Goal: Task Accomplishment & Management: Complete application form

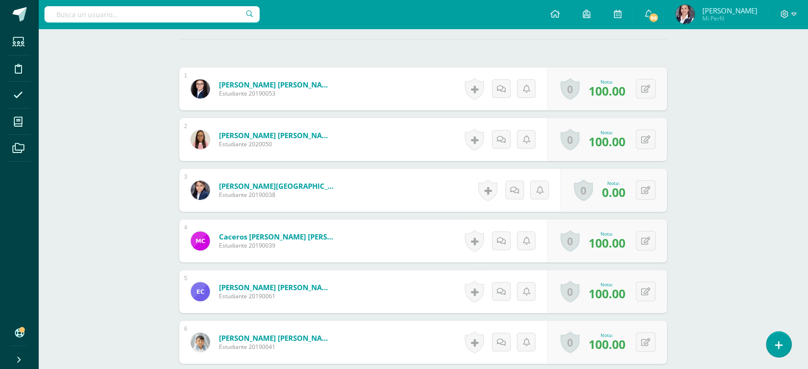
scroll to position [267, 0]
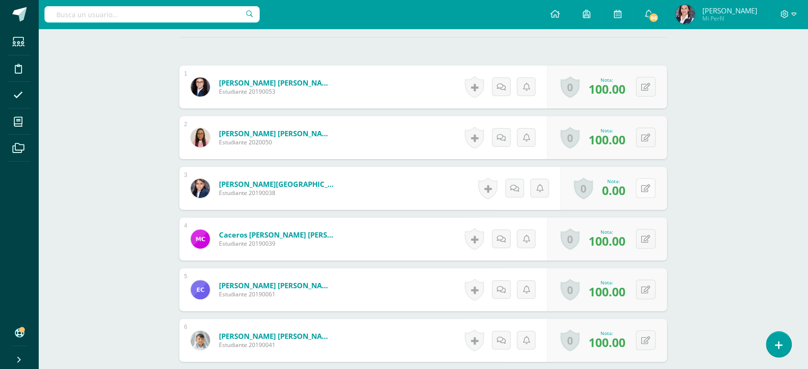
click at [643, 186] on button at bounding box center [646, 188] width 20 height 20
type input "70"
click at [626, 193] on icon at bounding box center [627, 191] width 9 height 8
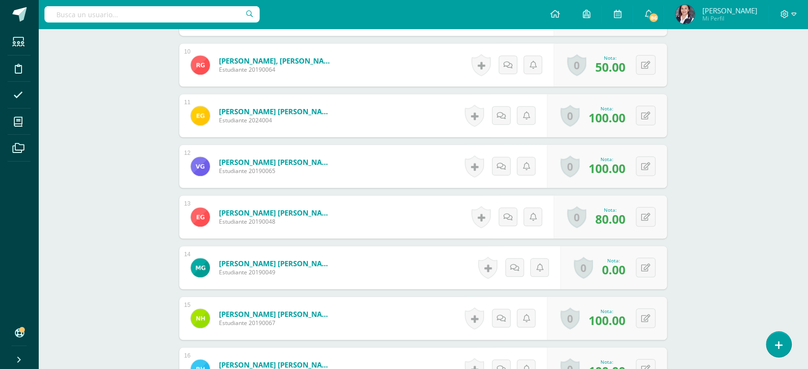
scroll to position [798, 0]
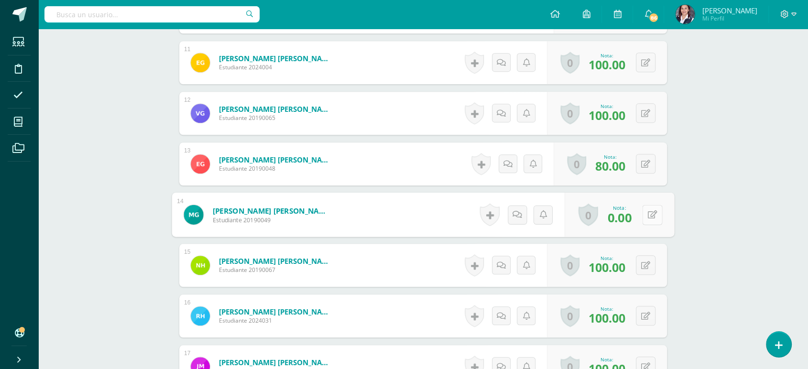
click at [645, 215] on button at bounding box center [652, 215] width 20 height 20
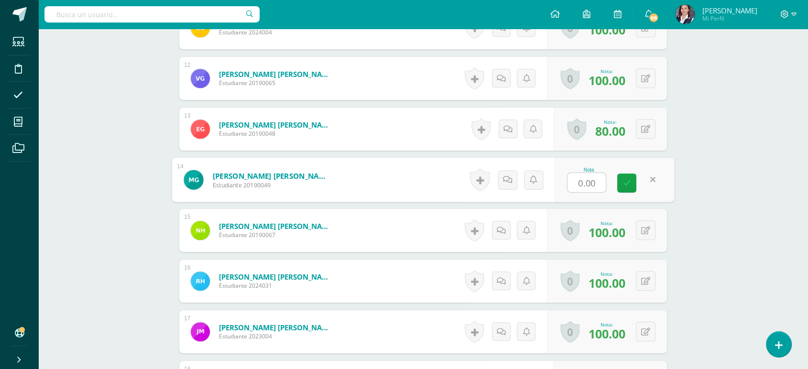
scroll to position [851, 0]
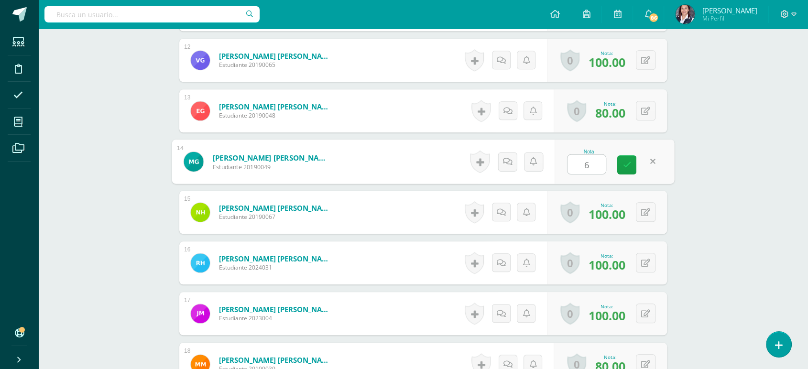
type input "60"
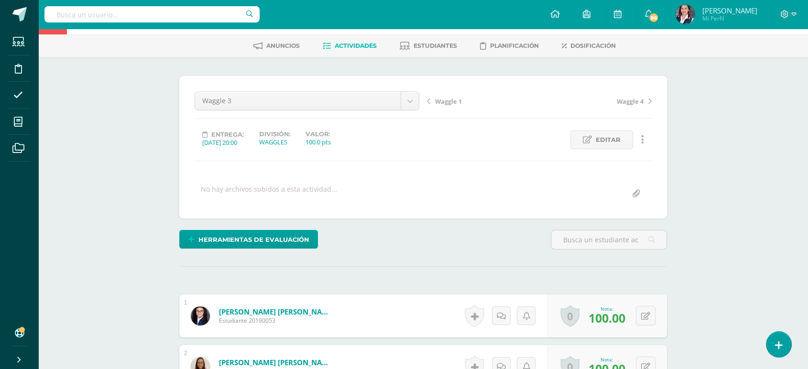
scroll to position [0, 0]
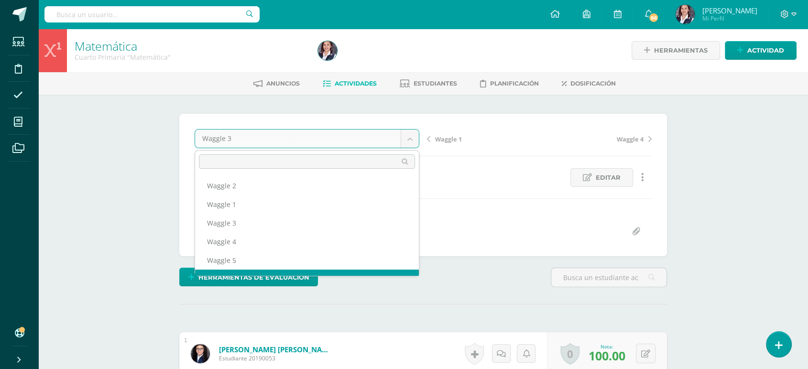
scroll to position [12, 0]
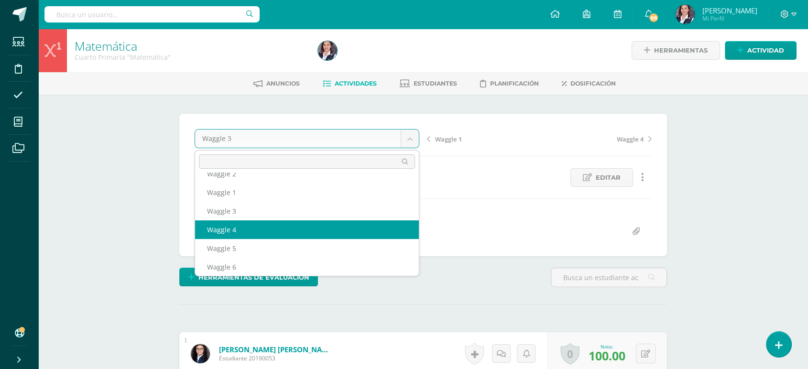
select select "/dashboard/teacher/grade-activity/63584/"
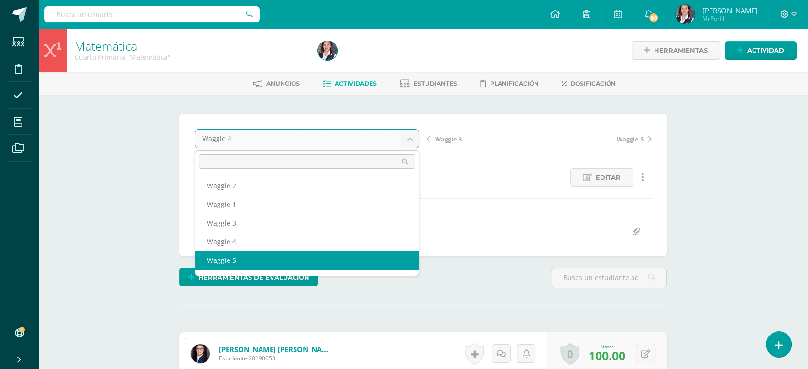
select select "/dashboard/teacher/grade-activity/63585/"
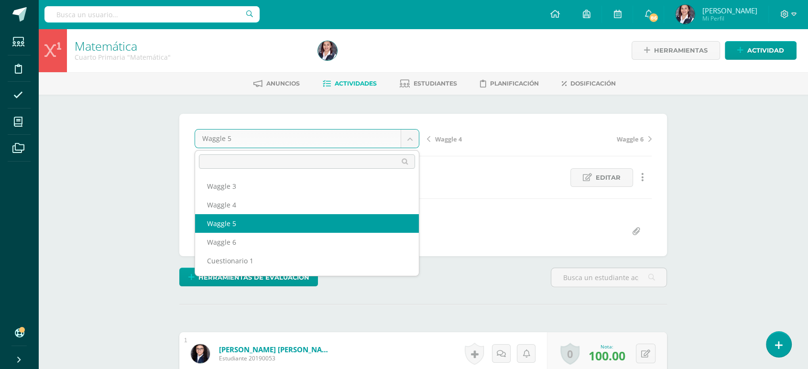
scroll to position [53, 0]
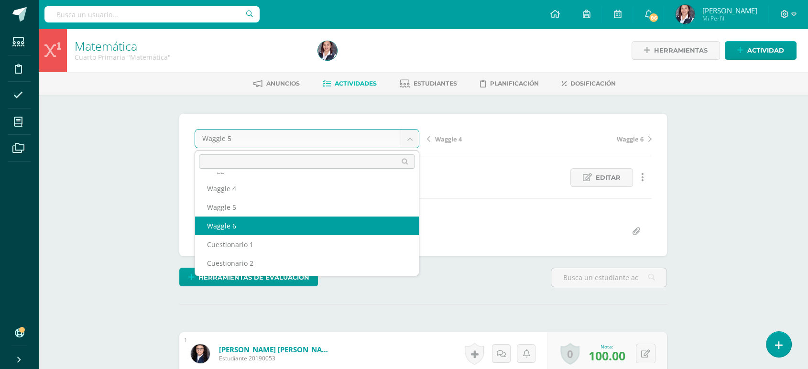
select select "/dashboard/teacher/grade-activity/63586/"
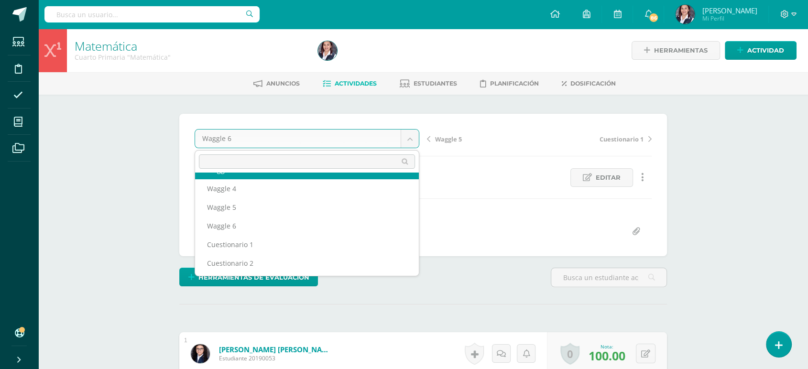
scroll to position [106, 0]
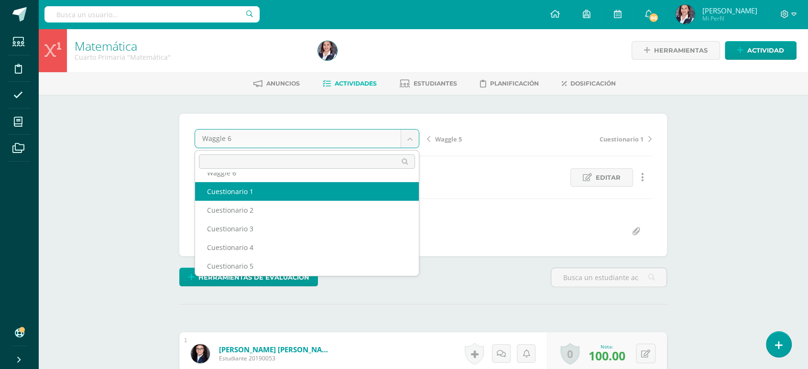
select select "/dashboard/teacher/grade-activity/63587/"
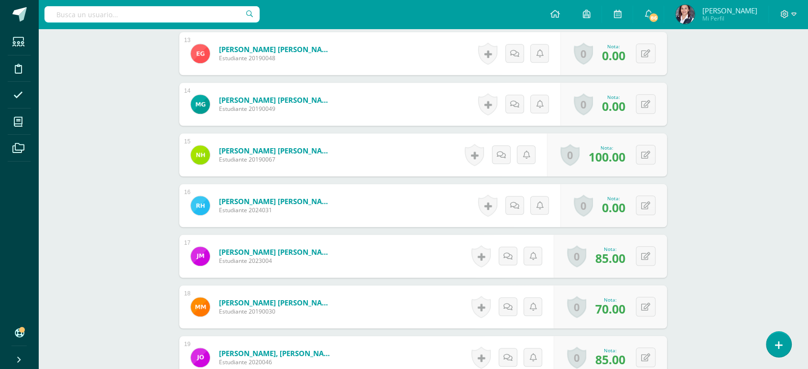
scroll to position [908, 0]
click at [646, 204] on icon at bounding box center [645, 206] width 9 height 8
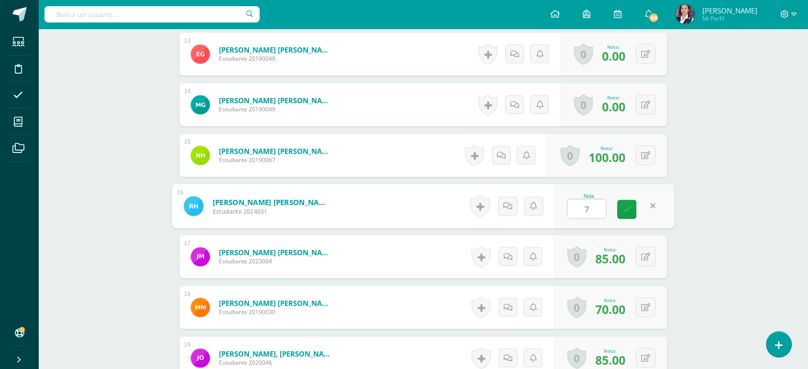
type input "70"
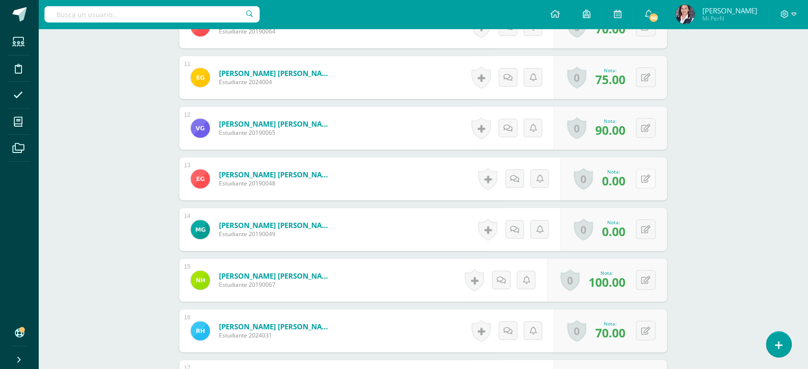
scroll to position [802, 0]
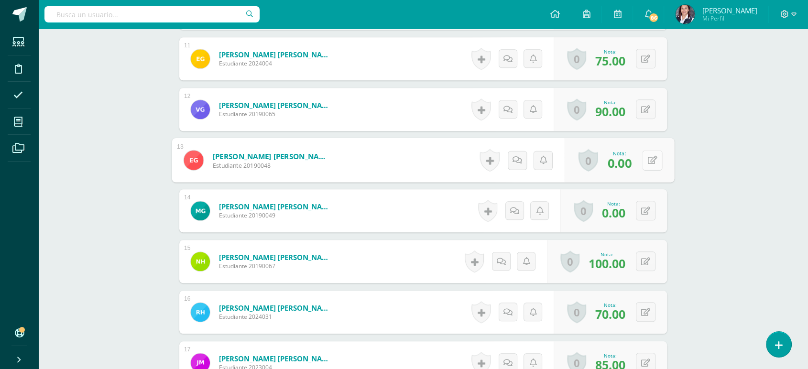
click at [648, 156] on icon at bounding box center [653, 160] width 10 height 8
type input "75"
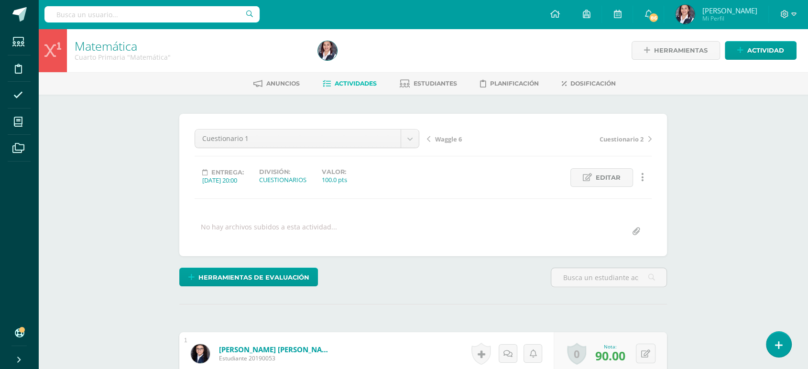
scroll to position [0, 0]
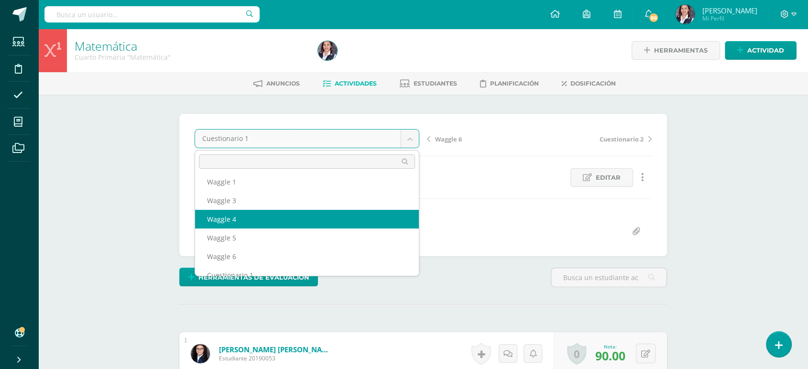
scroll to position [129, 0]
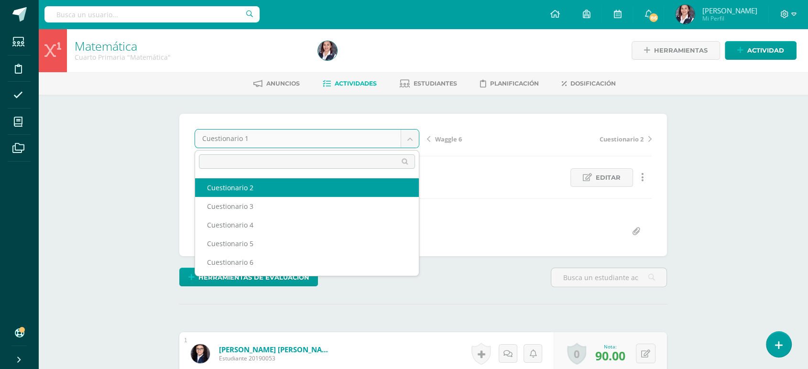
select select "/dashboard/teacher/grade-activity/63588/"
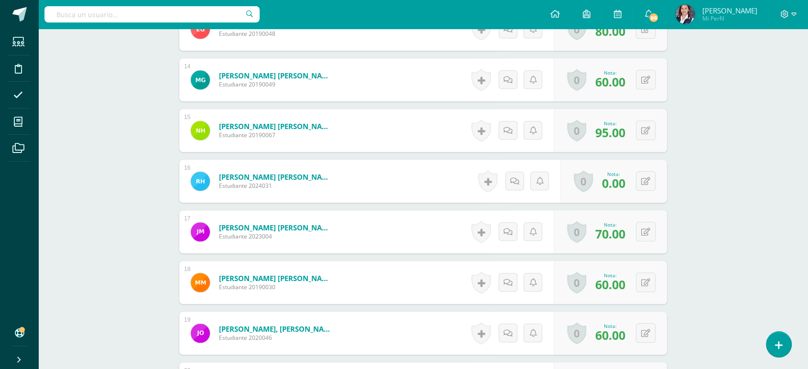
scroll to position [951, 0]
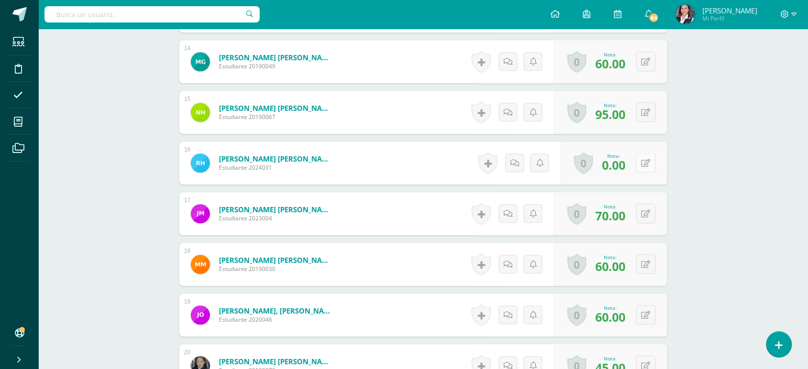
click at [645, 163] on button at bounding box center [646, 163] width 20 height 20
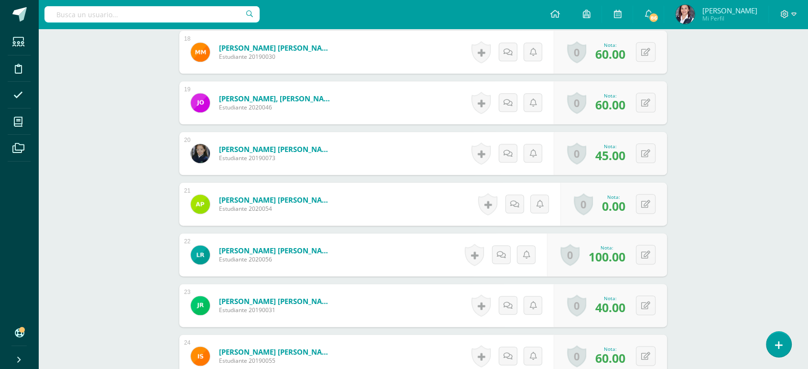
scroll to position [1004, 0]
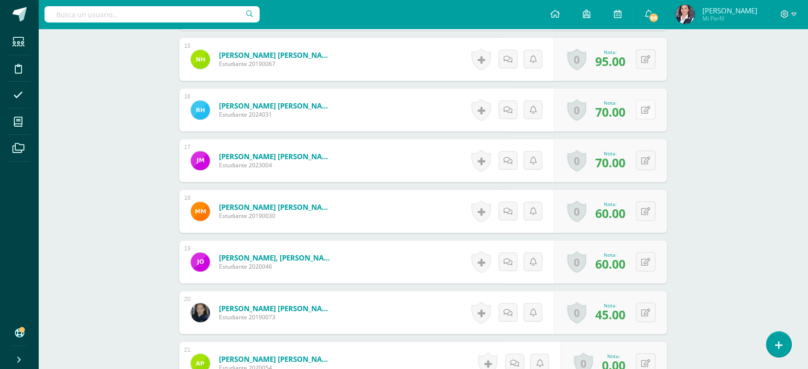
click at [645, 106] on button at bounding box center [646, 110] width 20 height 20
type input "60"
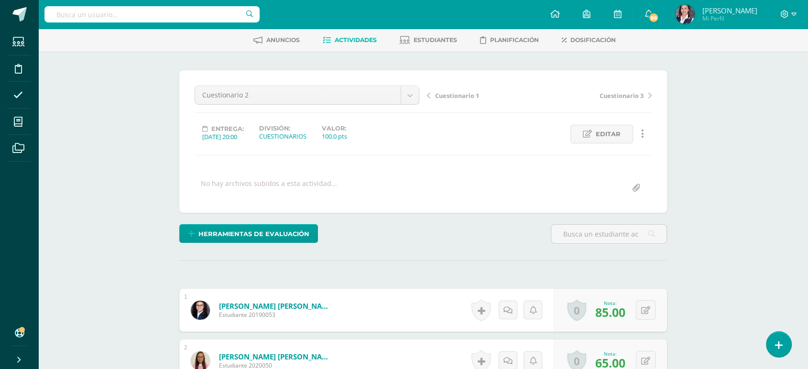
scroll to position [0, 0]
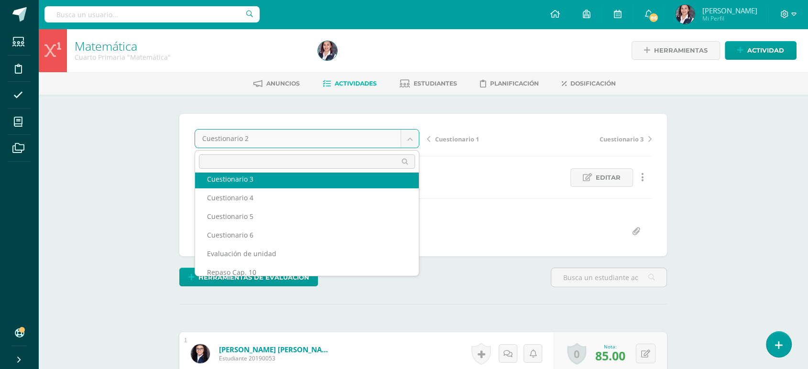
scroll to position [153, 0]
select select "/dashboard/teacher/grade-activity/63589/"
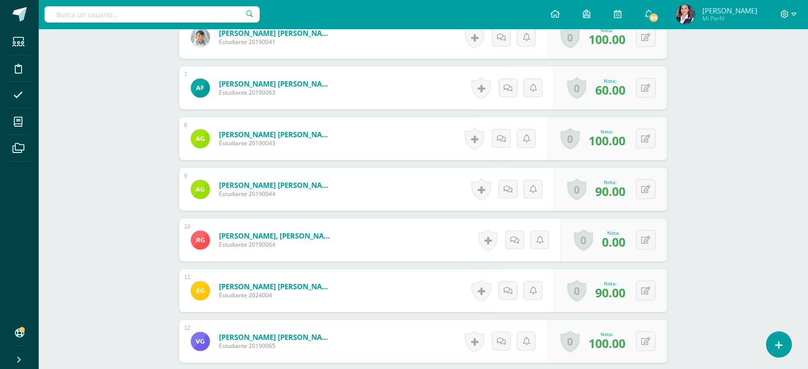
scroll to position [570, 0]
click at [641, 238] on div "0 Logros Logros obtenidos Aún no hay logros agregados Nota: 0.00" at bounding box center [619, 240] width 109 height 44
click at [652, 238] on icon at bounding box center [653, 240] width 10 height 8
type input "50"
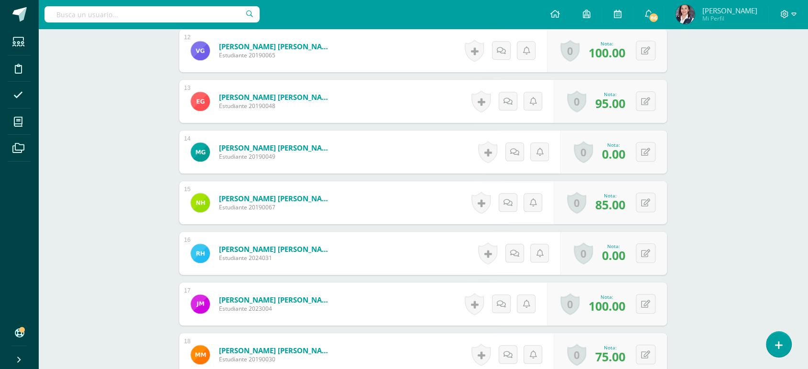
scroll to position [889, 0]
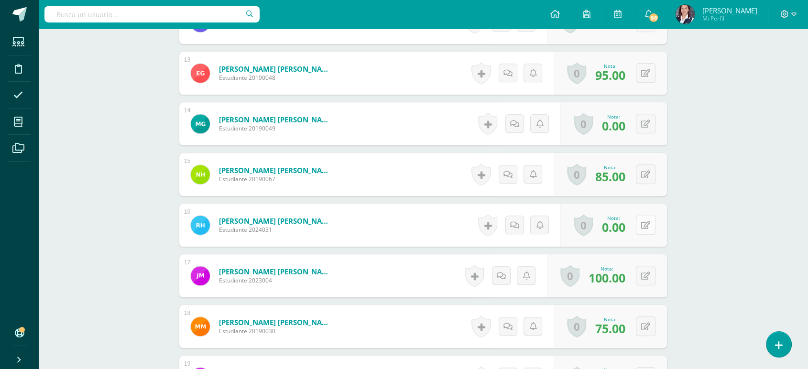
click at [643, 223] on button at bounding box center [646, 225] width 20 height 20
type input "100"
click at [621, 227] on link at bounding box center [626, 228] width 19 height 19
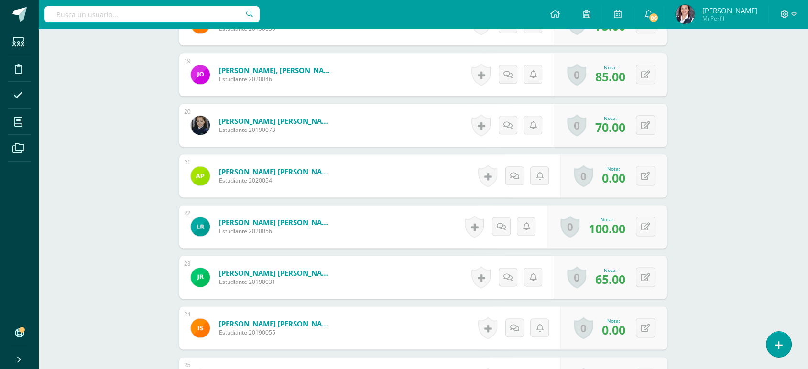
scroll to position [1208, 0]
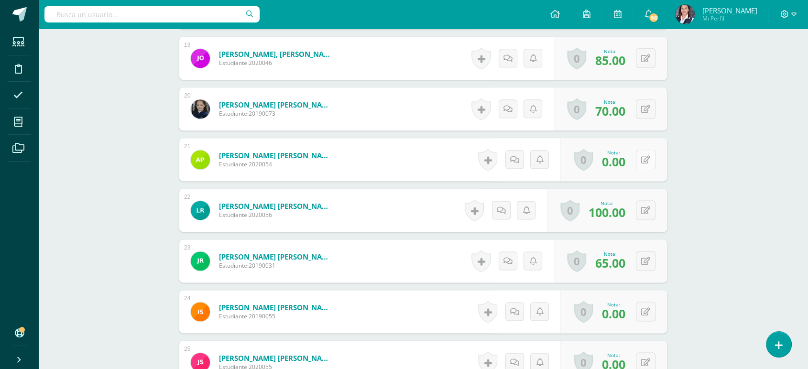
click at [643, 160] on button at bounding box center [646, 160] width 20 height 20
type input "100"
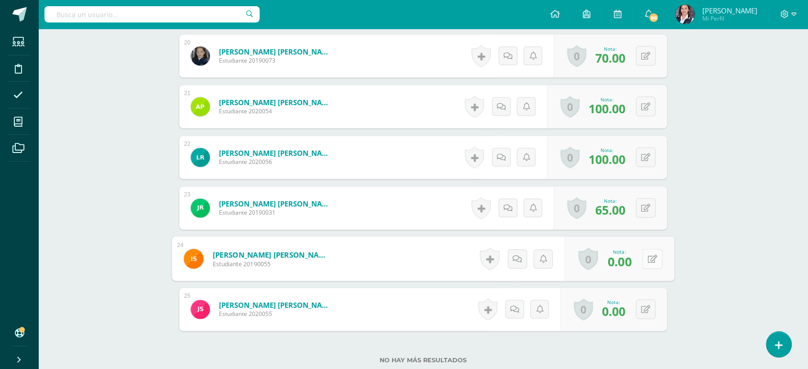
click at [644, 261] on button at bounding box center [652, 259] width 20 height 20
type input "60"
click at [647, 314] on button at bounding box center [646, 309] width 20 height 20
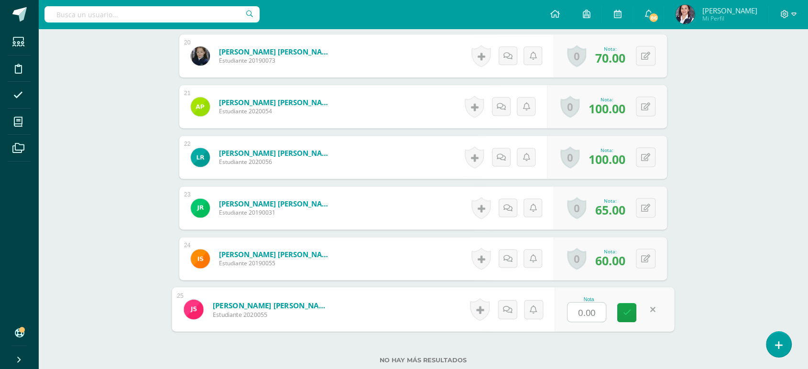
type input "6"
type input "90"
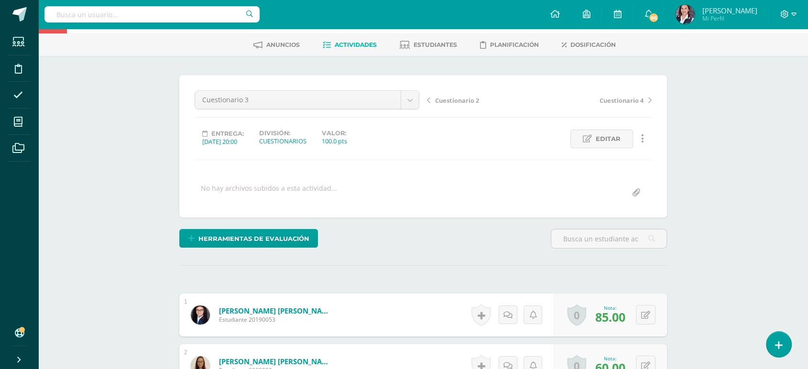
scroll to position [0, 0]
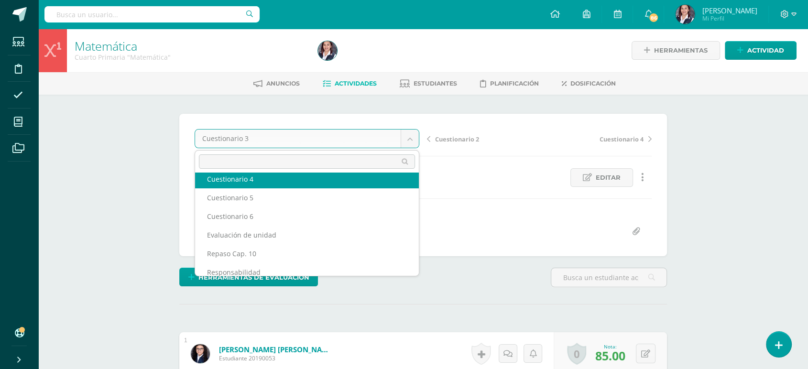
scroll to position [172, 0]
select select "/dashboard/teacher/grade-activity/63590/"
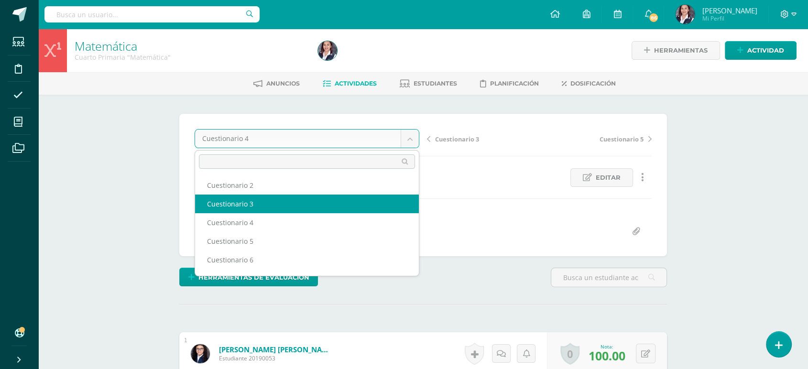
scroll to position [131, 0]
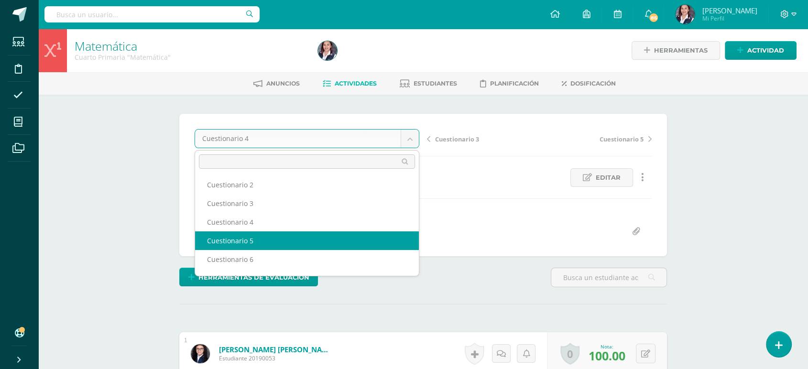
select select "/dashboard/teacher/grade-activity/63591/"
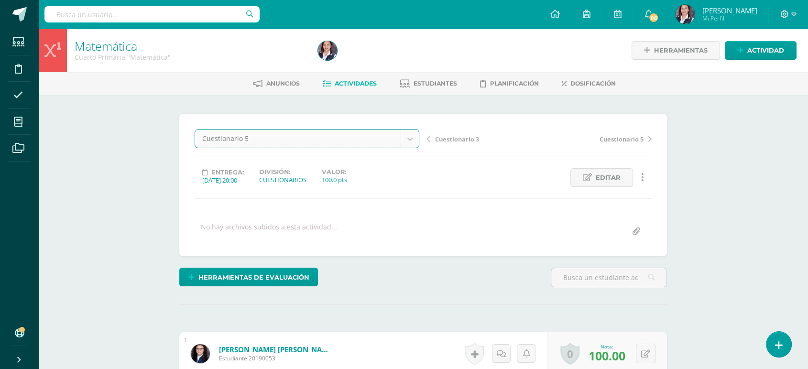
scroll to position [0, 0]
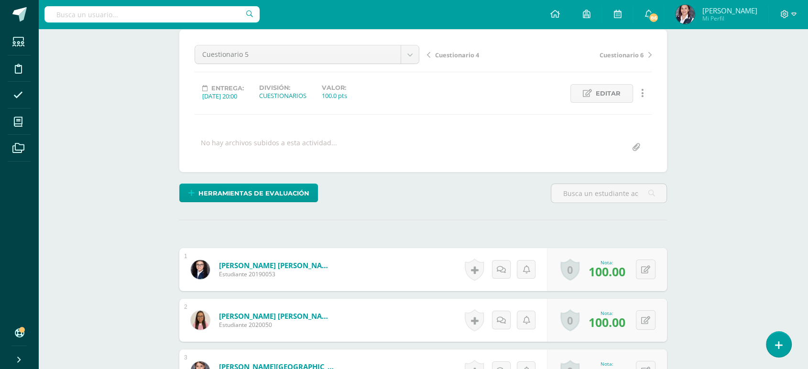
scroll to position [58, 0]
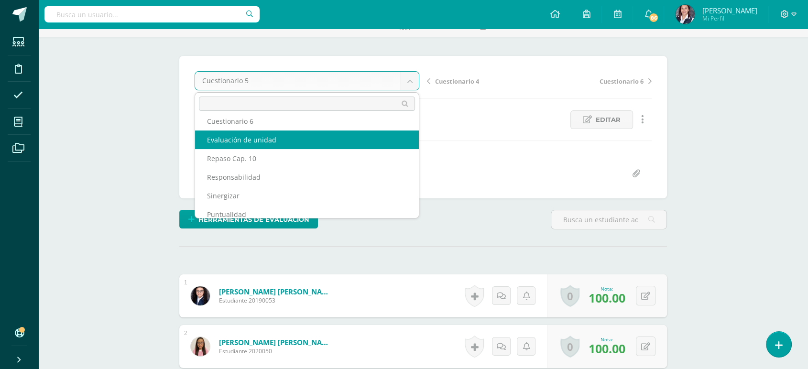
scroll to position [209, 0]
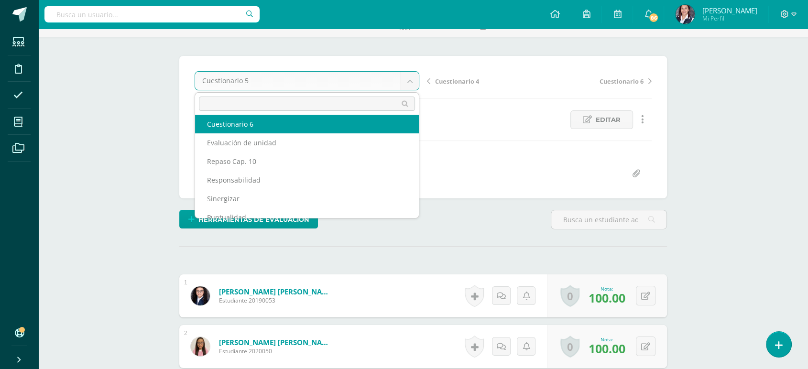
select select "/dashboard/teacher/grade-activity/63592/"
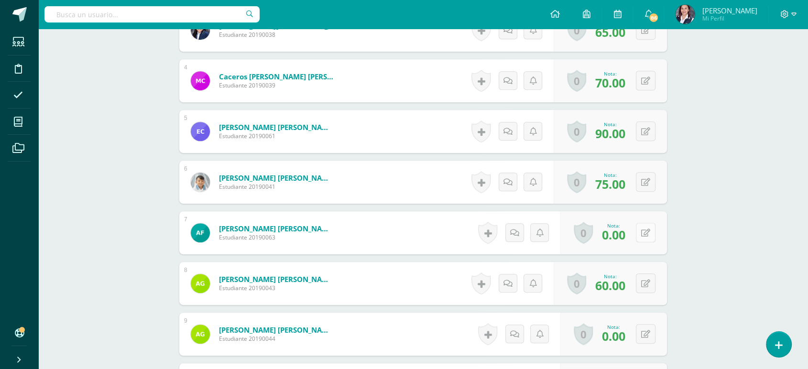
scroll to position [426, 0]
click at [643, 232] on button at bounding box center [646, 232] width 20 height 20
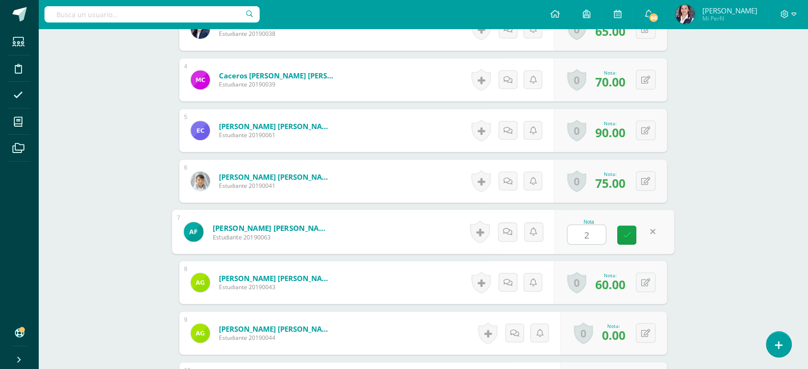
type input "20"
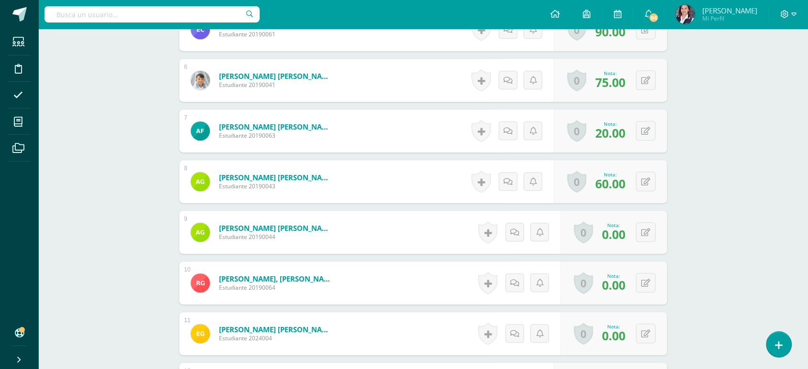
scroll to position [532, 0]
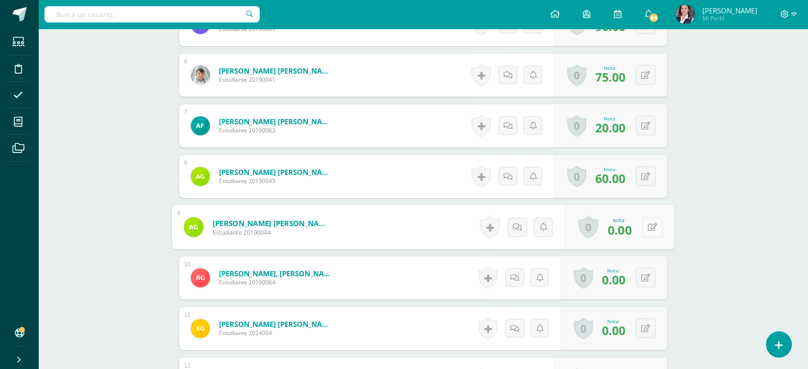
click at [642, 225] on button at bounding box center [652, 227] width 20 height 20
type input "20"
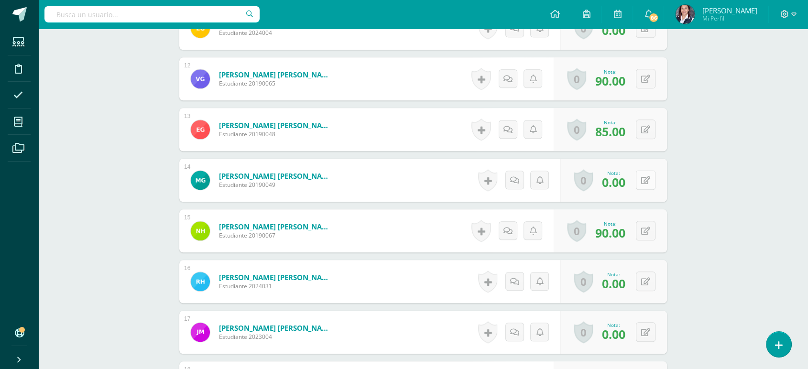
scroll to position [851, 0]
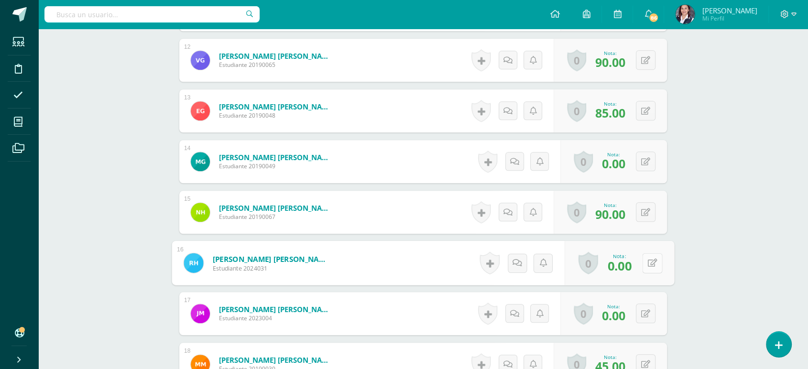
click at [648, 262] on icon at bounding box center [653, 263] width 10 height 8
type input "85"
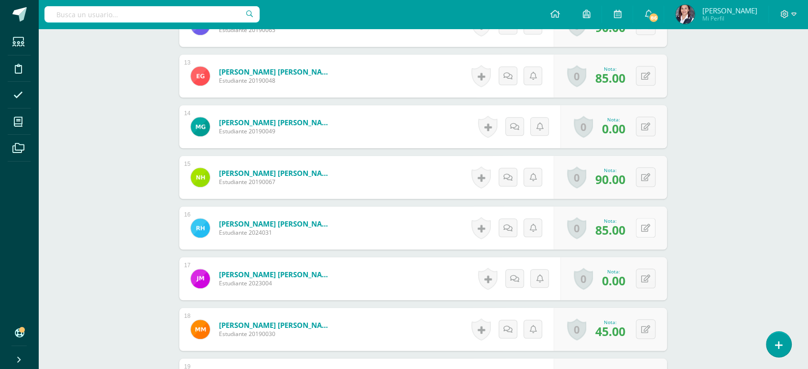
scroll to position [904, 0]
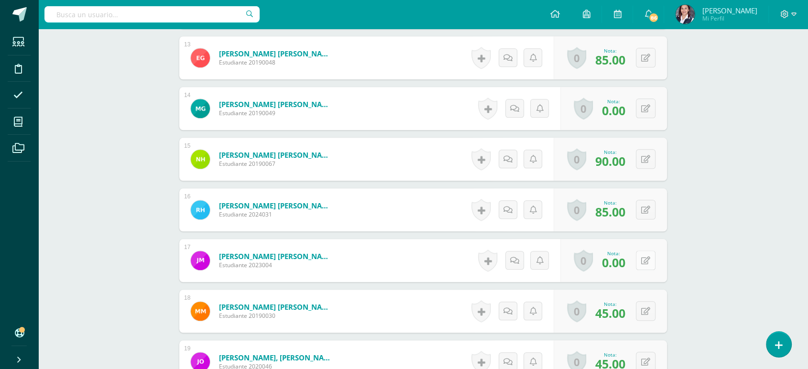
click at [645, 259] on button at bounding box center [646, 261] width 20 height 20
type input "85"
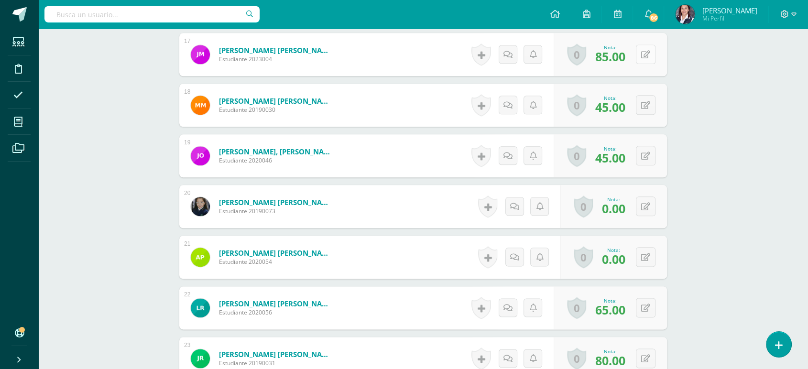
scroll to position [1117, 0]
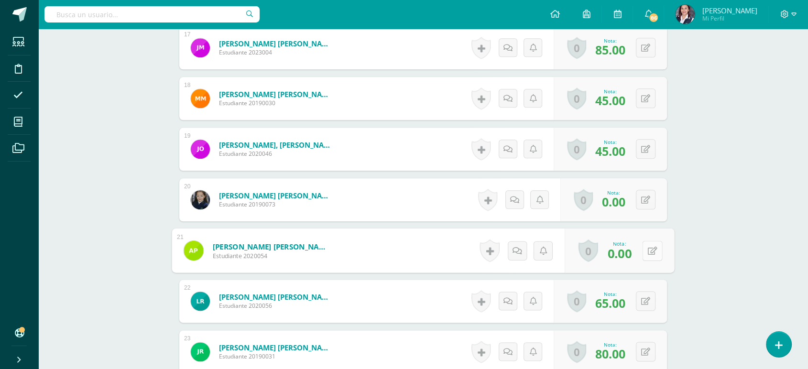
click at [648, 248] on icon at bounding box center [653, 250] width 10 height 8
type input "40"
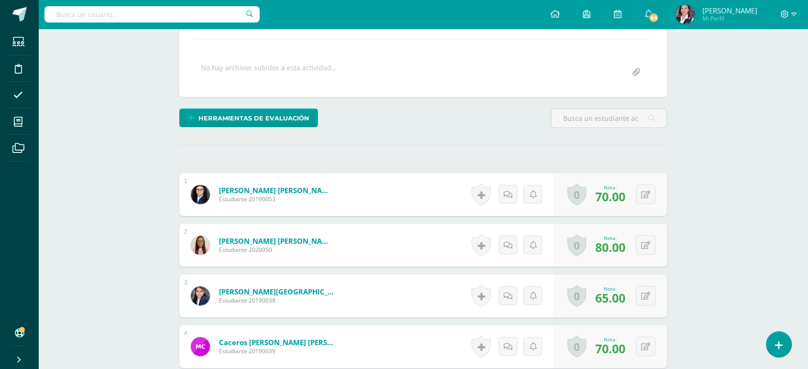
scroll to position [0, 0]
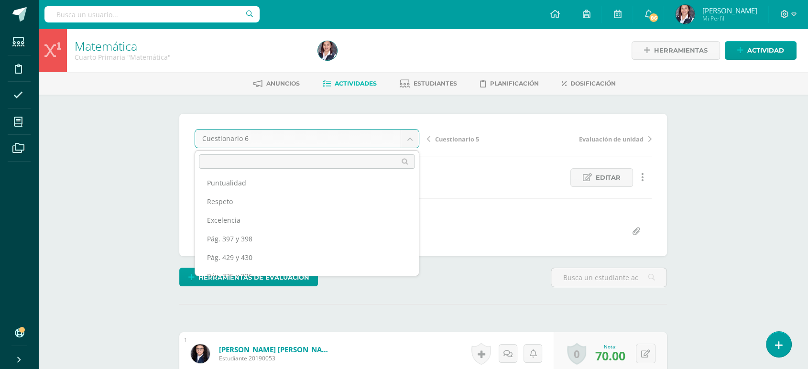
scroll to position [318, 0]
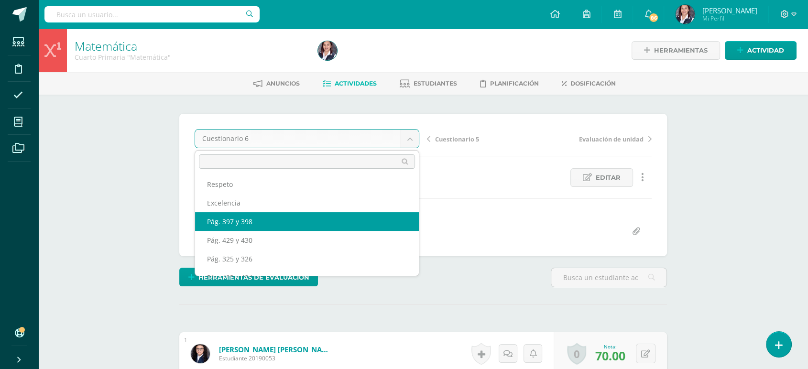
select select "/dashboard/teacher/grade-activity/63600/"
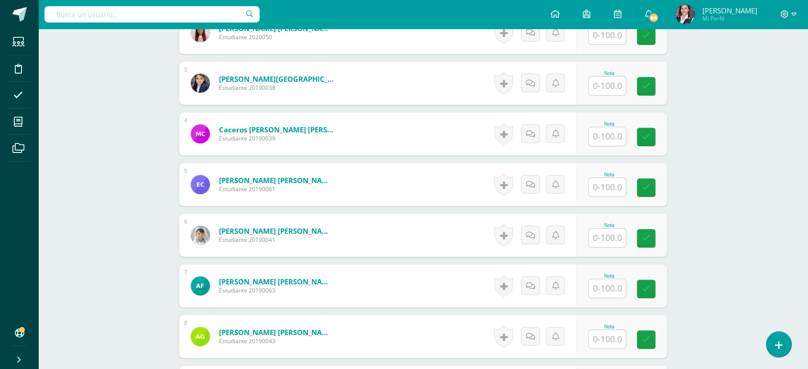
scroll to position [107, 0]
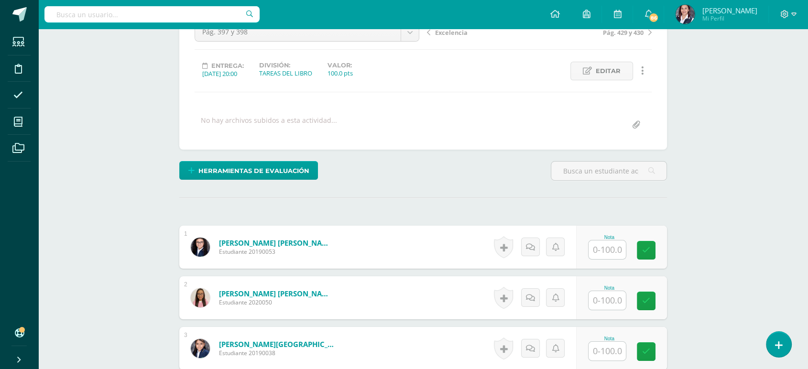
click at [601, 247] on input "text" at bounding box center [607, 250] width 37 height 19
type input "100"
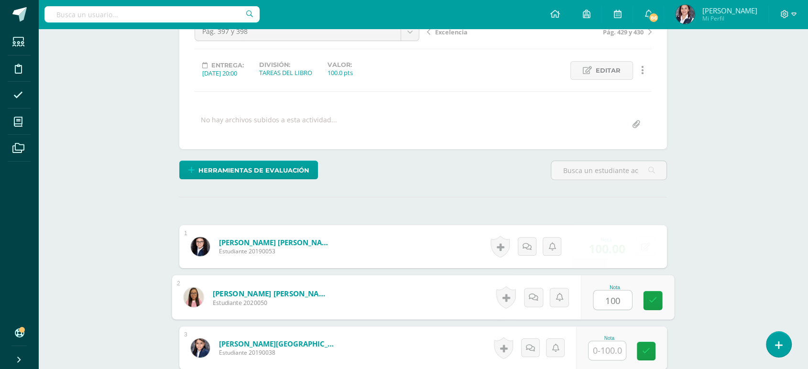
type input "100"
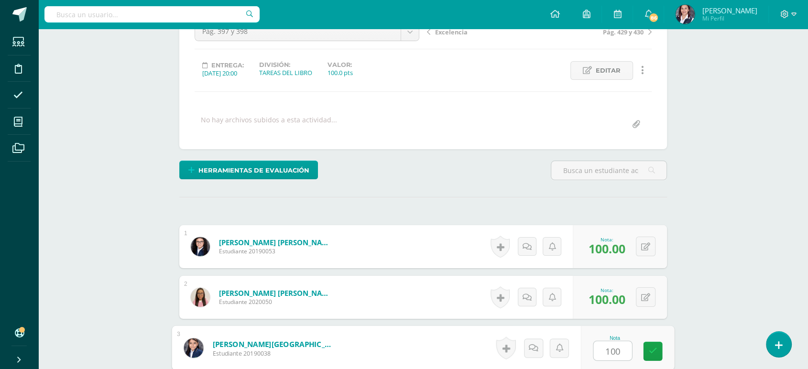
type input "100"
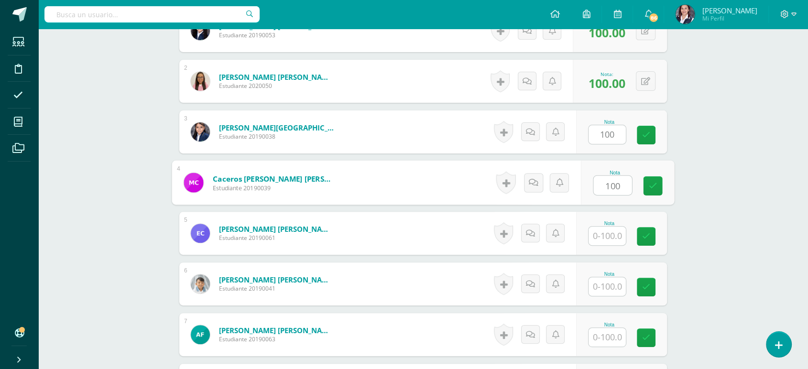
type input "100"
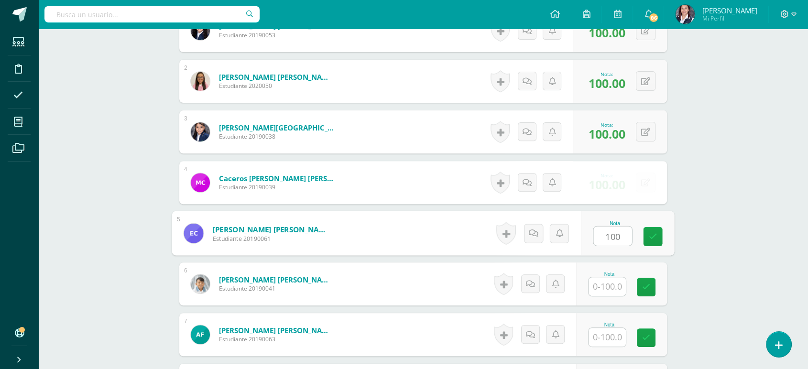
type input "100"
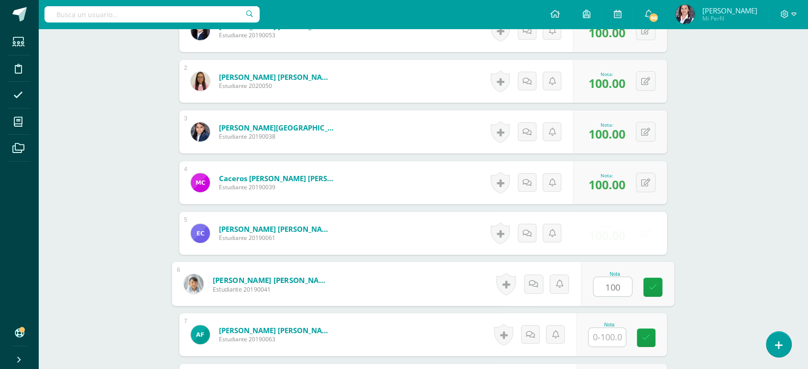
type input "100"
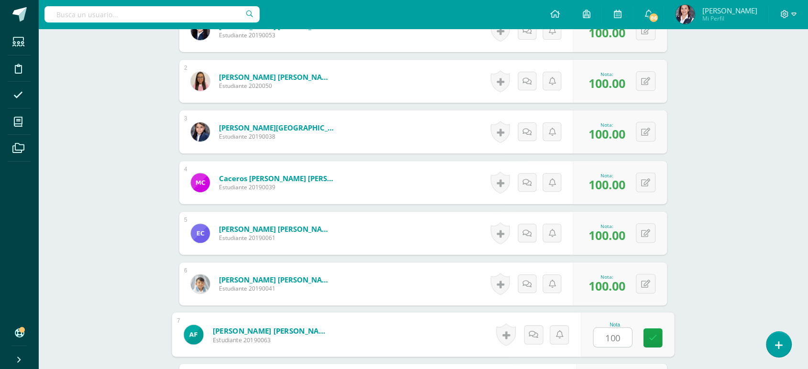
type input "100"
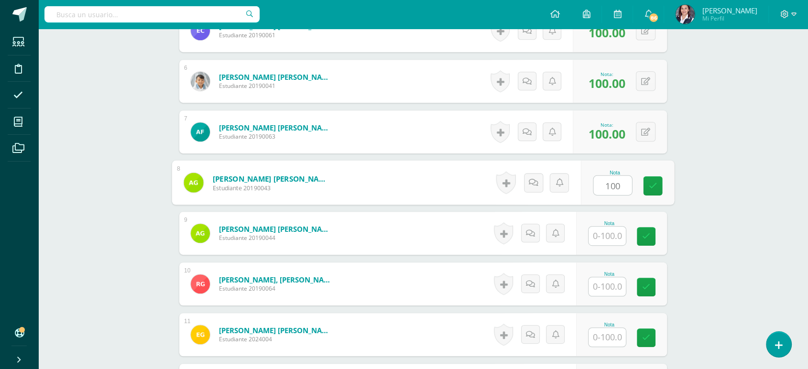
type input "100"
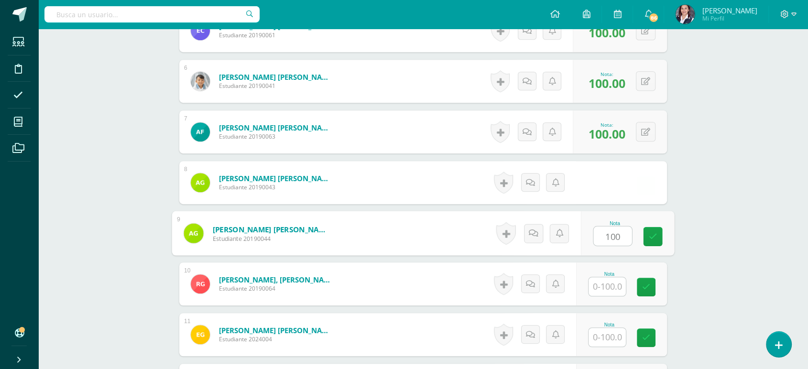
type input "100"
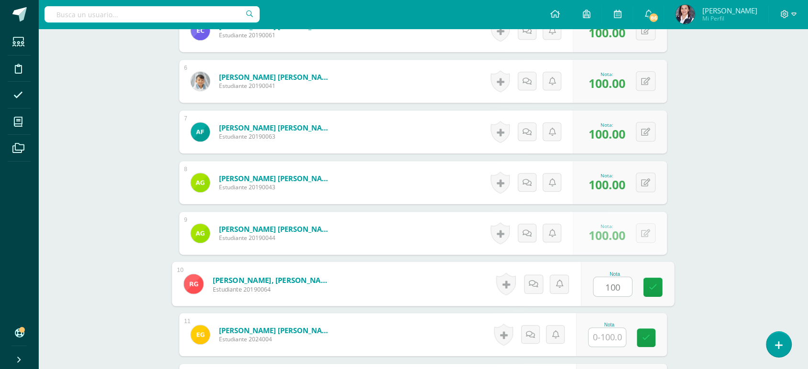
type input "100"
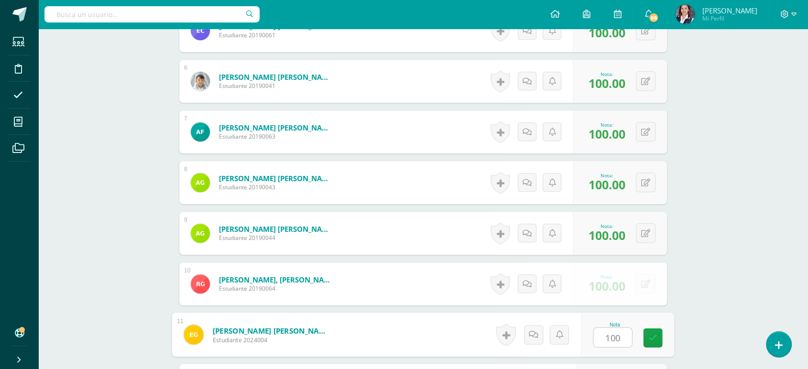
type input "100"
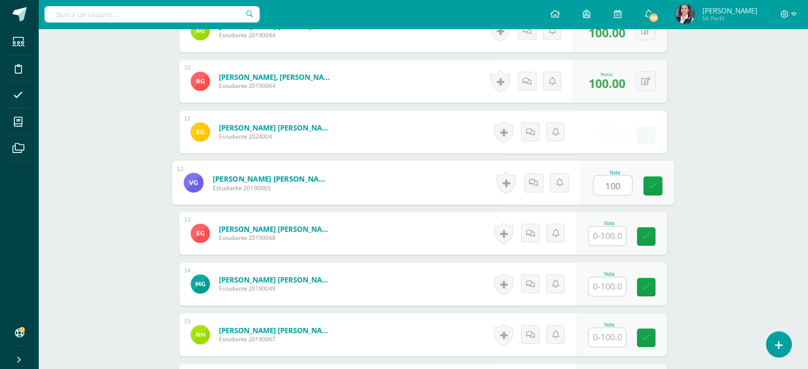
type input "100"
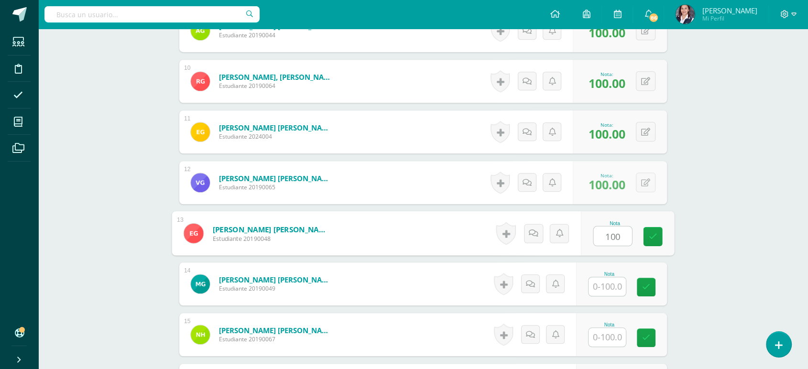
type input "100"
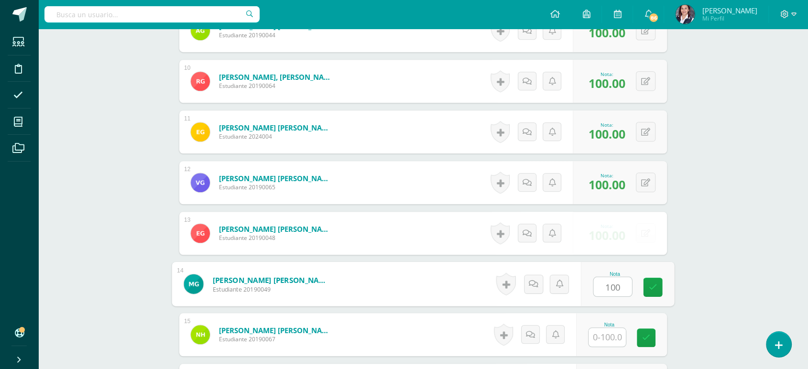
type input "100"
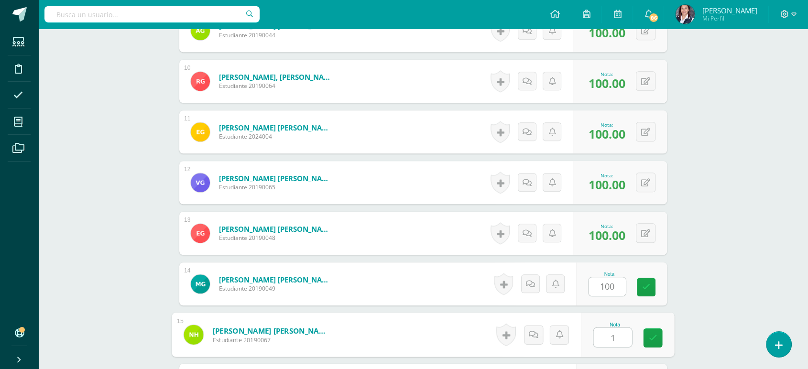
type input "1"
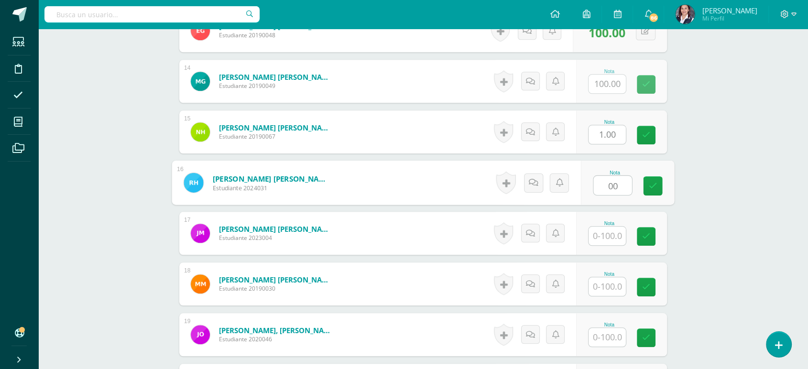
type input "00"
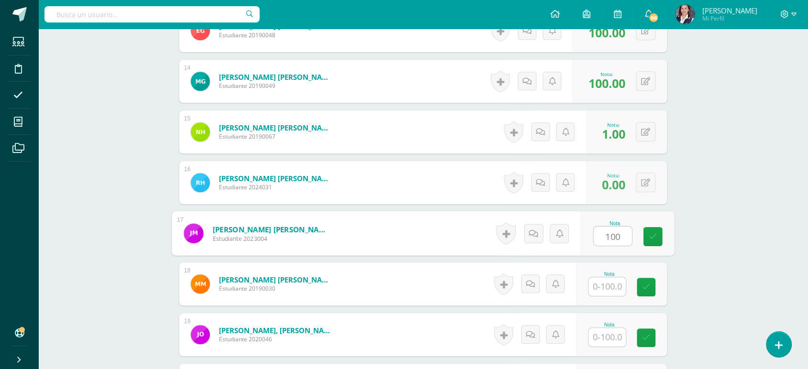
type input "100"
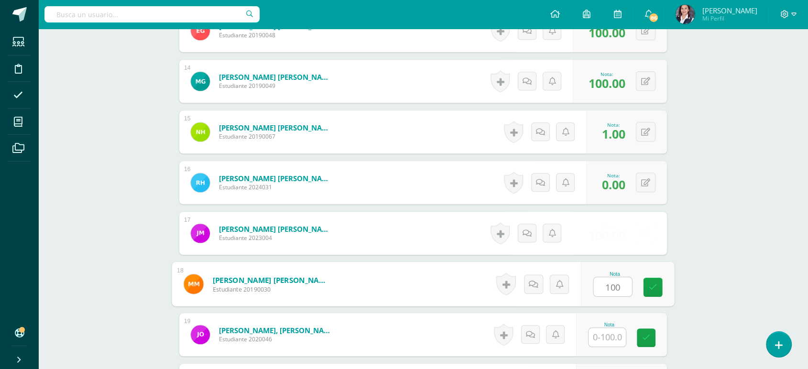
type input "100"
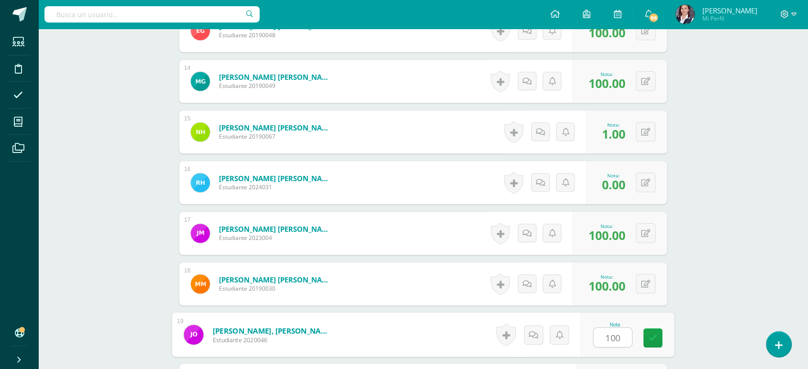
type input "100"
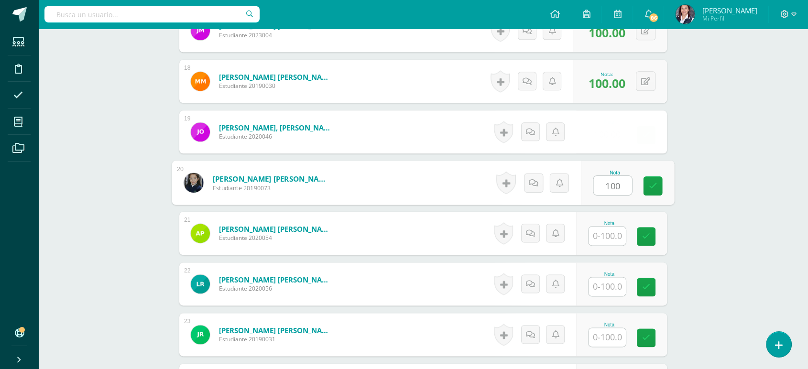
type input "100"
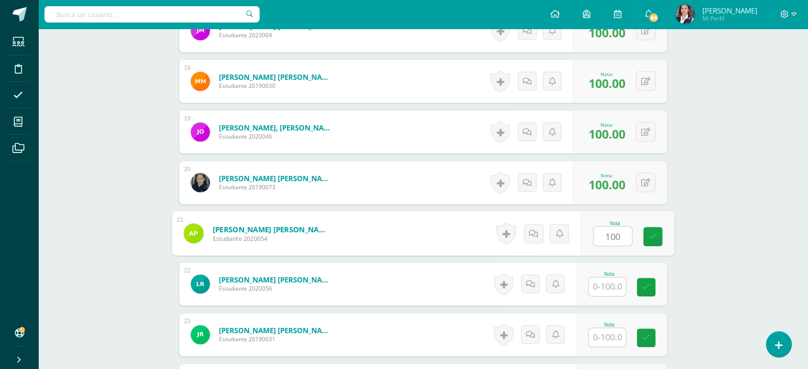
type input "100"
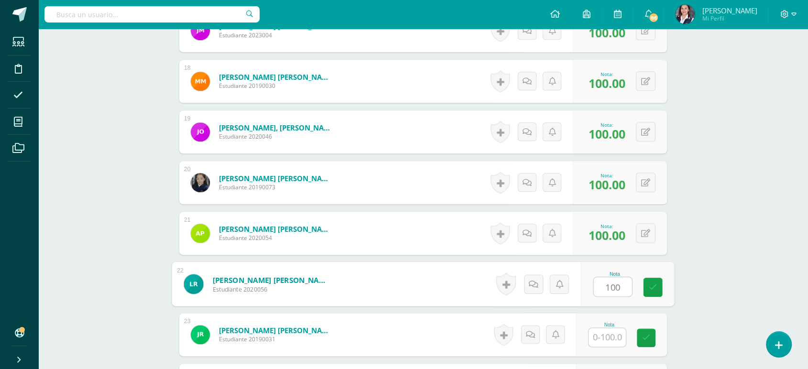
type input "100"
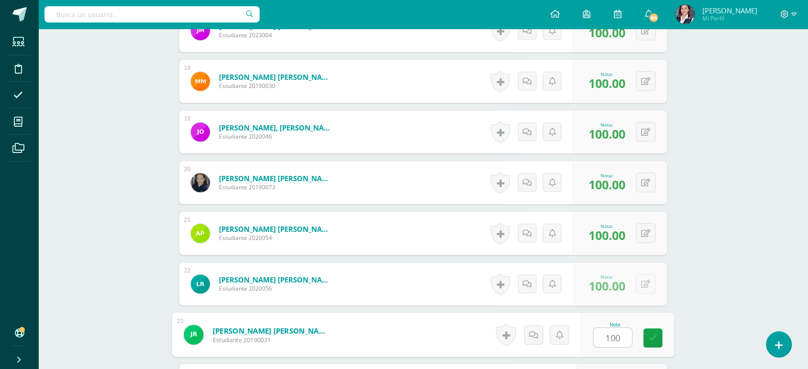
type input "100"
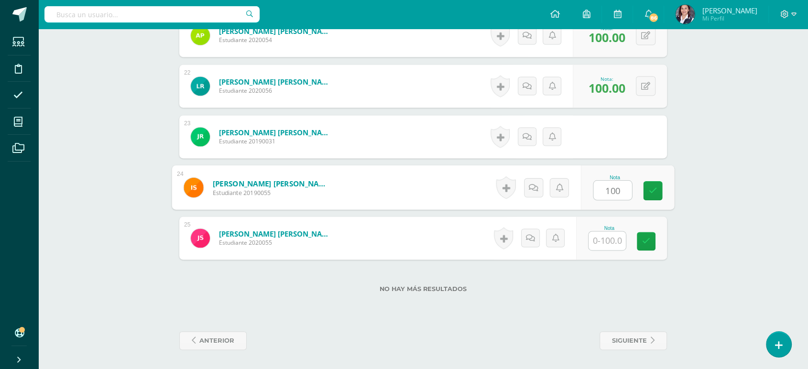
type input "100"
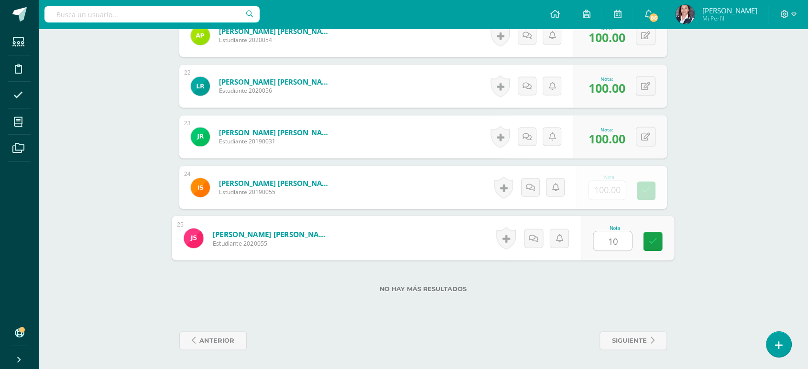
type input "100"
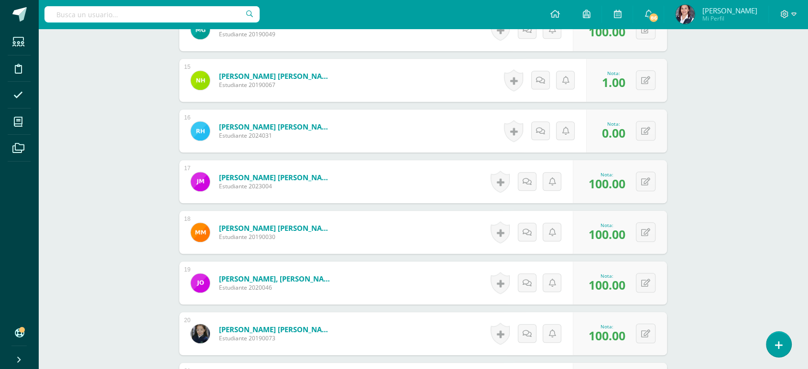
scroll to position [961, 0]
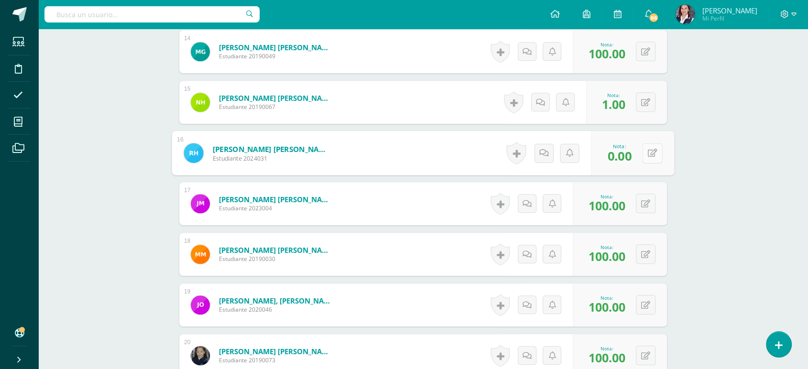
click at [650, 156] on icon at bounding box center [653, 153] width 10 height 8
type input "100"
click at [646, 104] on button at bounding box center [646, 102] width 20 height 20
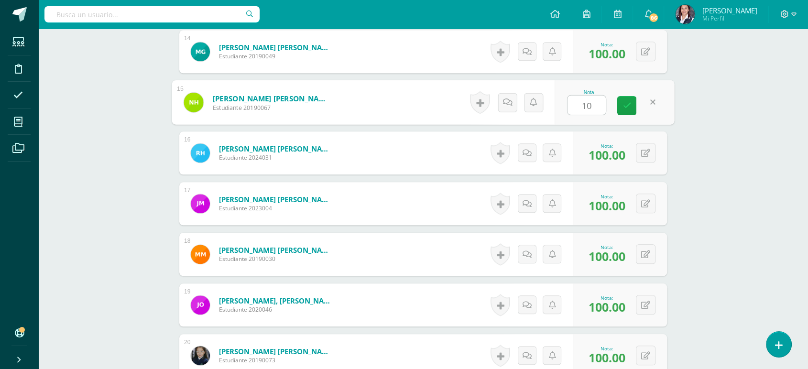
type input "100"
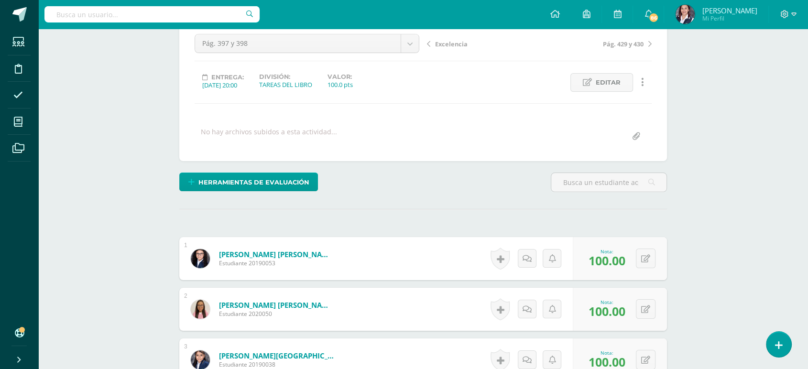
scroll to position [0, 0]
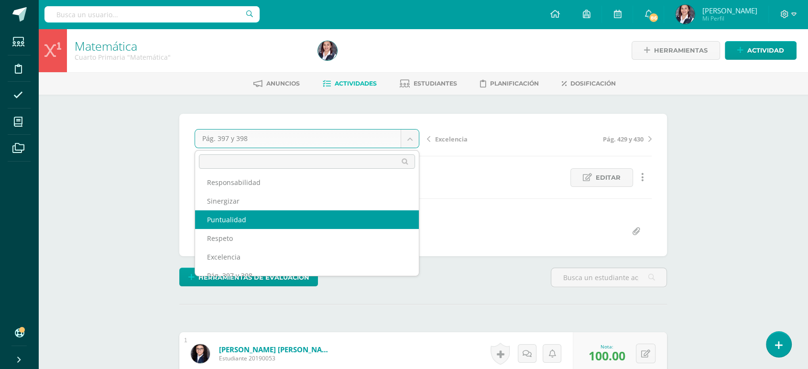
scroll to position [317, 0]
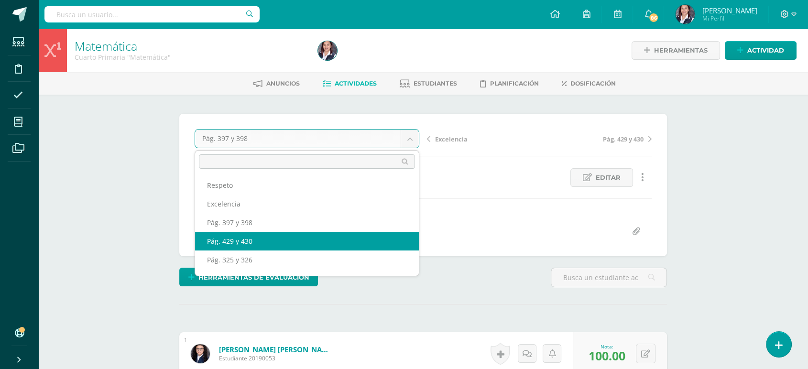
select select "/dashboard/teacher/grade-activity/63604/"
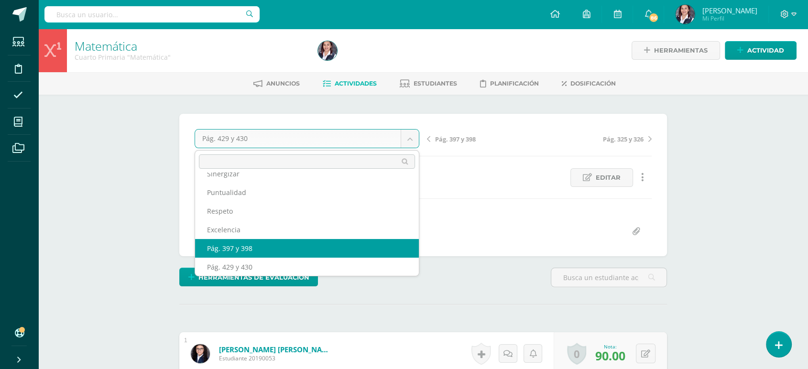
scroll to position [345, 0]
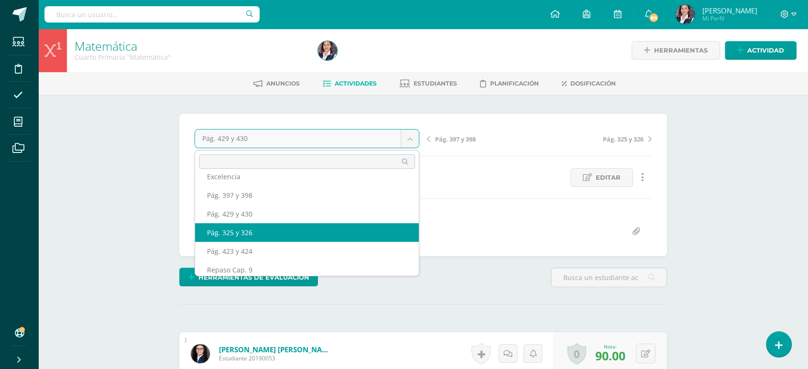
select select "/dashboard/teacher/grade-activity/63594/"
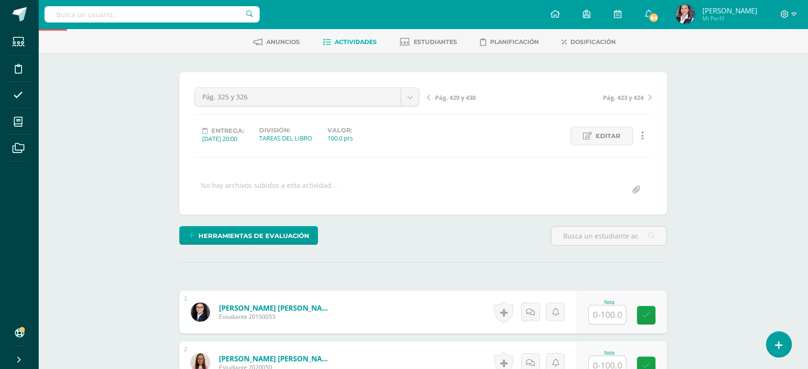
scroll to position [107, 0]
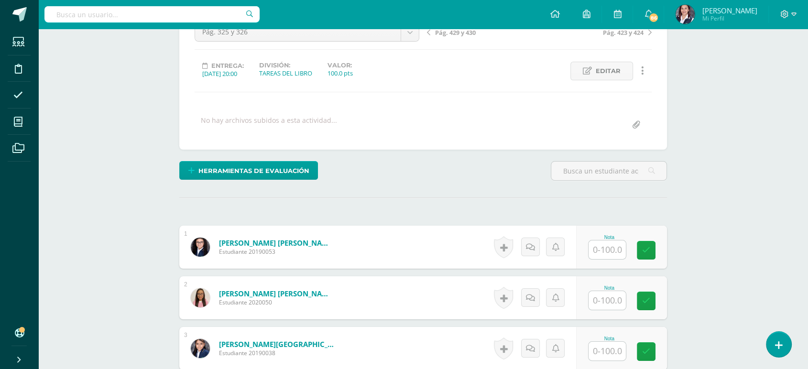
click at [610, 250] on input "text" at bounding box center [607, 250] width 37 height 19
type input "90"
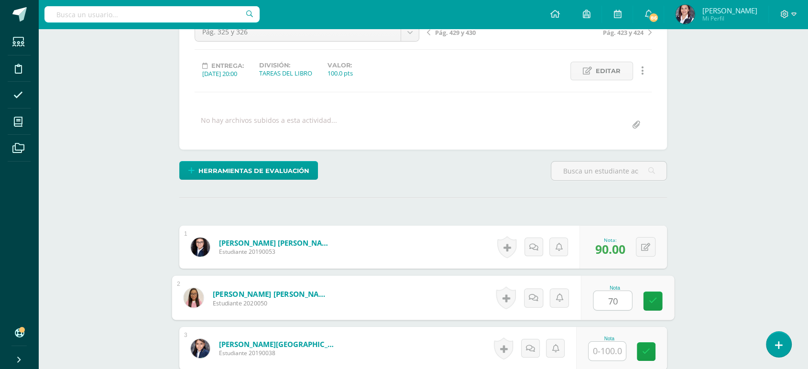
type input "70"
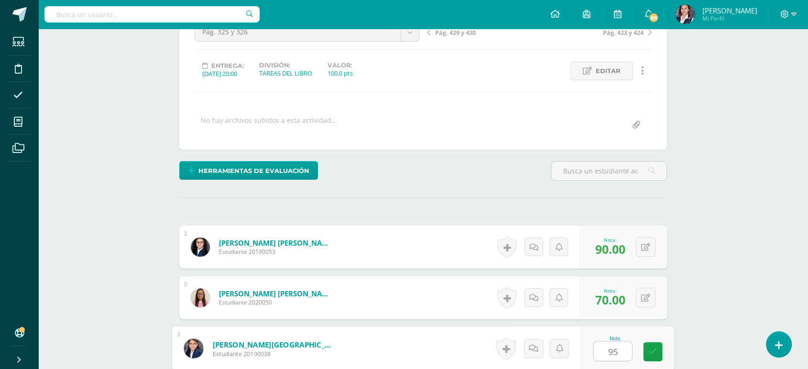
type input "95"
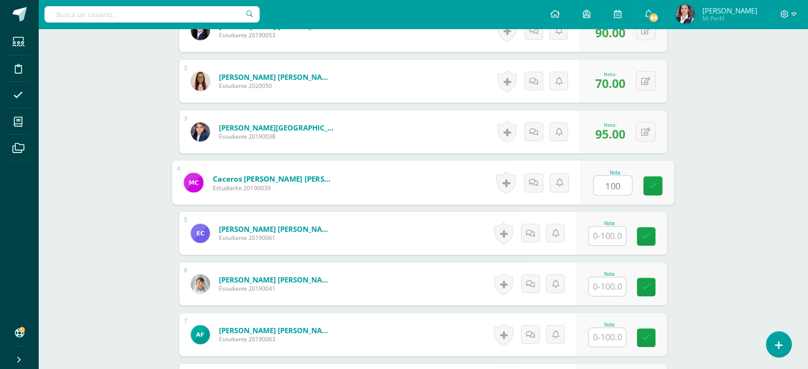
type input "100"
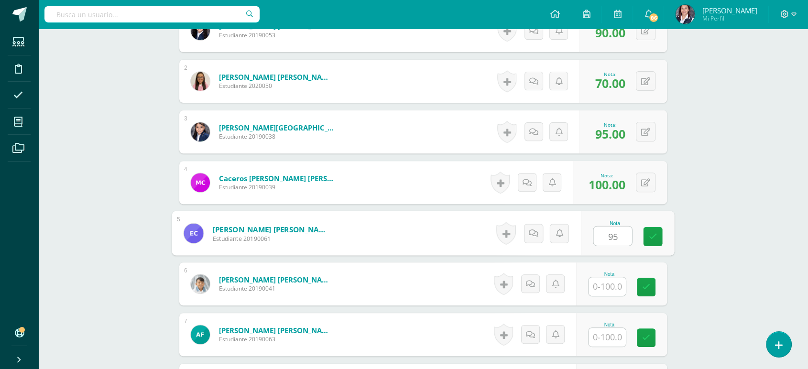
type input "95"
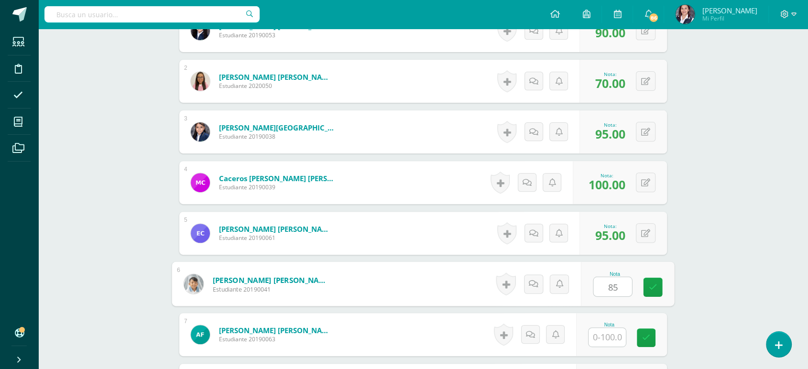
type input "85"
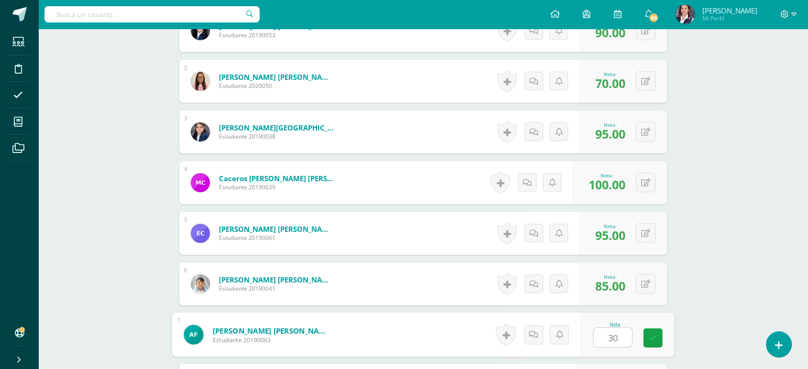
type input "30"
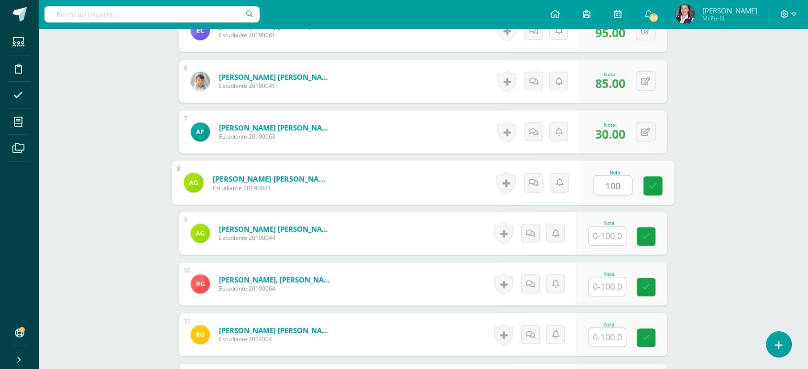
type input "100"
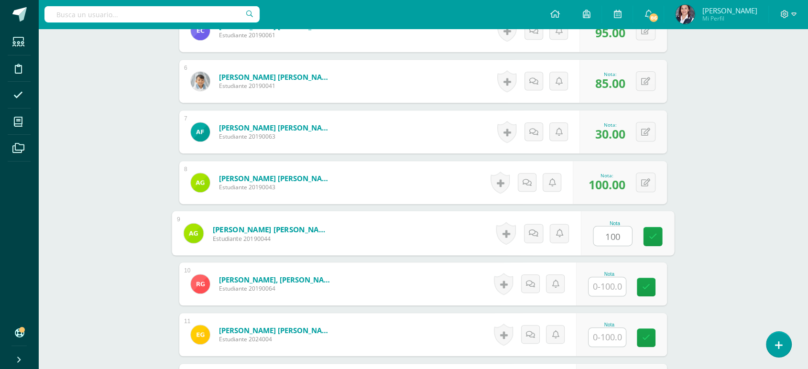
type input "100"
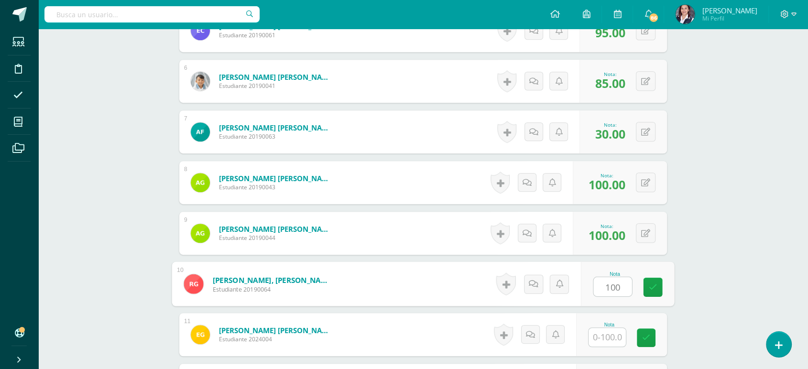
type input "100"
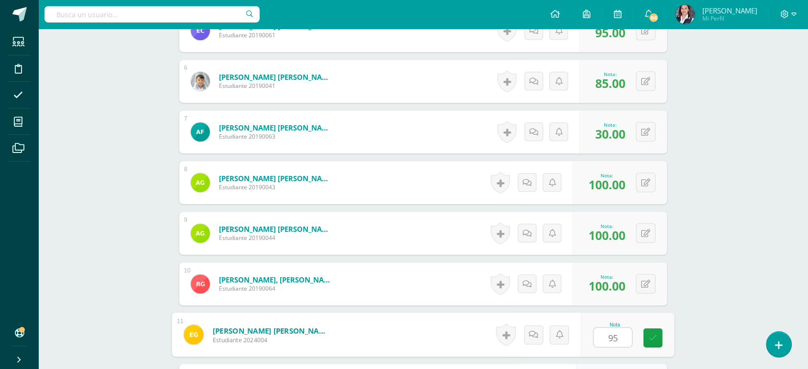
type input "95"
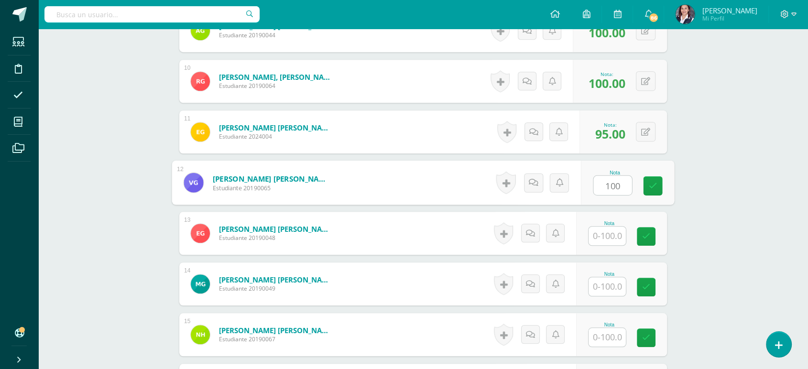
type input "100"
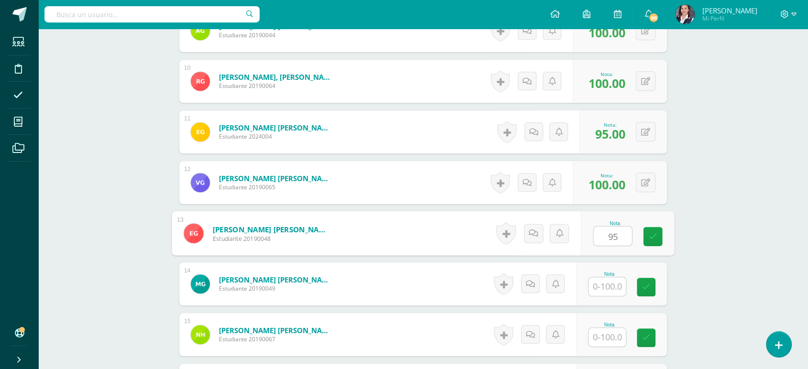
type input "95"
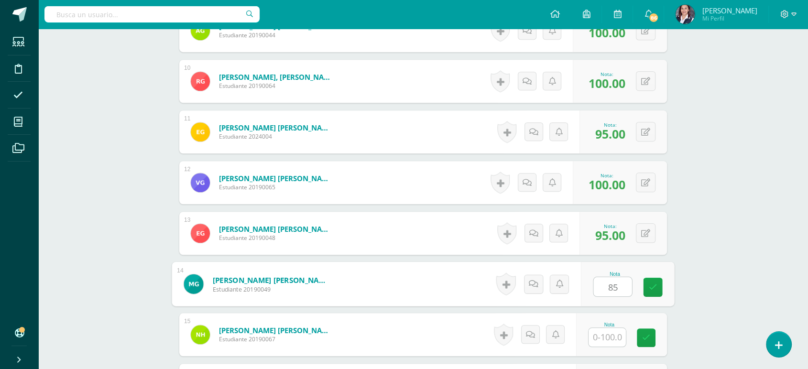
type input "85"
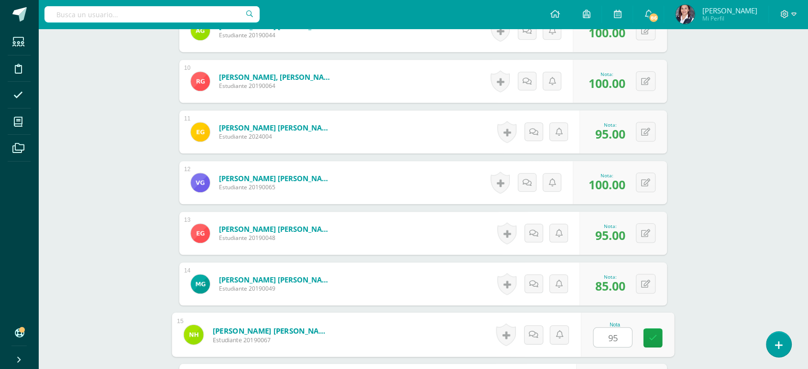
type input "95"
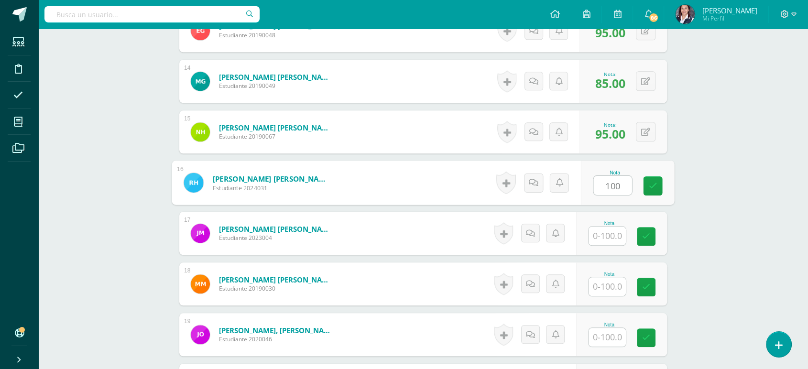
type input "100"
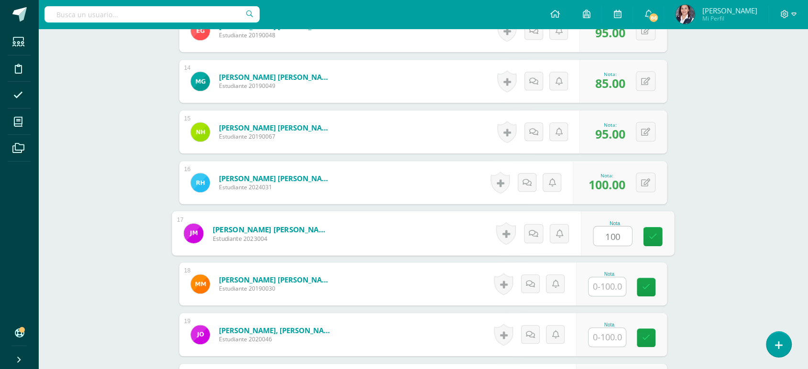
type input "100"
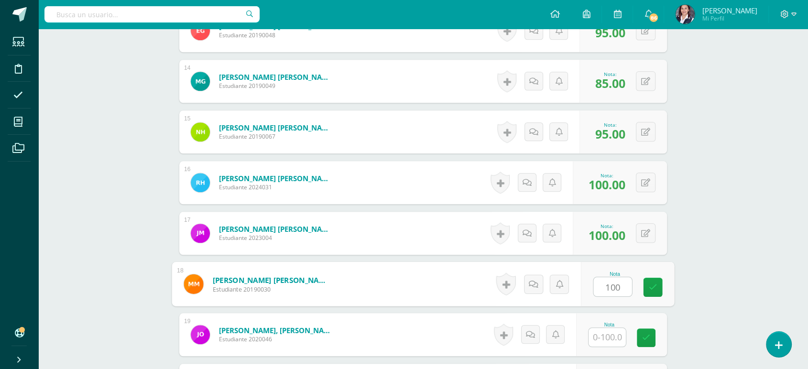
type input "100"
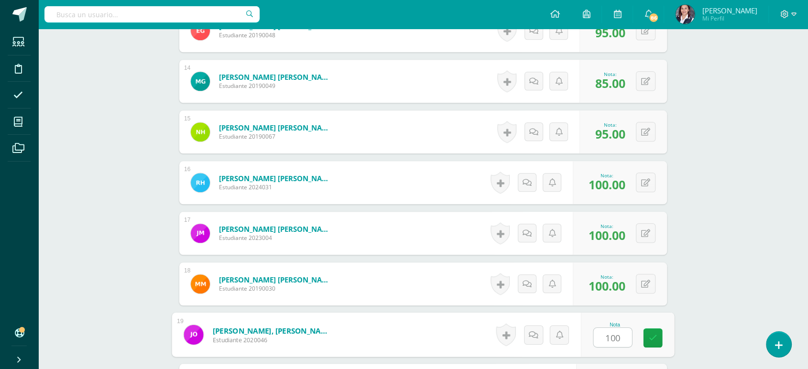
type input "100"
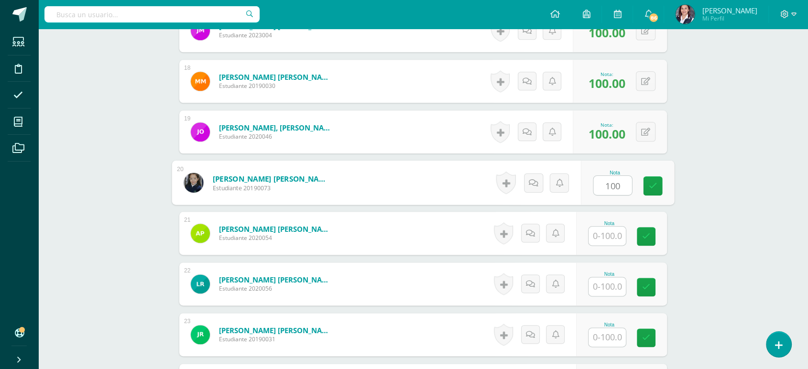
type input "100"
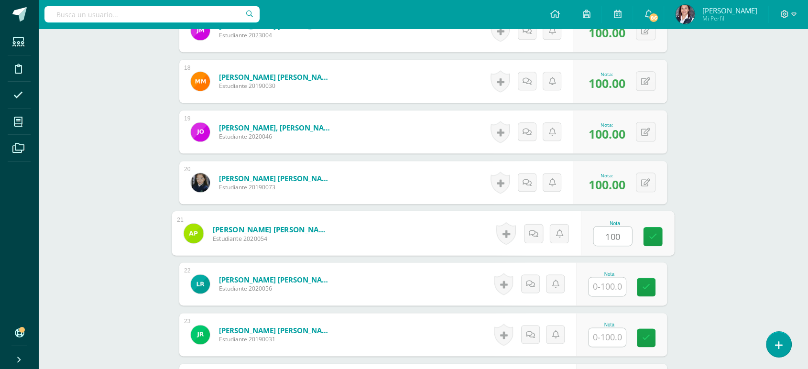
type input "100"
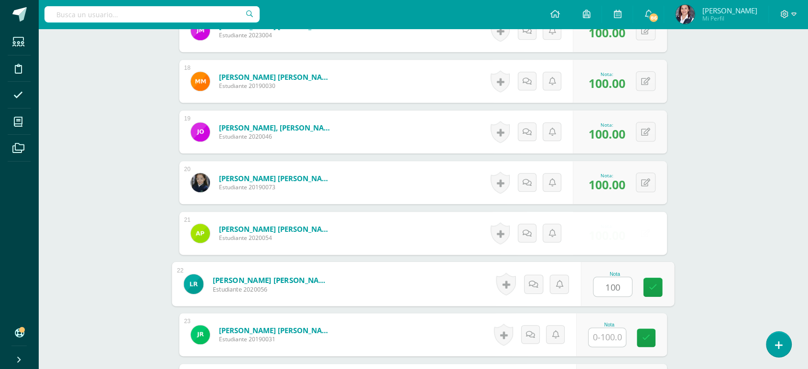
type input "100"
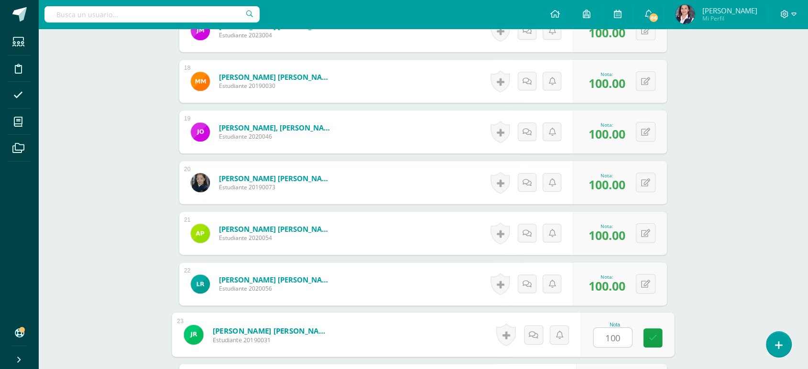
type input "100"
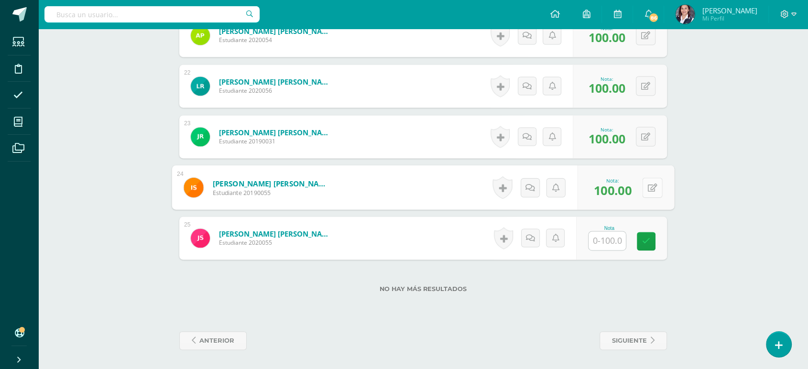
click at [648, 187] on icon at bounding box center [653, 187] width 10 height 8
drag, startPoint x: 593, startPoint y: 186, endPoint x: 559, endPoint y: 188, distance: 34.0
click at [559, 188] on div "Nota 95" at bounding box center [615, 187] width 120 height 44
type input "70"
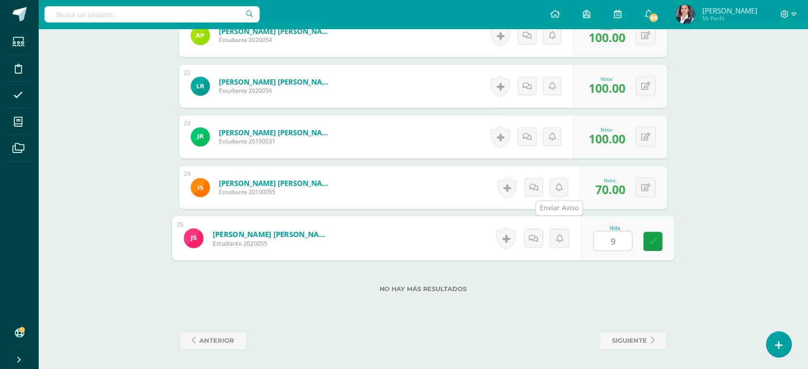
type input "90"
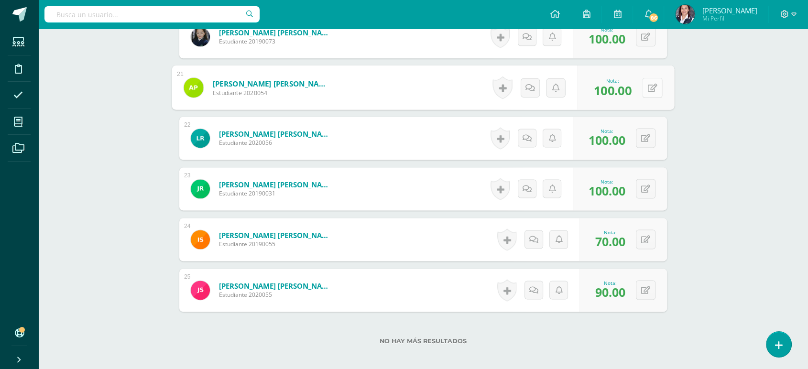
click at [641, 84] on div "0 Logros Logros obtenidos Aún no hay logros agregados Nota: 100.00" at bounding box center [626, 88] width 97 height 44
click at [653, 81] on button at bounding box center [652, 87] width 20 height 20
type input "80"
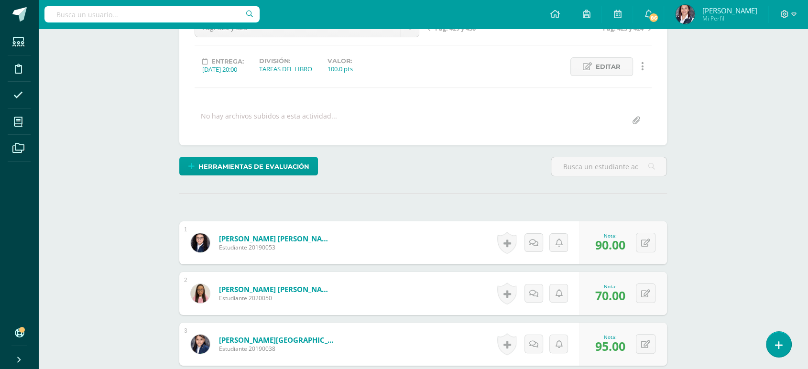
scroll to position [0, 0]
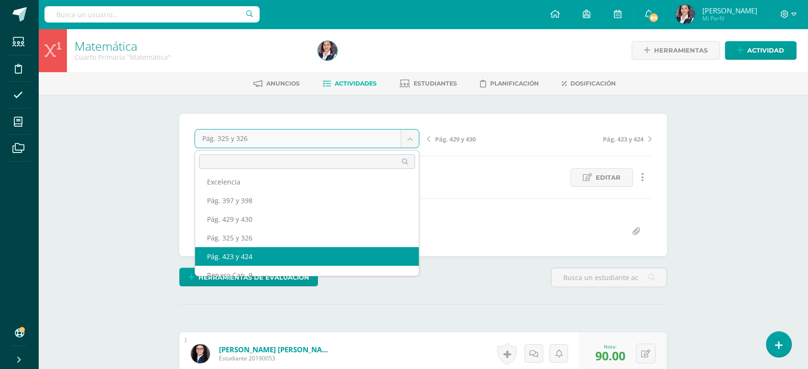
scroll to position [355, 0]
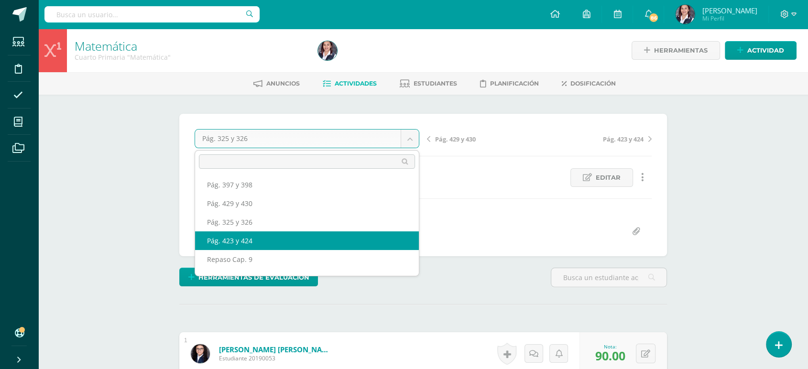
select select "/dashboard/teacher/grade-activity/63608/"
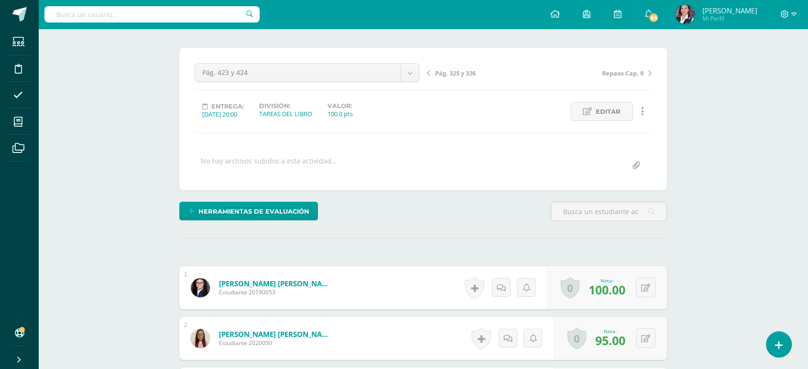
scroll to position [5, 0]
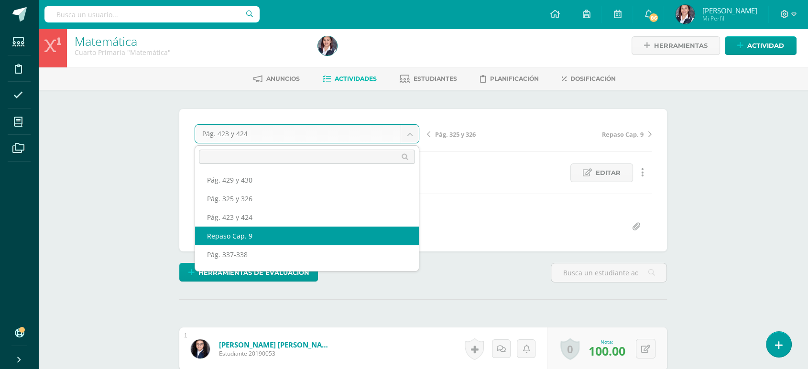
scroll to position [427, 0]
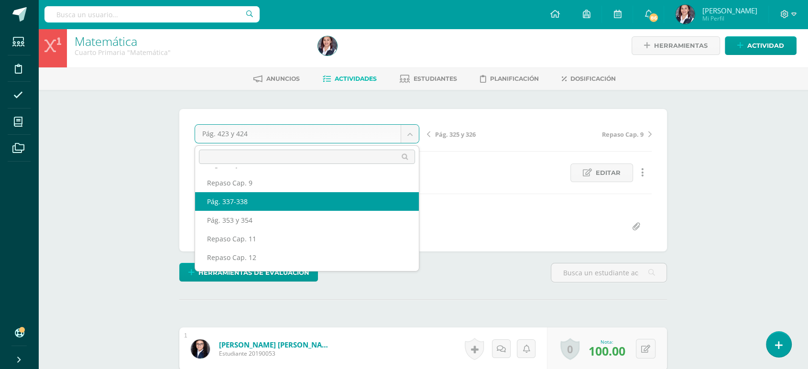
select select "/dashboard/teacher/grade-activity/63595/"
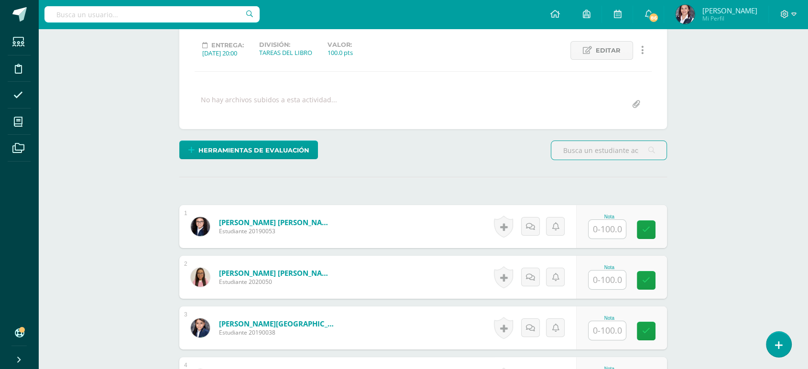
scroll to position [159, 0]
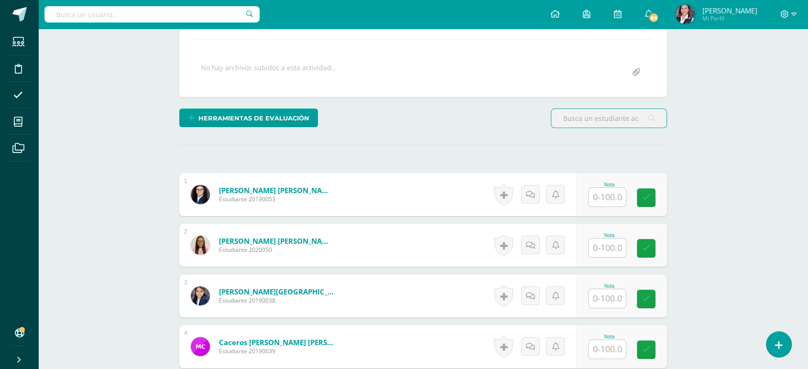
click at [612, 198] on input "text" at bounding box center [607, 197] width 37 height 19
type input "100"
type input "80"
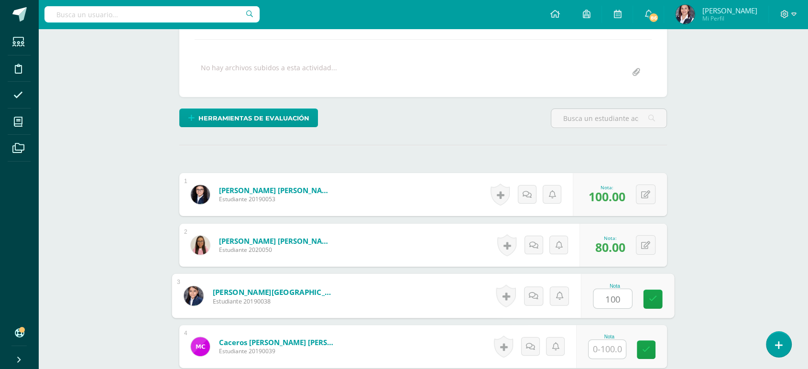
type input "100"
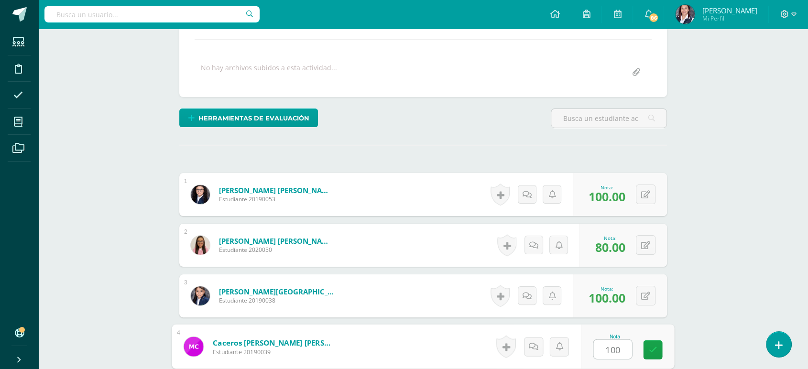
type input "100"
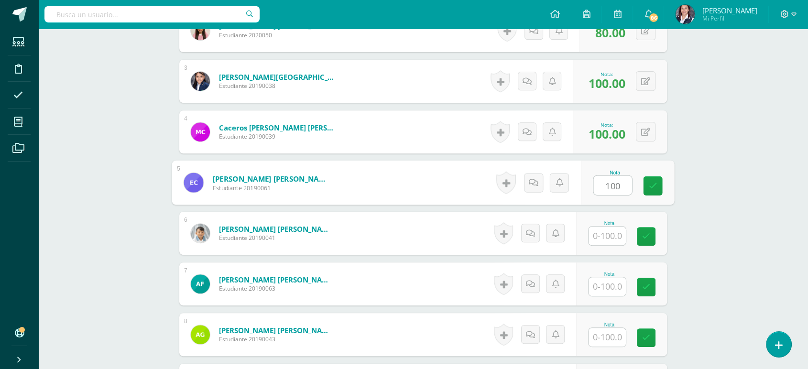
type input "100"
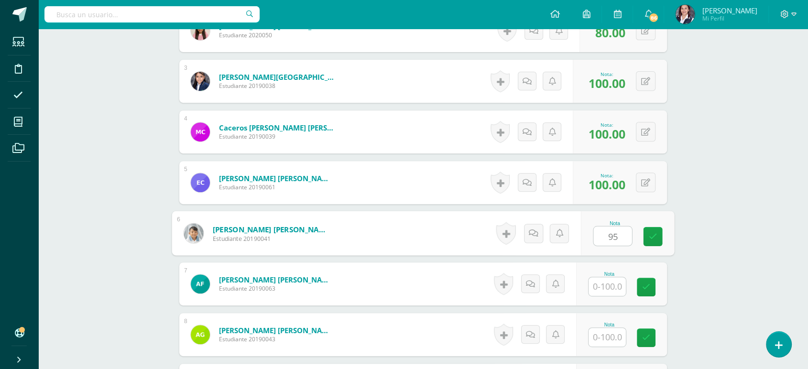
type input "95"
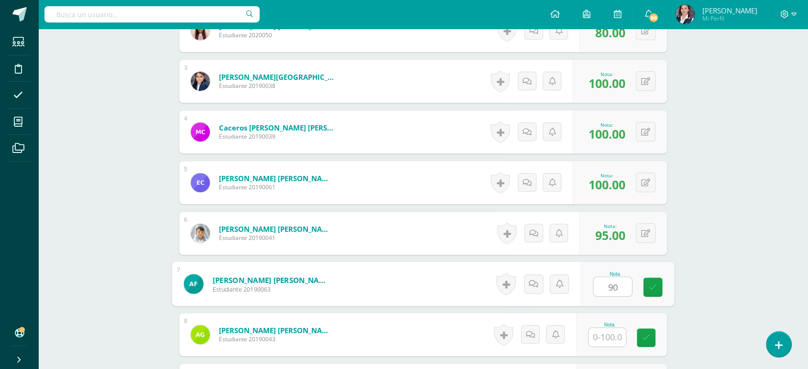
type input "90"
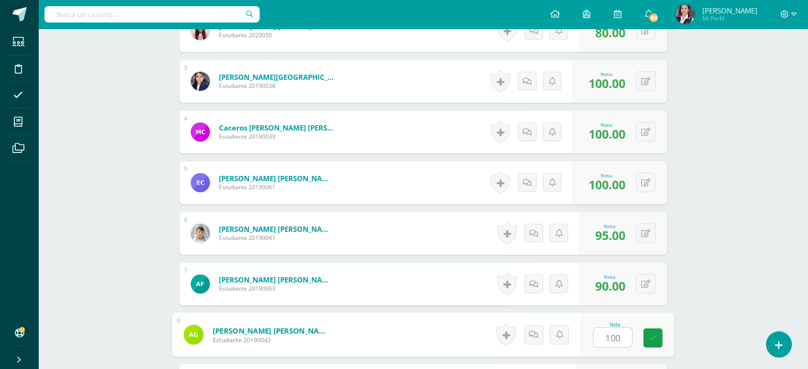
type input "100"
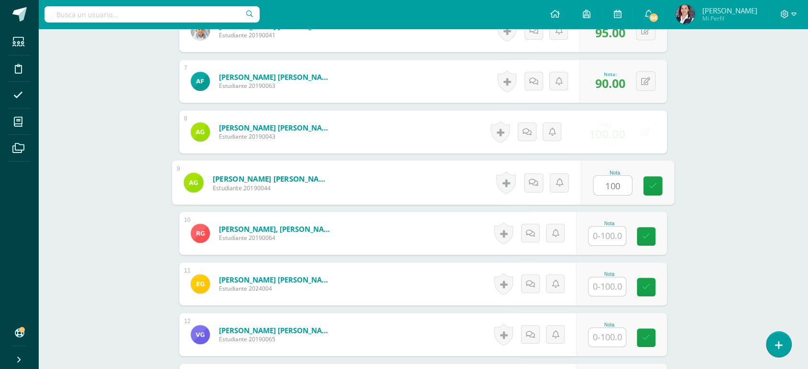
type input "100"
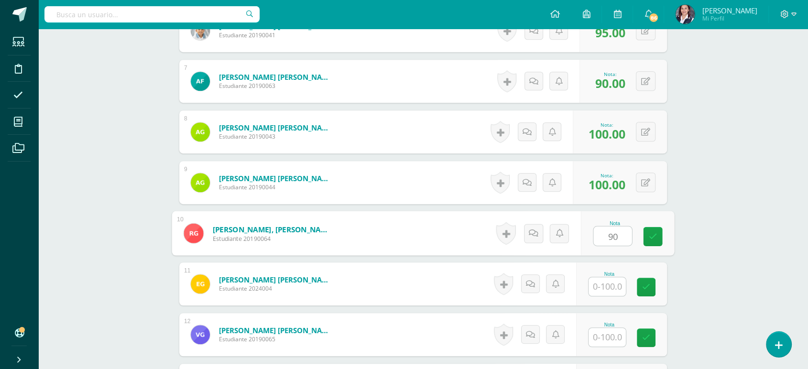
type input "90"
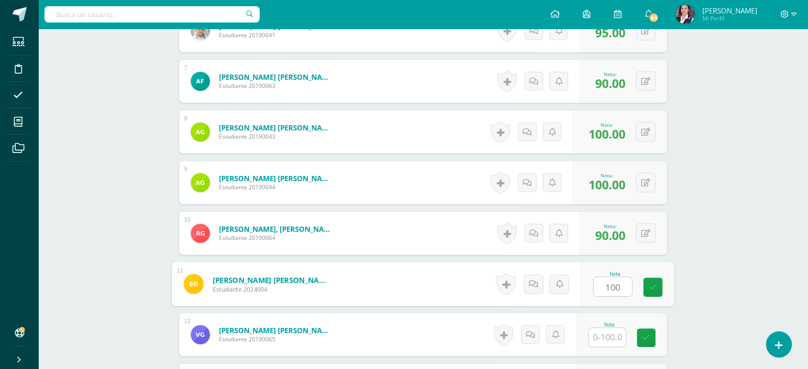
type input "100"
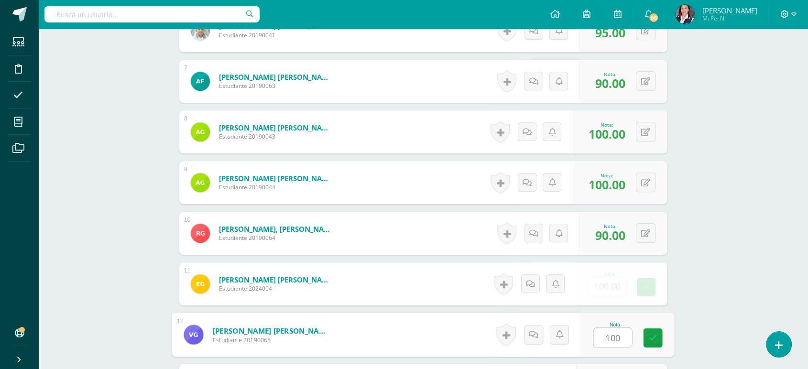
type input "100"
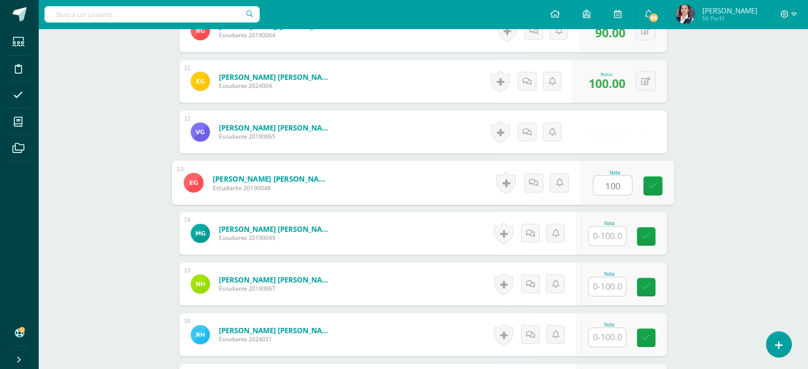
type input "100"
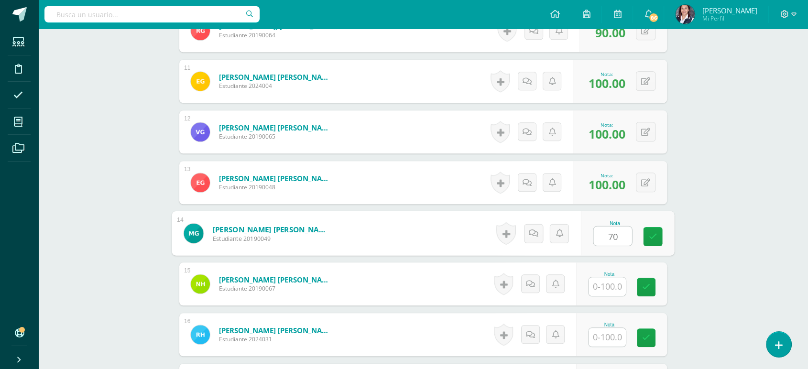
type input "70"
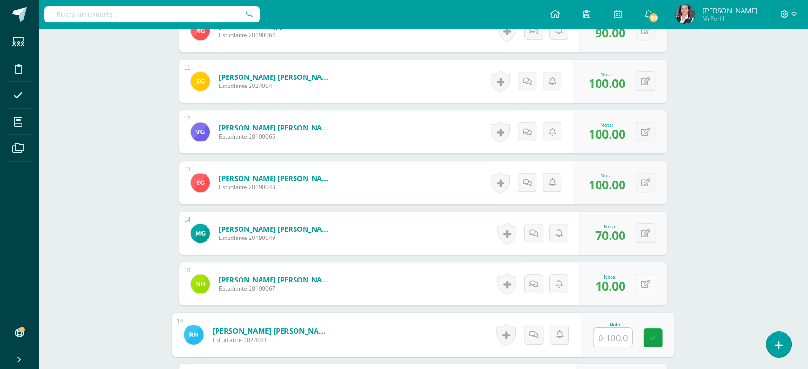
click at [643, 285] on button at bounding box center [646, 284] width 20 height 20
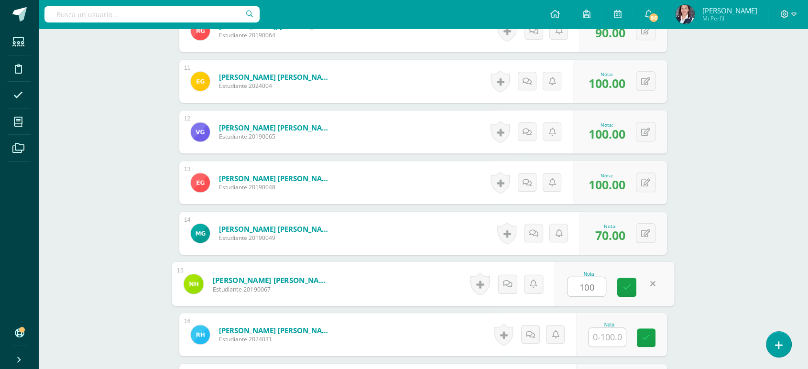
type input "100"
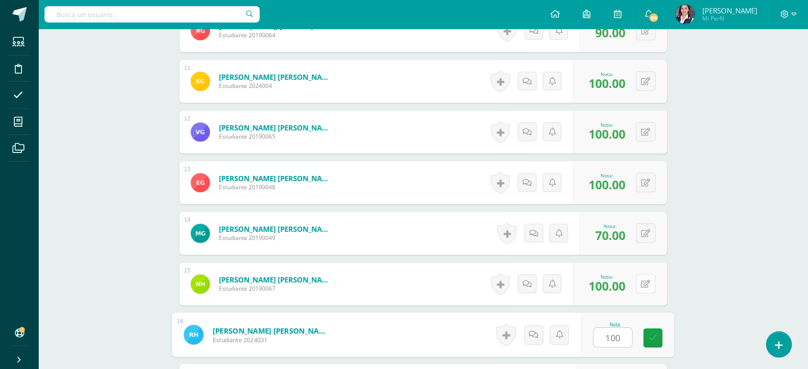
type input "100"
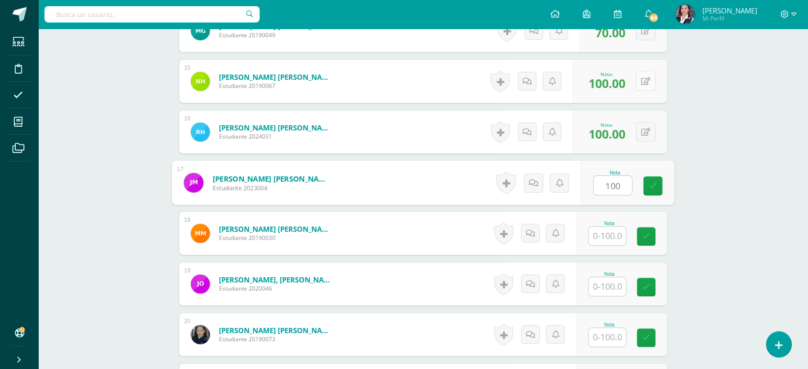
type input "100"
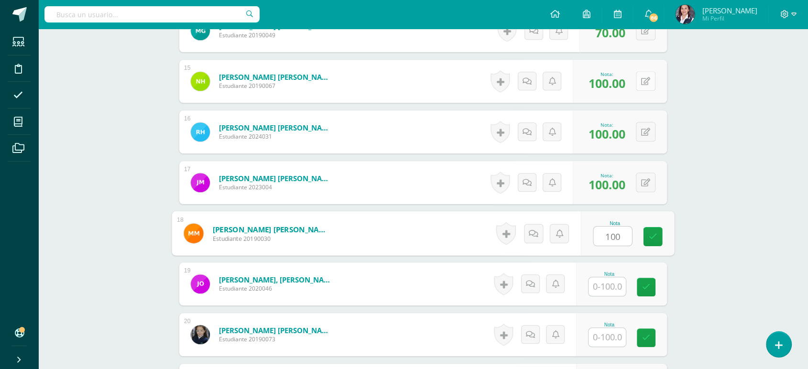
type input "100"
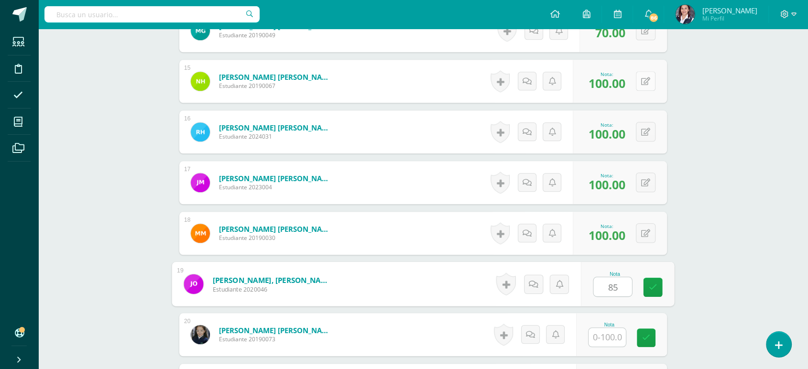
type input "85"
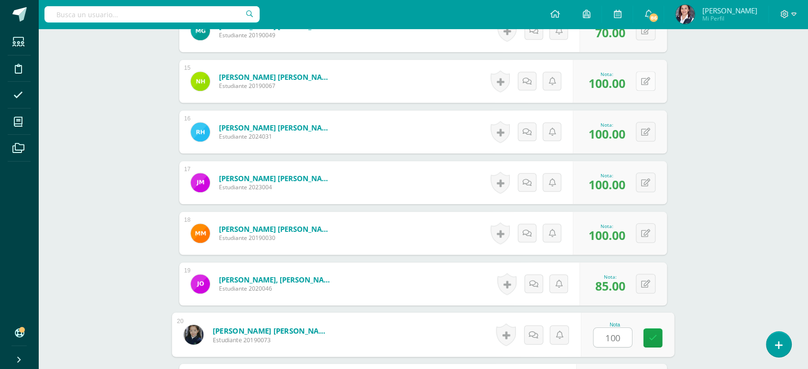
type input "100"
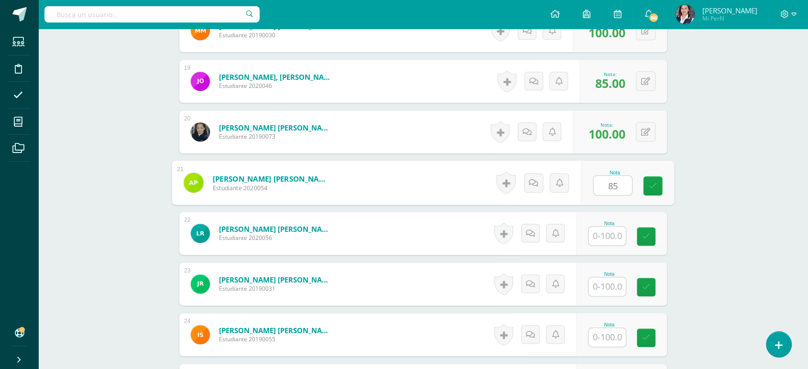
type input "85"
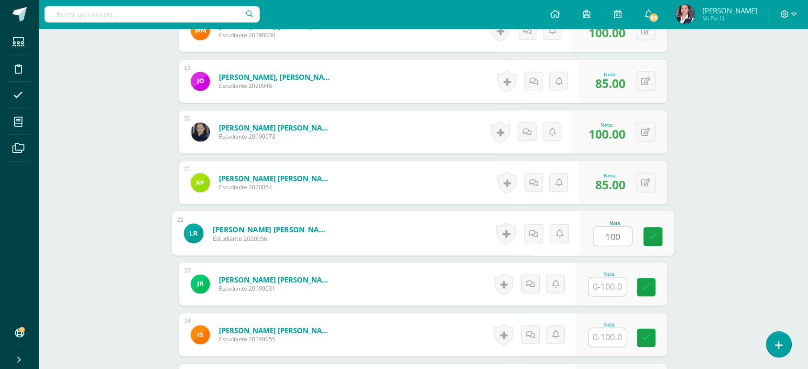
type input "100"
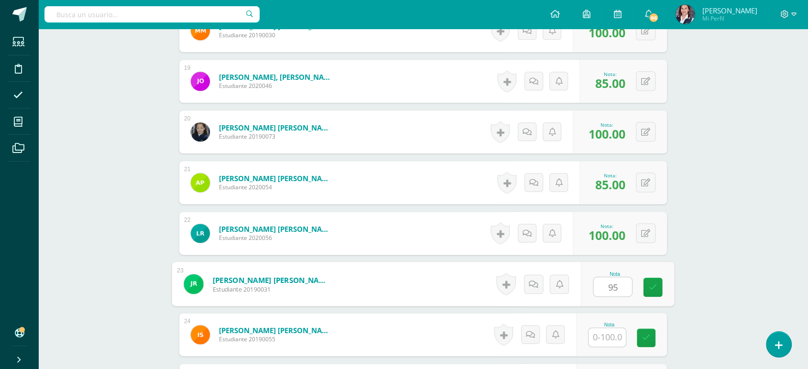
type input "95"
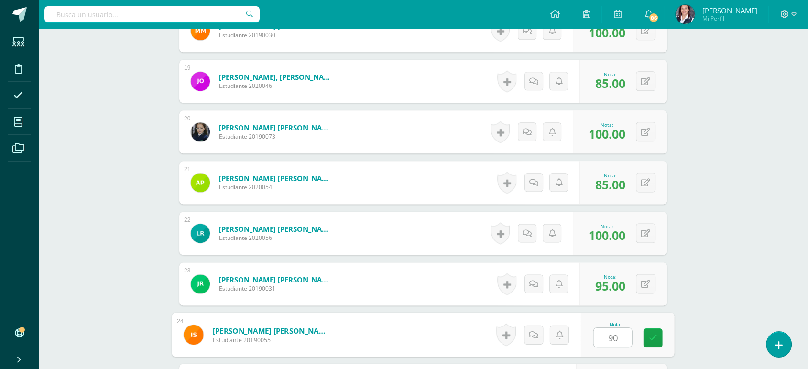
type input "90"
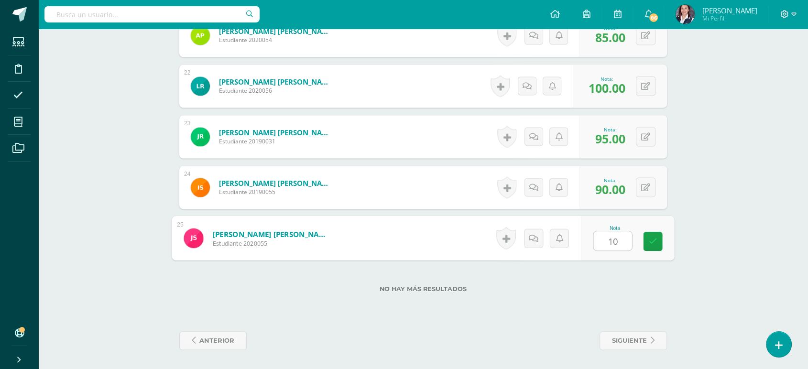
type input "100"
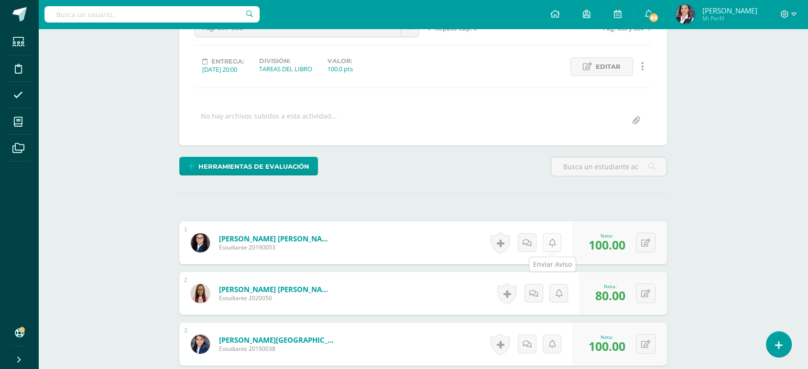
scroll to position [0, 0]
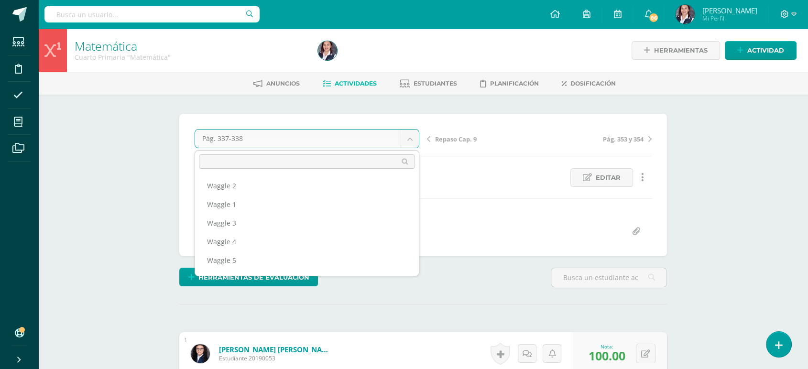
drag, startPoint x: 415, startPoint y: 135, endPoint x: 421, endPoint y: 136, distance: 6.4
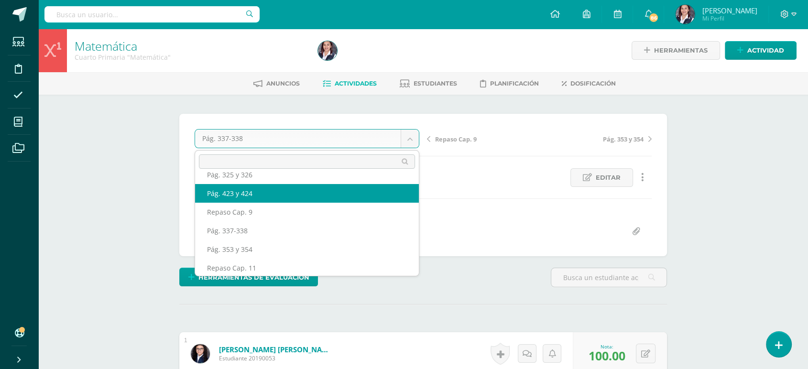
scroll to position [420, 0]
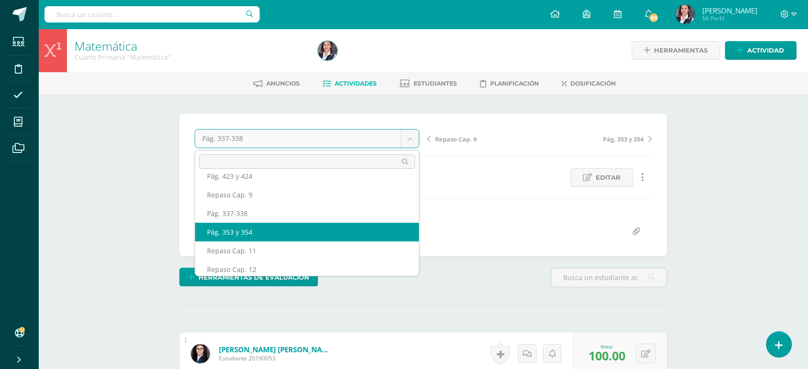
select select "/dashboard/teacher/grade-activity/63596/"
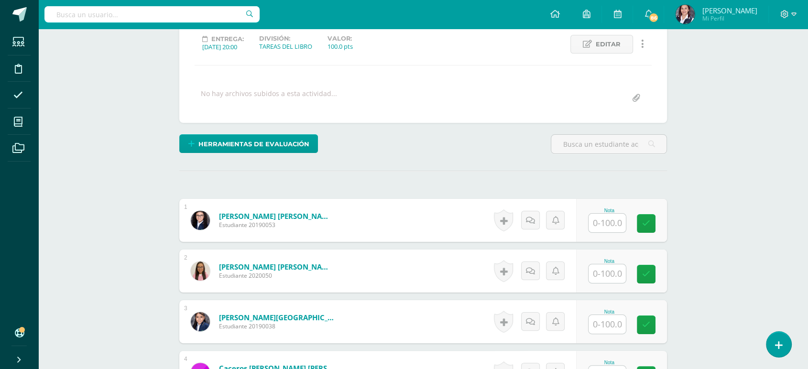
scroll to position [134, 0]
click at [603, 226] on input "text" at bounding box center [607, 222] width 37 height 19
type input "100"
type input "85"
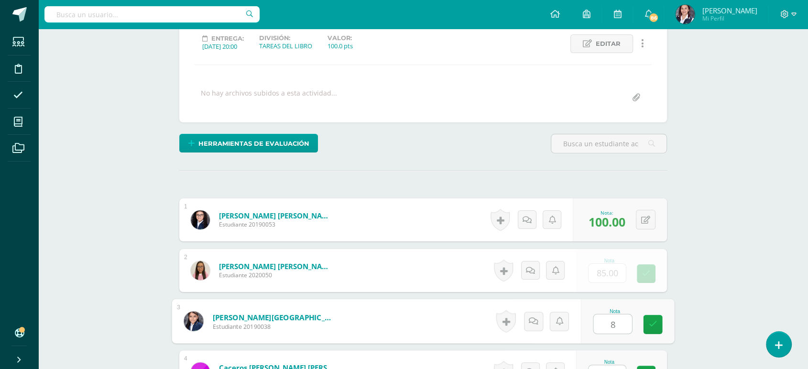
scroll to position [134, 0]
type input "80"
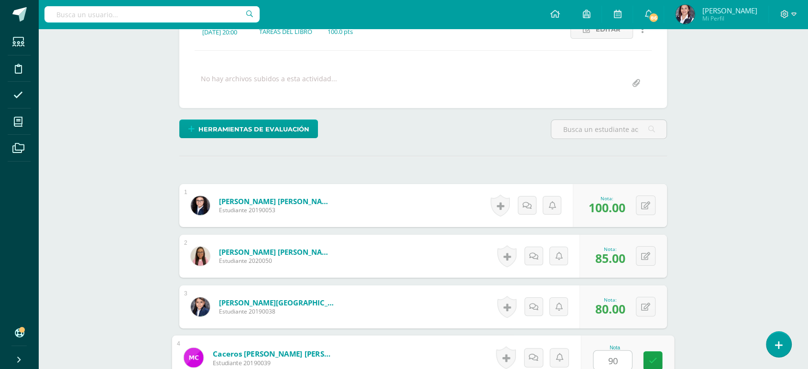
type input "90"
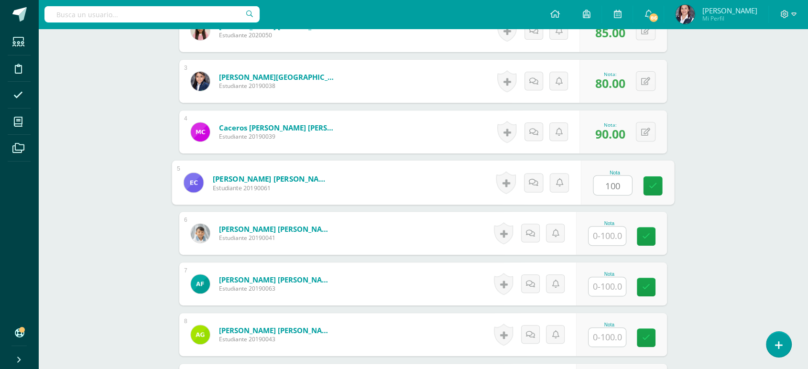
type input "100"
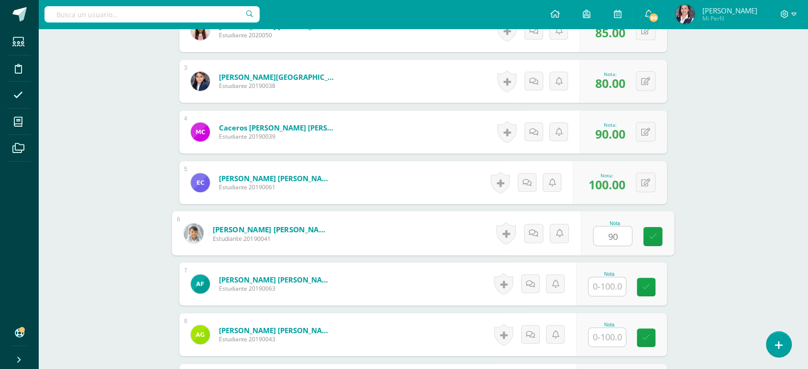
type input "90"
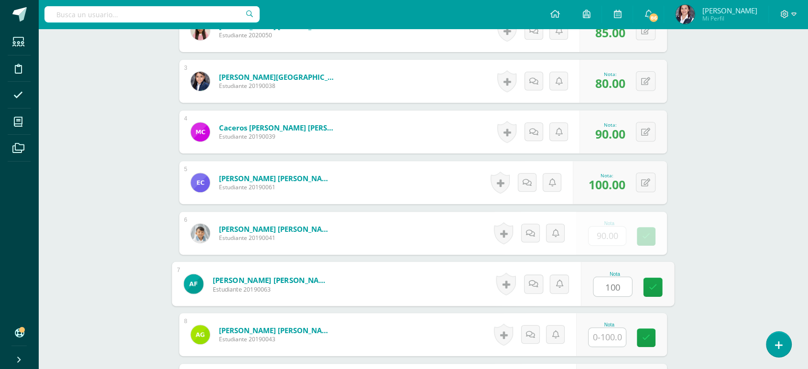
type input "100"
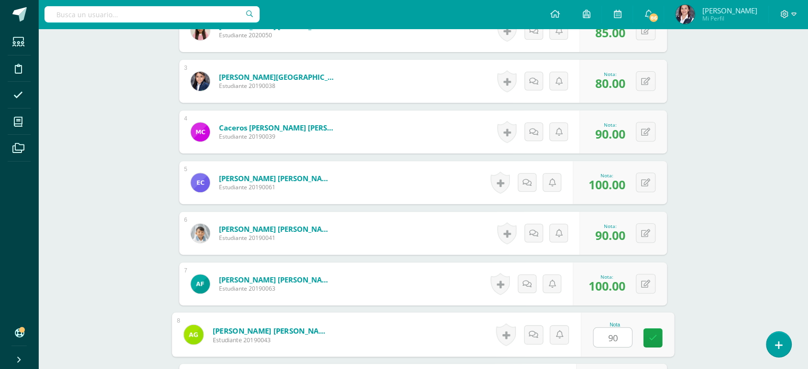
type input "90"
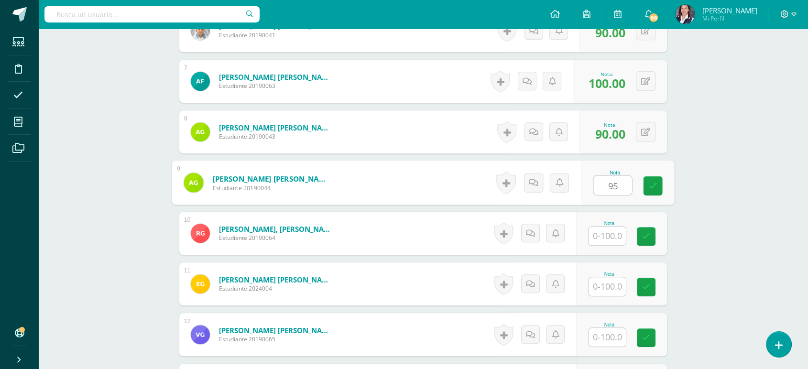
type input "95"
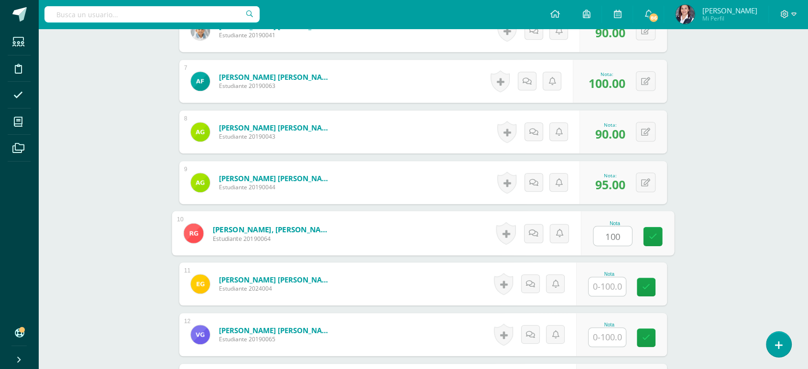
type input "100"
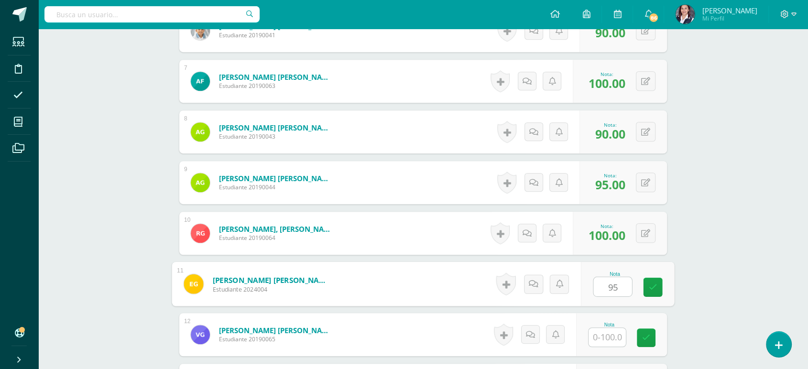
type input "95"
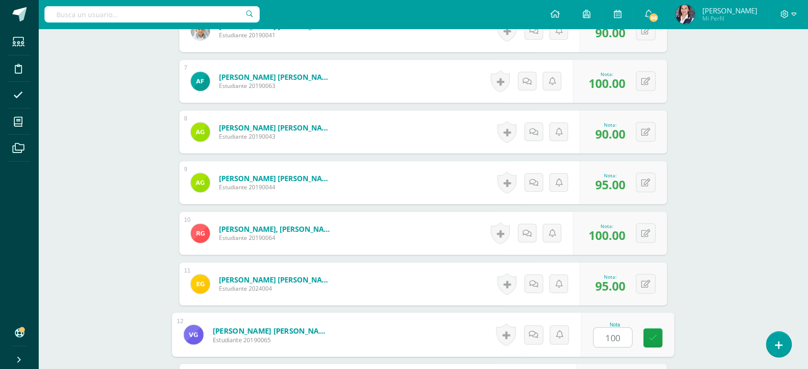
type input "100"
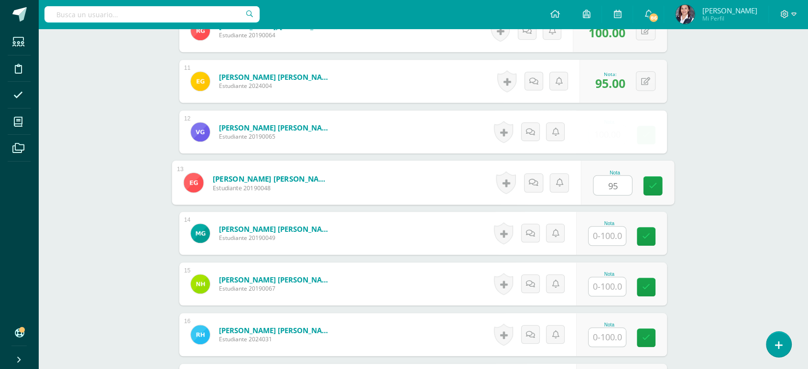
type input "95"
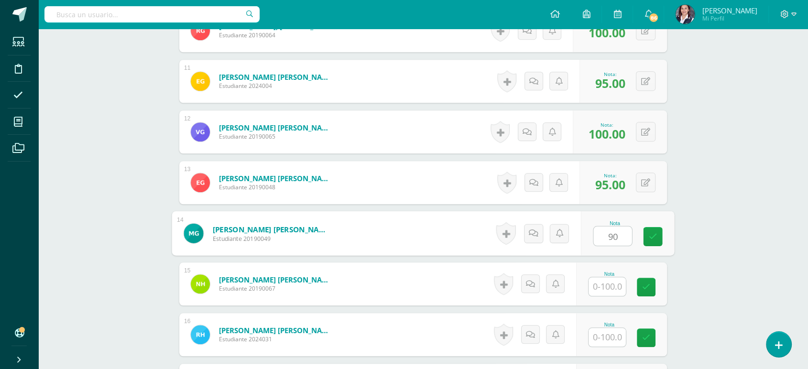
type input "90"
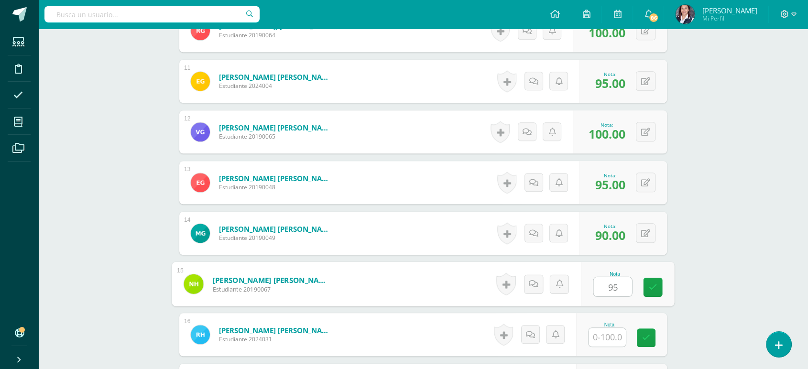
type input "95"
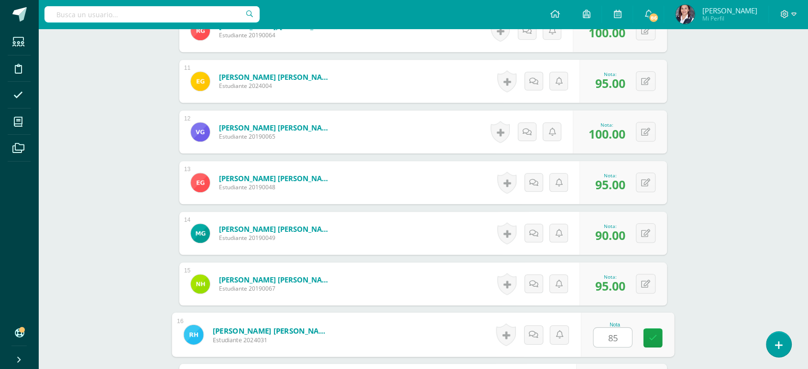
type input "85"
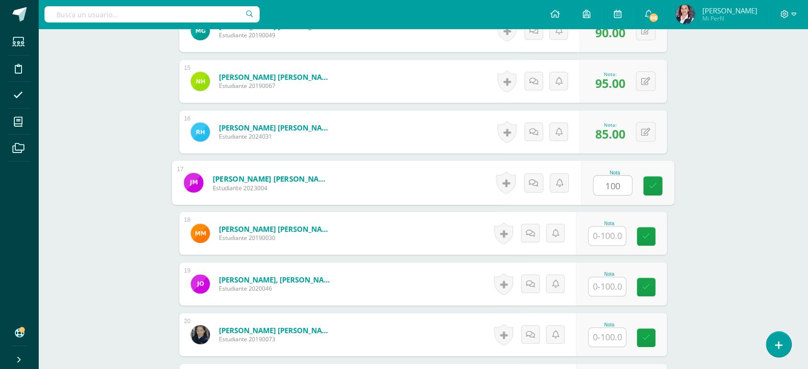
type input "100"
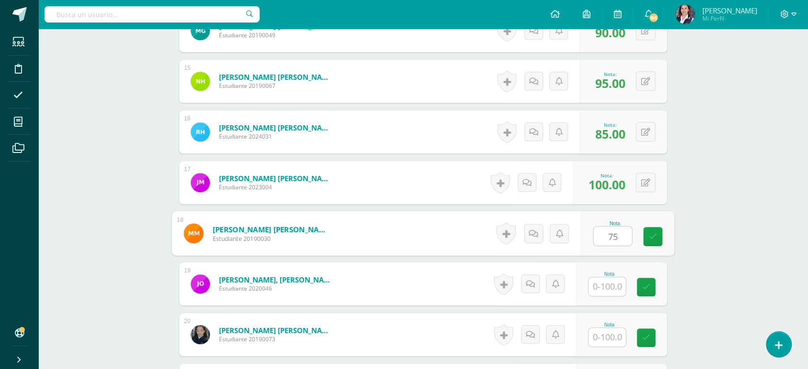
type input "75"
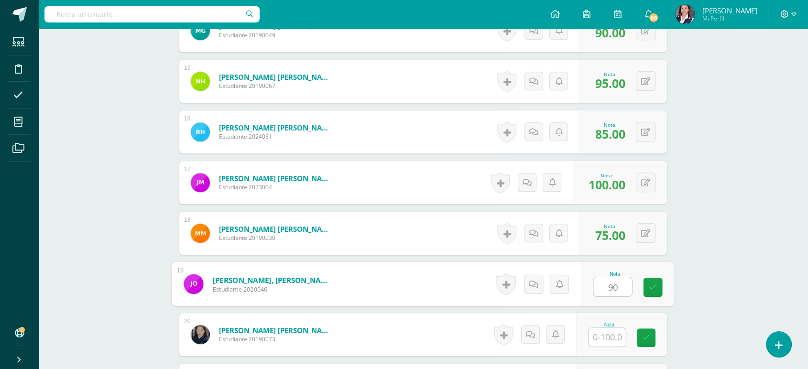
type input "90"
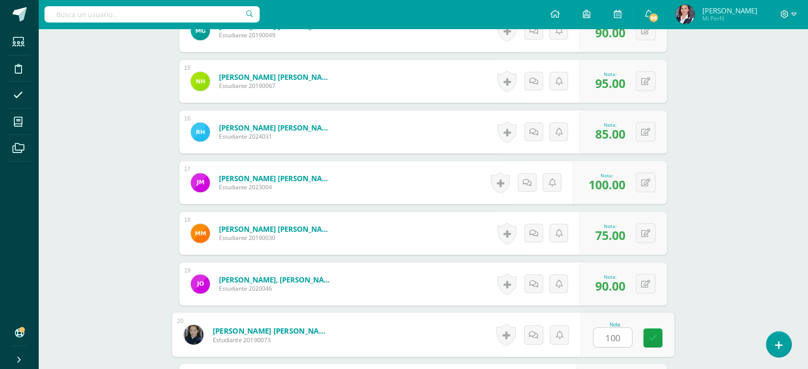
type input "100"
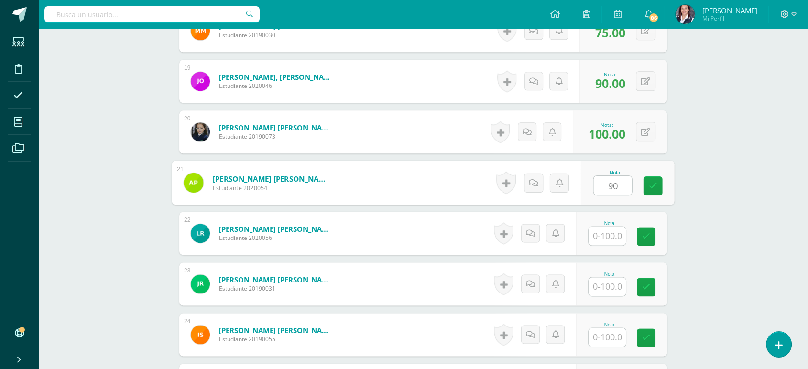
type input "90"
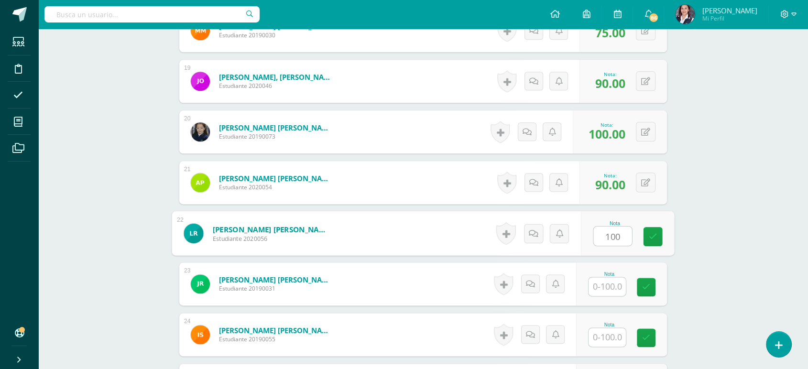
type input "100"
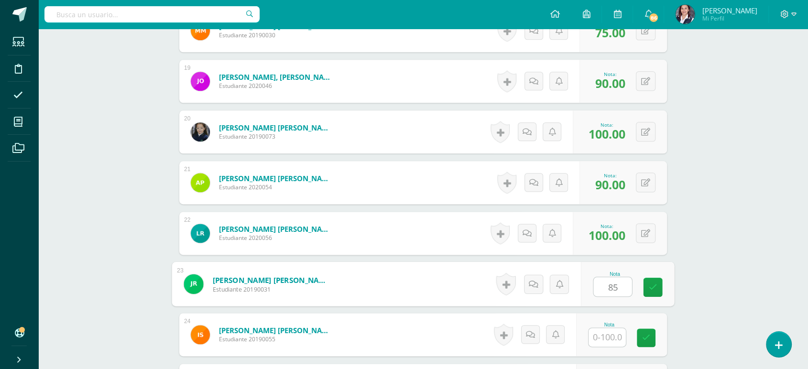
type input "85"
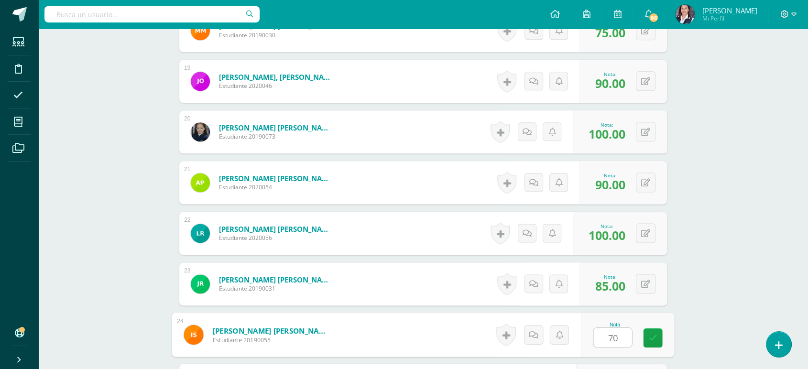
type input "70"
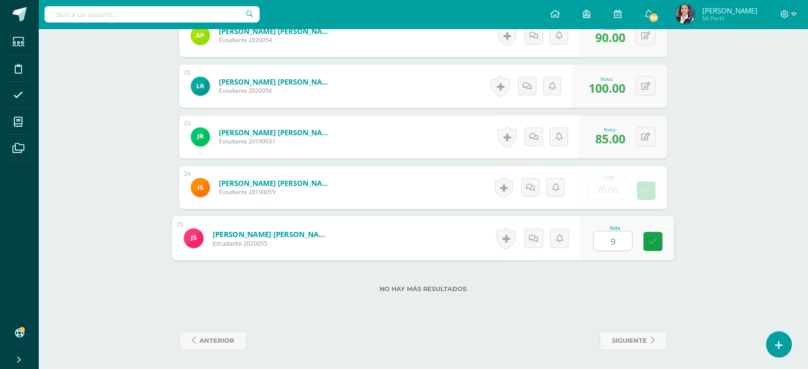
type input "95"
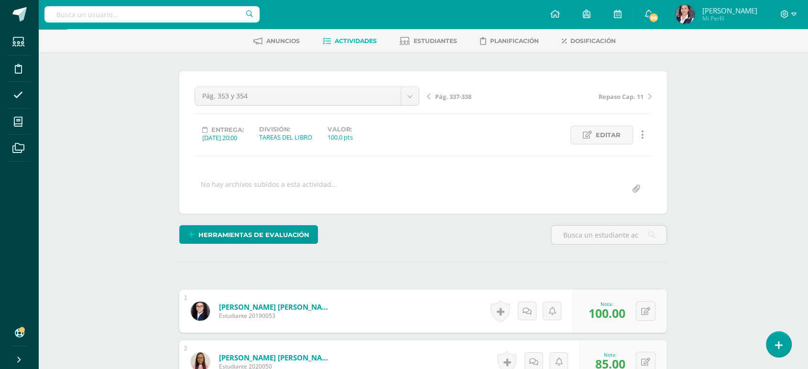
scroll to position [0, 0]
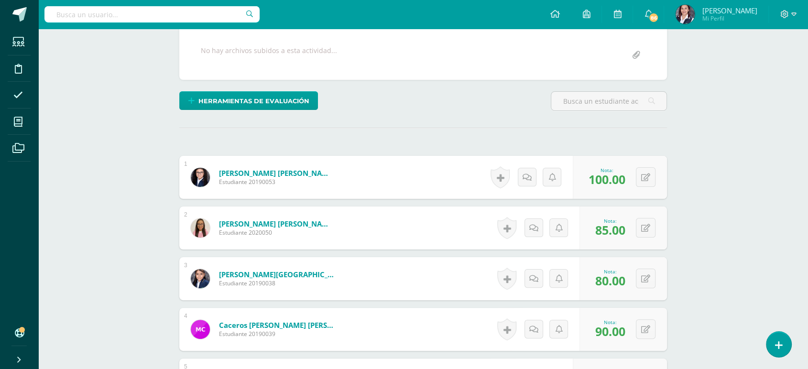
scroll to position [58, 0]
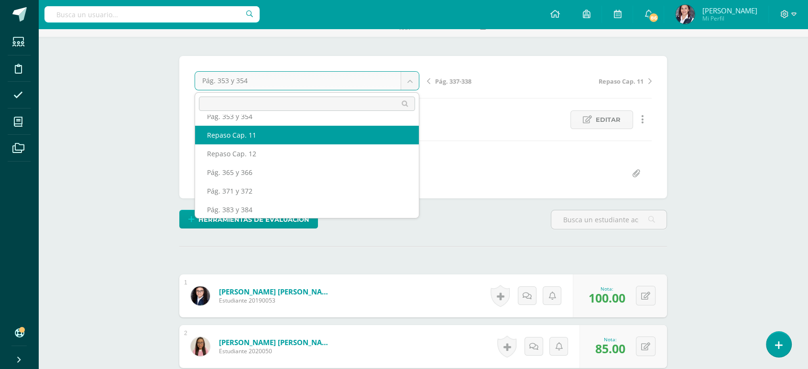
scroll to position [492, 0]
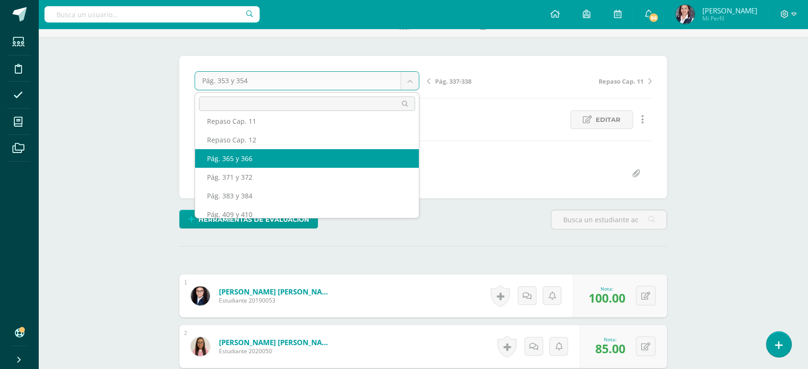
select select "/dashboard/teacher/grade-activity/63597/"
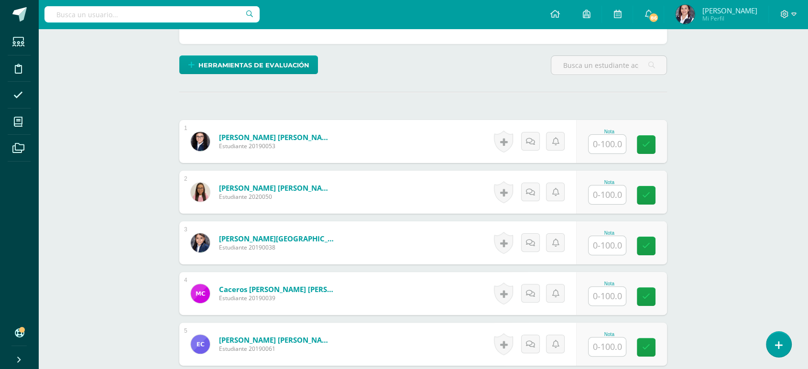
scroll to position [213, 0]
click at [614, 140] on input "text" at bounding box center [607, 143] width 37 height 19
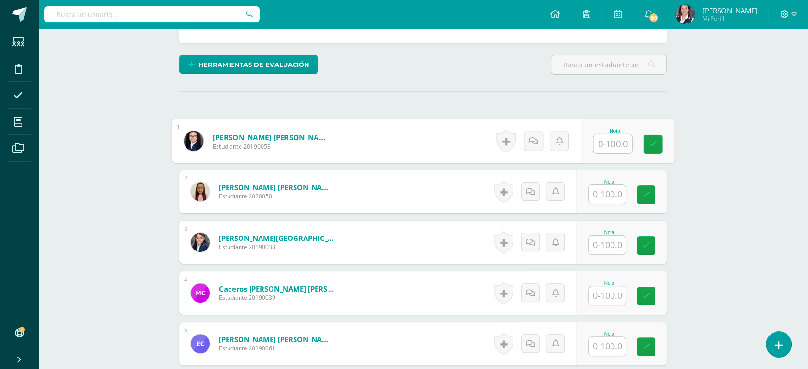
scroll to position [213, 0]
type input "100"
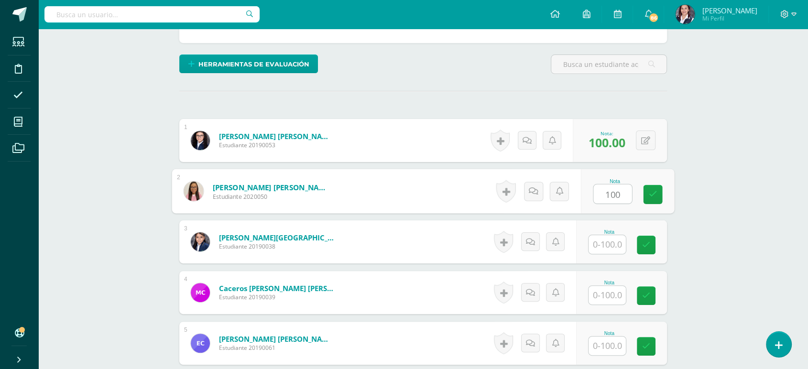
type input "100"
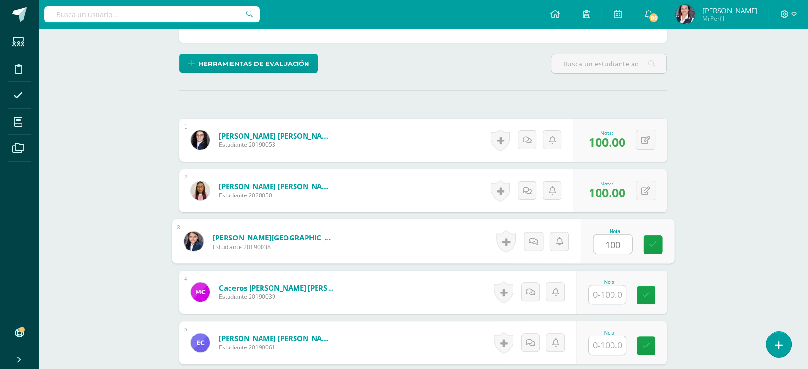
type input "100"
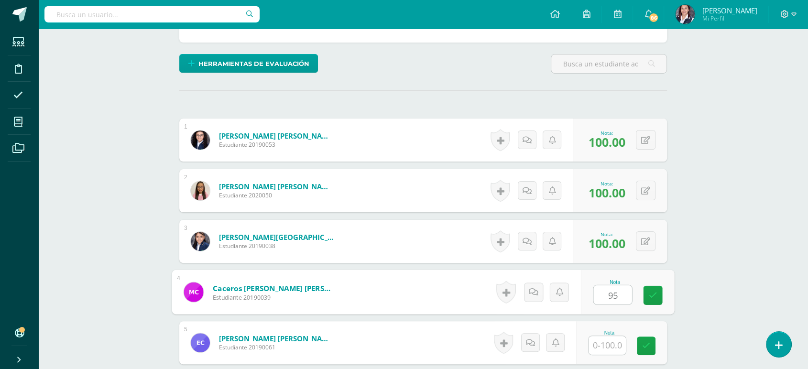
type input "95"
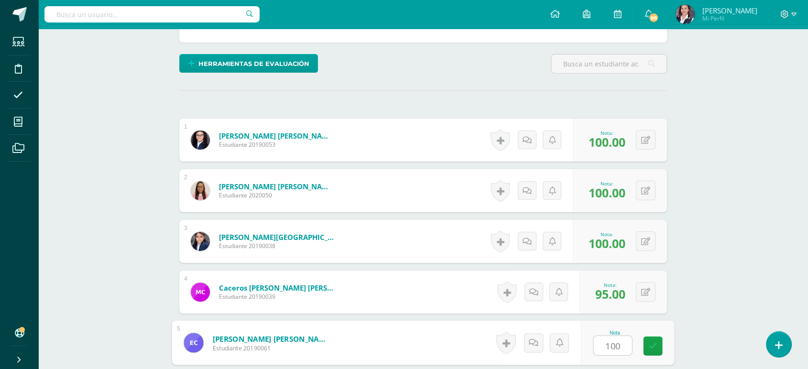
type input "100"
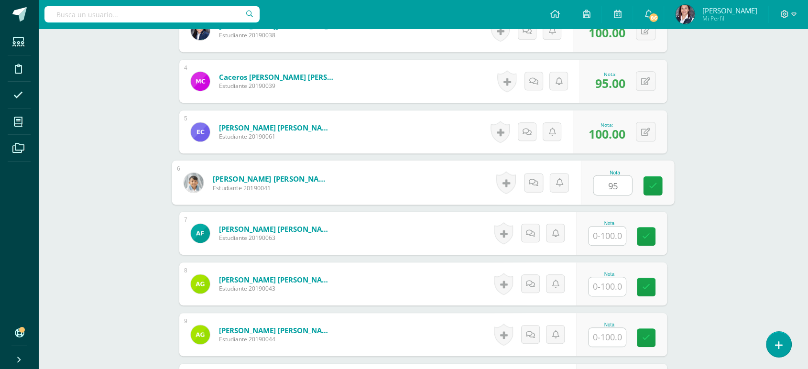
type input "95"
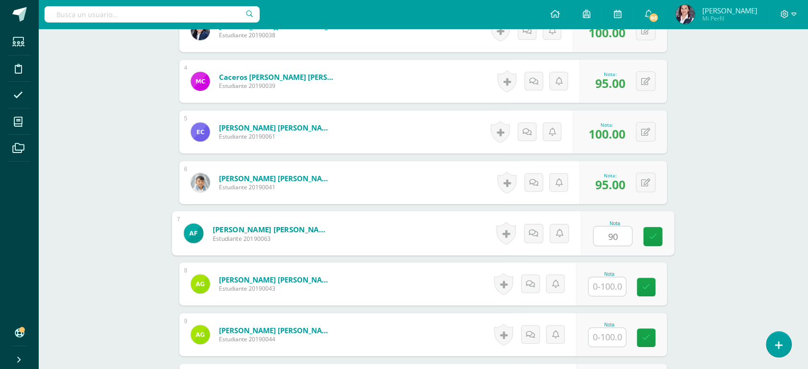
type input "90"
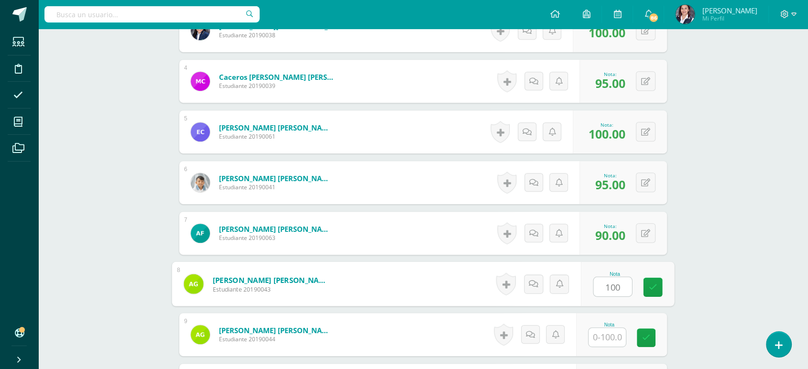
type input "100"
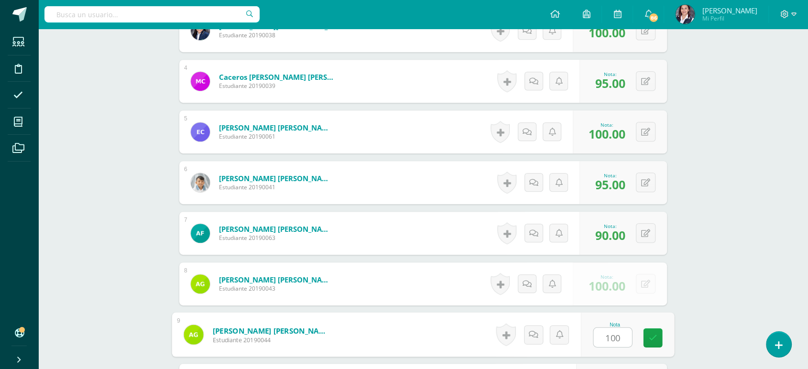
type input "100"
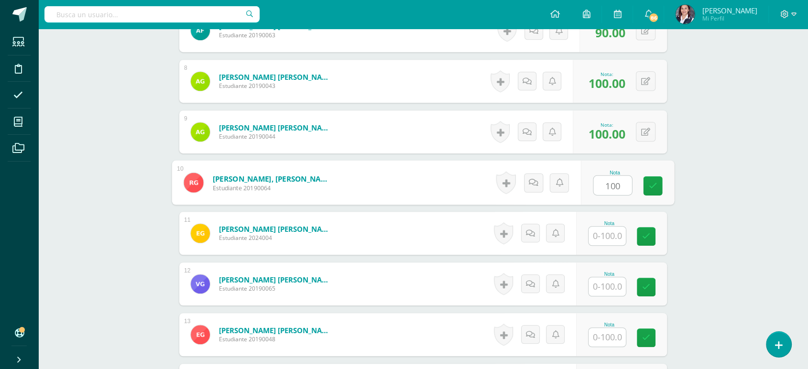
type input "100"
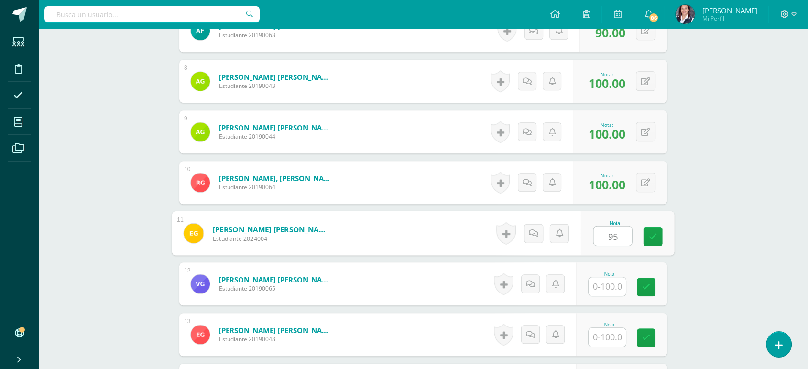
type input "95"
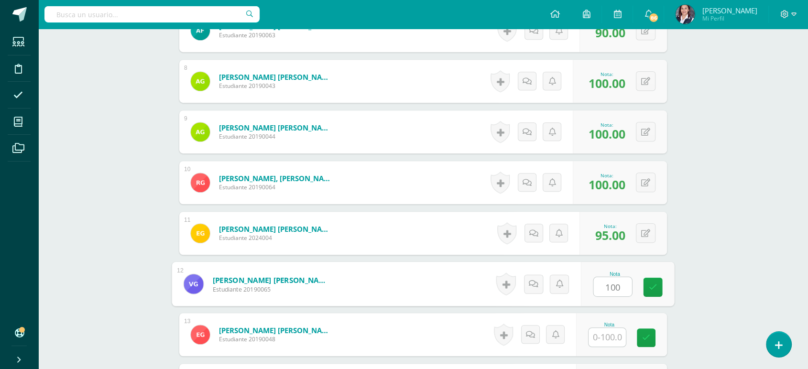
type input "100"
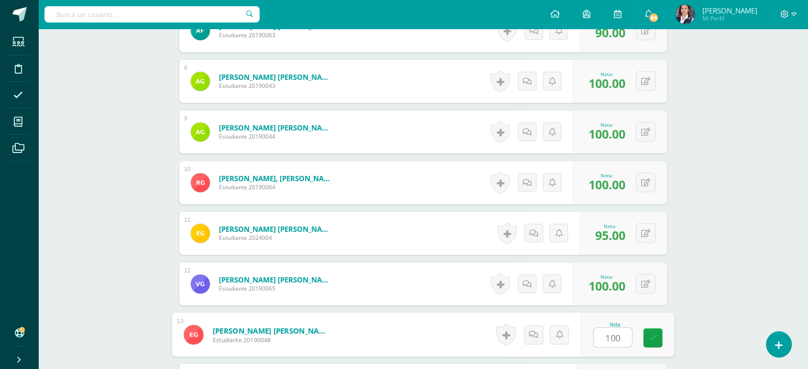
type input "100"
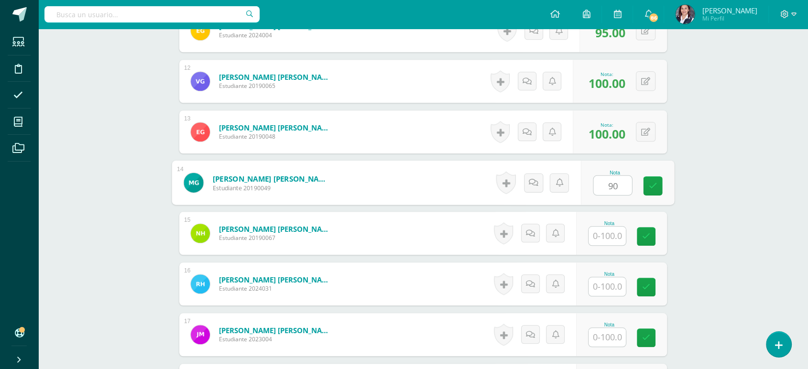
type input "90"
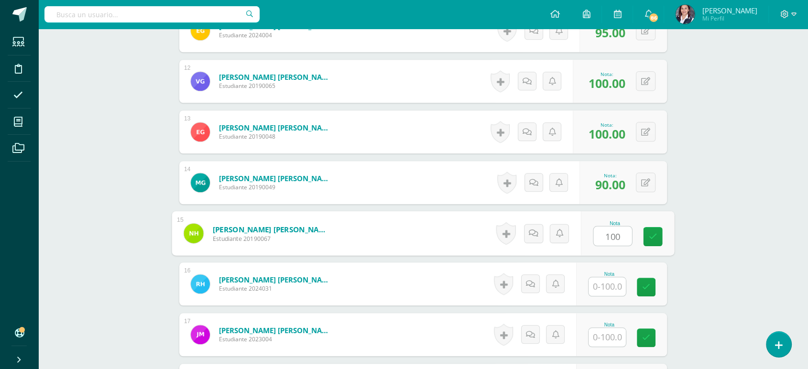
type input "100"
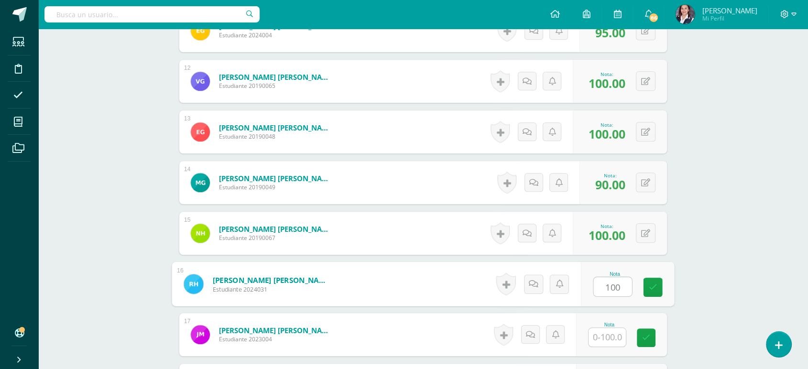
type input "100"
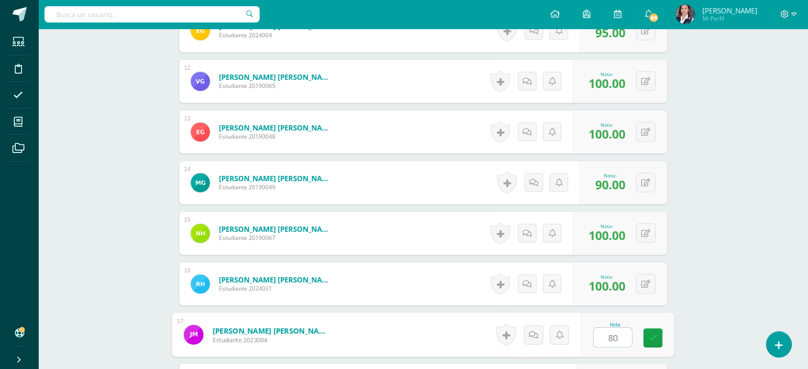
type input "80"
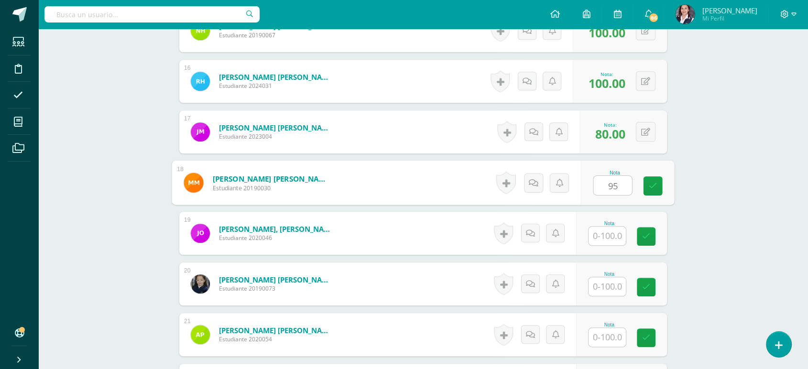
type input "95"
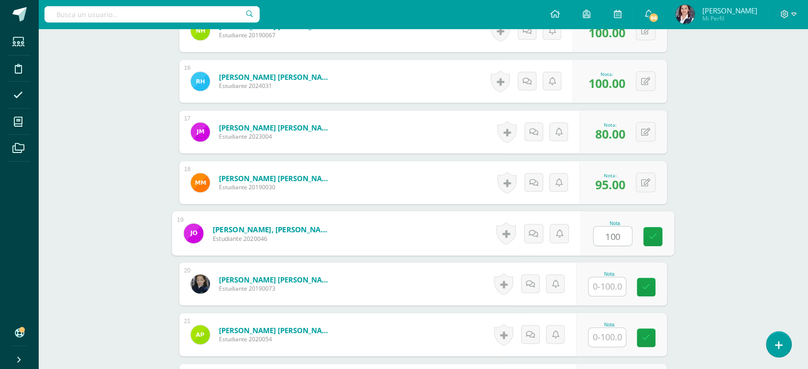
type input "100"
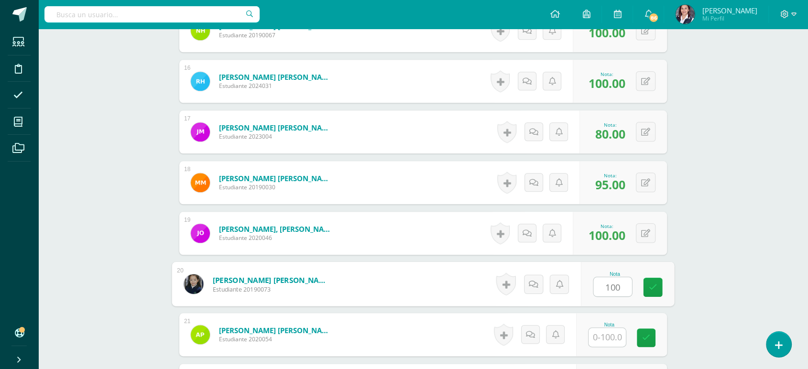
type input "100"
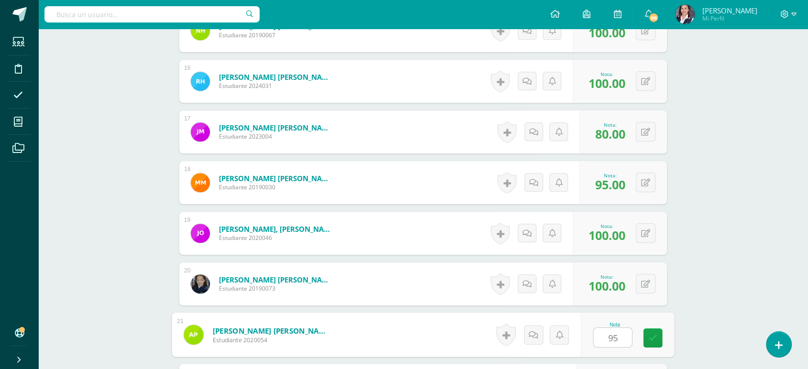
type input "95"
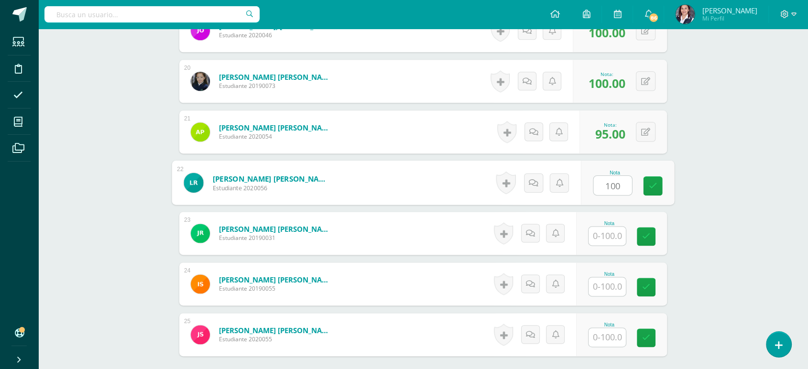
type input "100"
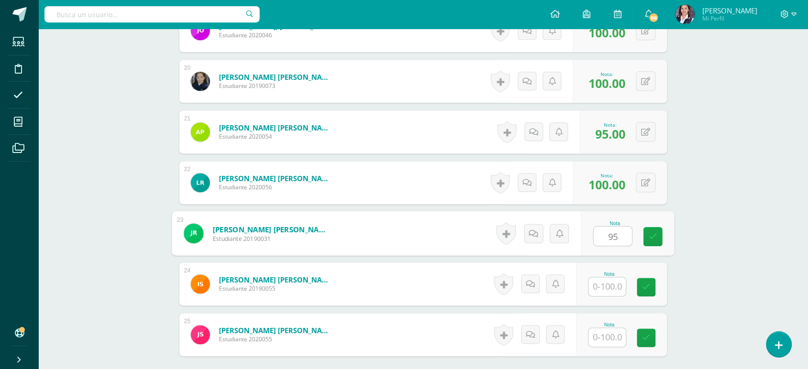
type input "95"
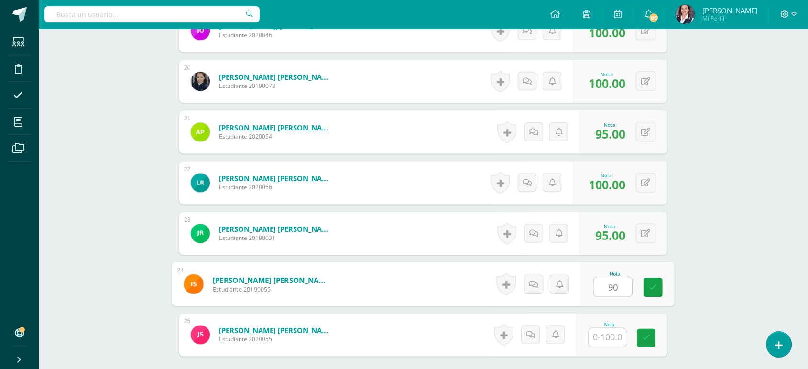
type input "90"
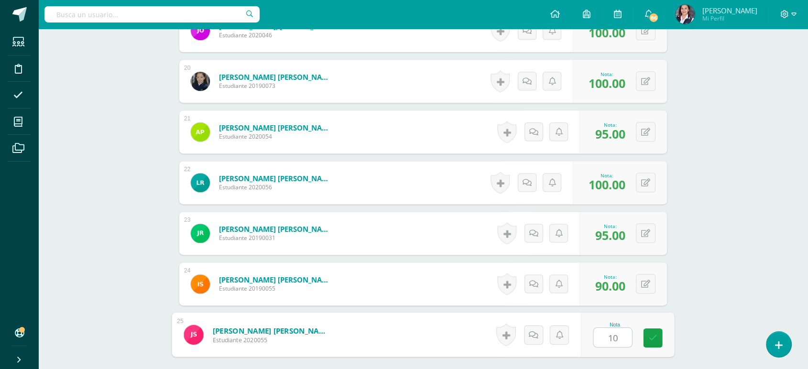
type input "100"
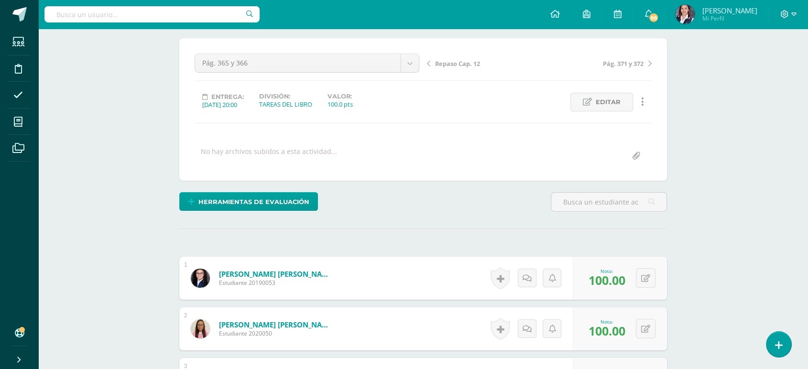
scroll to position [0, 0]
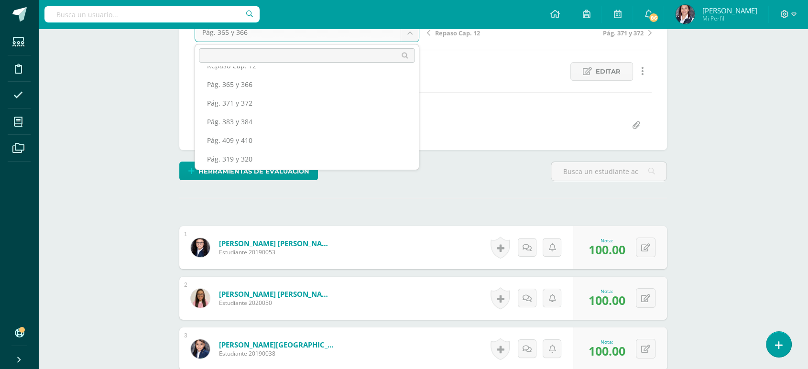
scroll to position [503, 0]
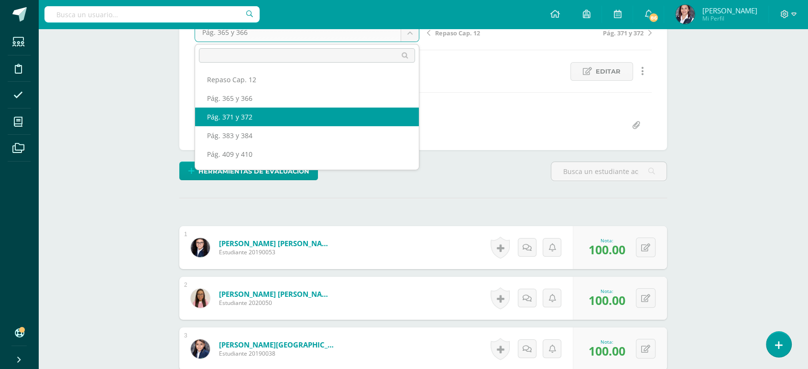
select select "/dashboard/teacher/grade-activity/63598/"
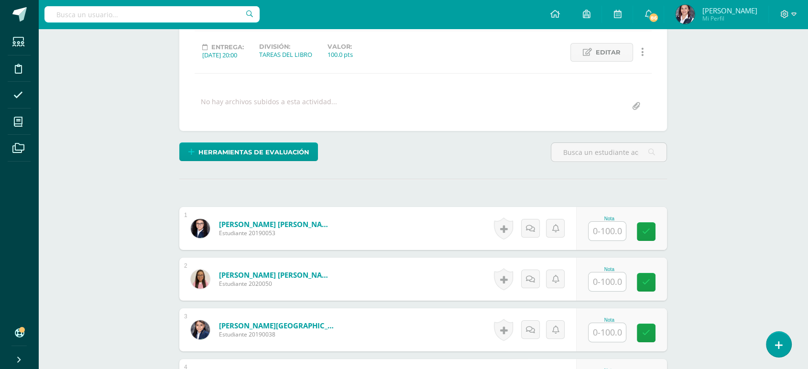
scroll to position [160, 0]
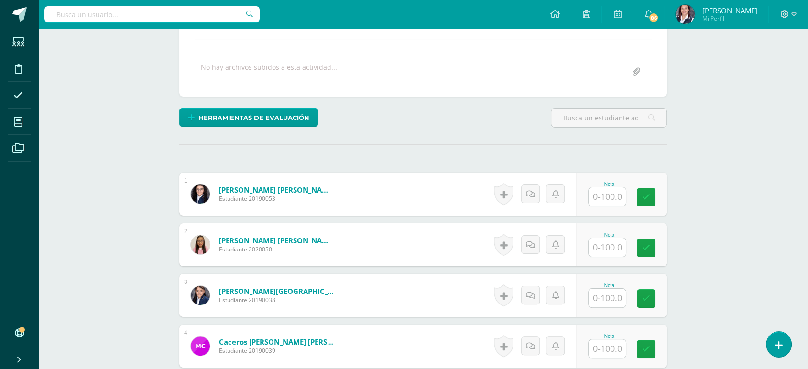
click at [604, 195] on input "text" at bounding box center [607, 196] width 37 height 19
type input "100"
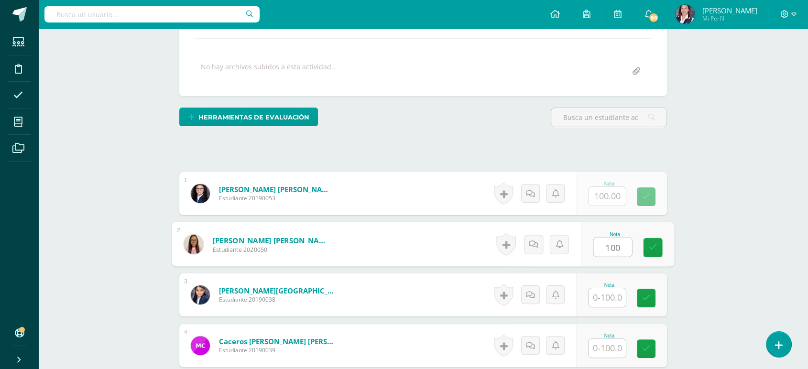
type input "100"
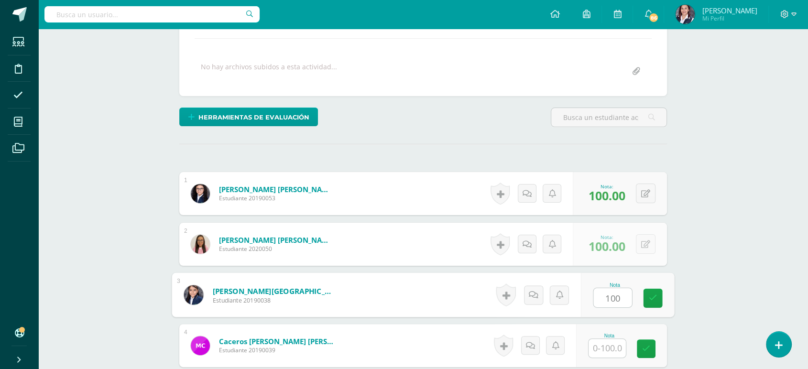
type input "100"
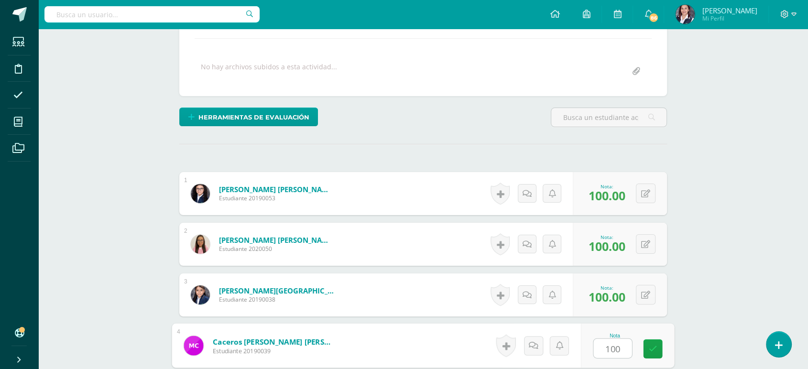
type input "100"
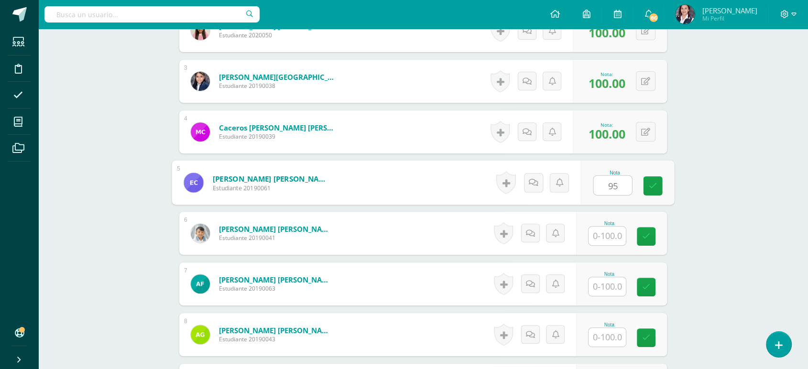
type input "95"
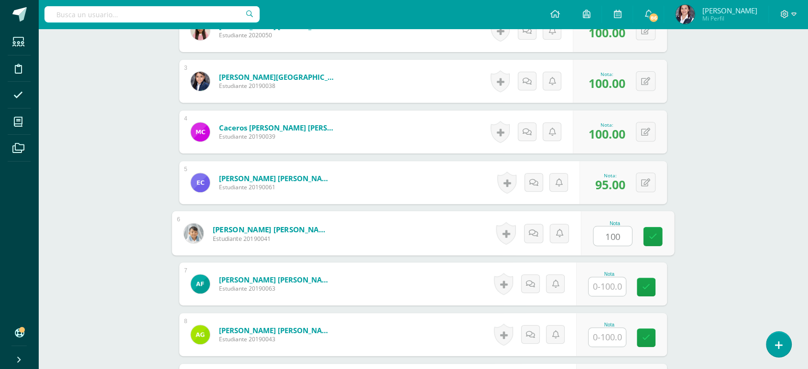
type input "100"
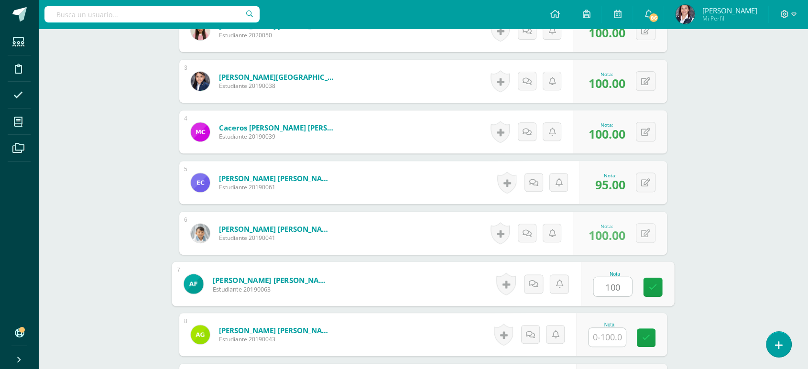
type input "100"
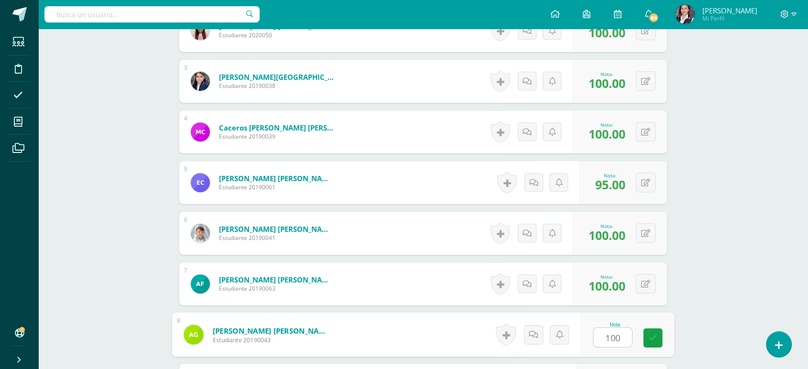
type input "100"
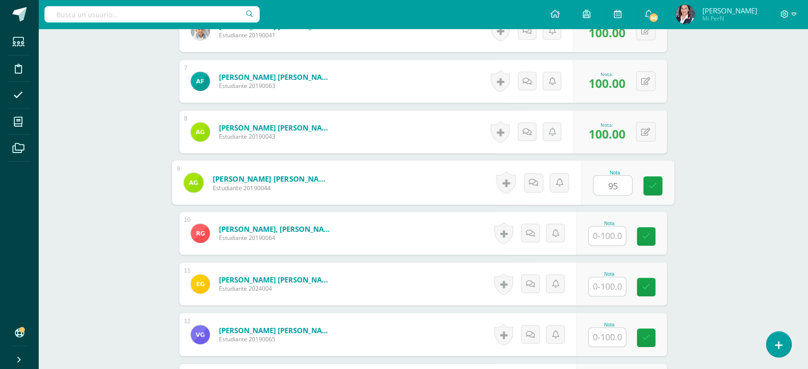
type input "95"
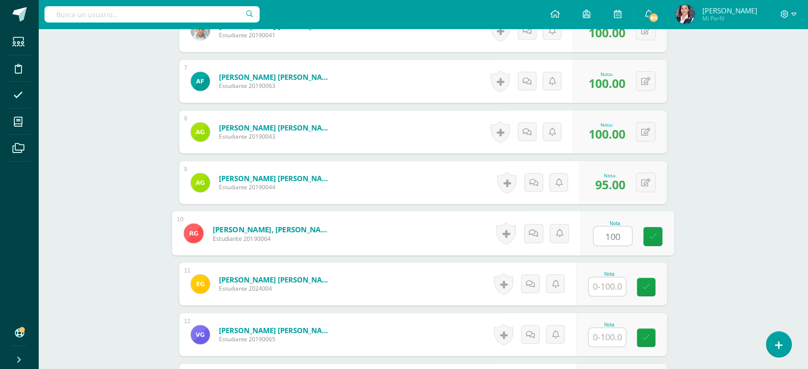
type input "100"
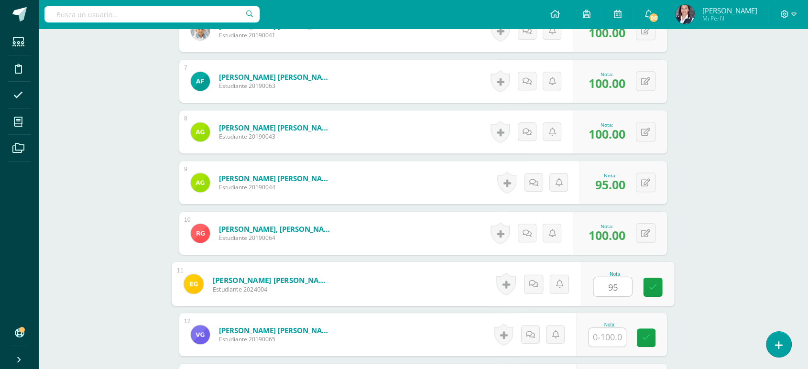
type input "95"
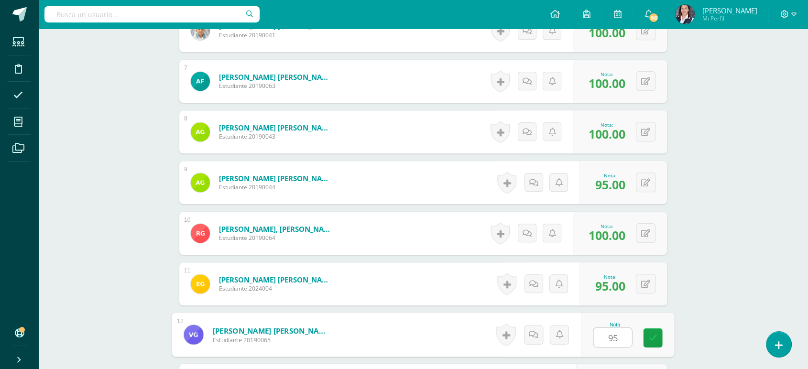
type input "95"
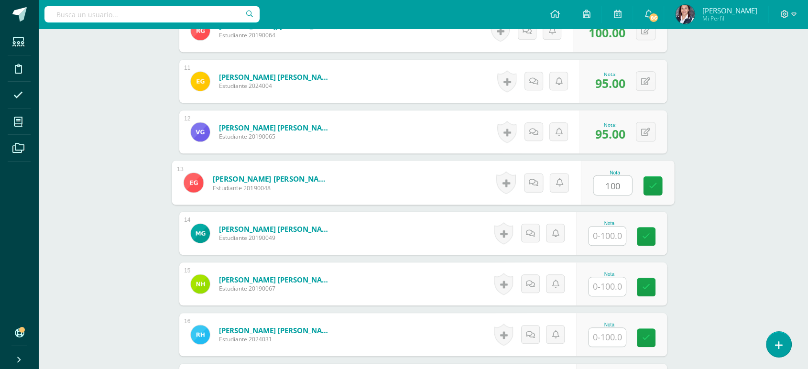
type input "100"
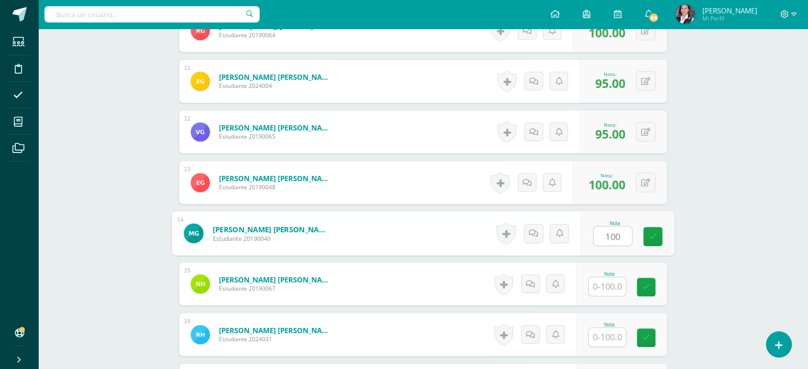
type input "100"
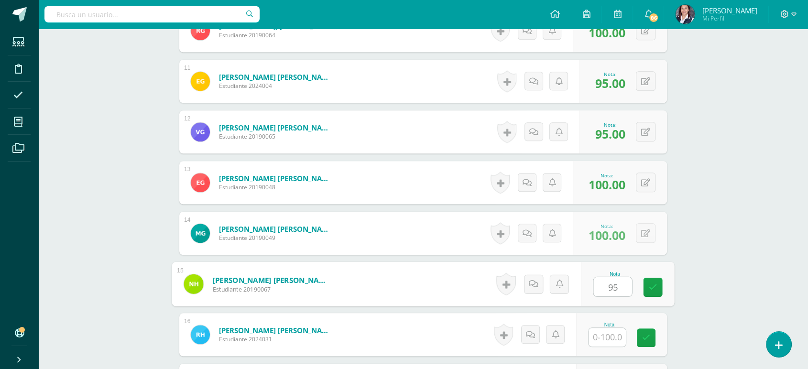
type input "95"
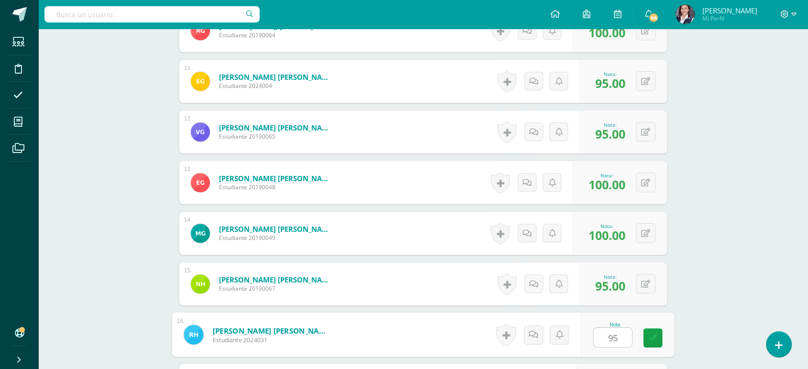
type input "95"
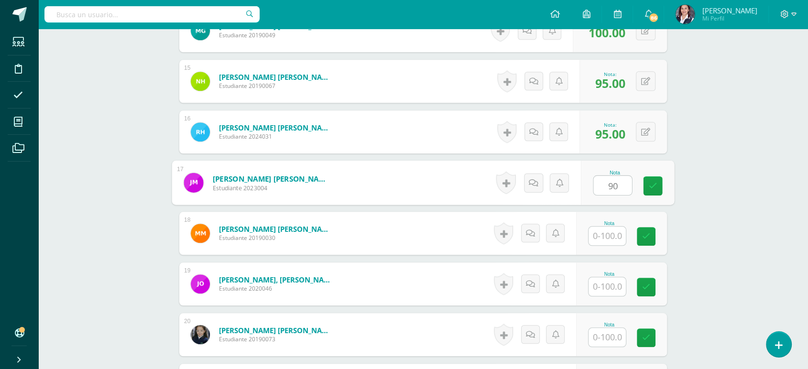
type input "90"
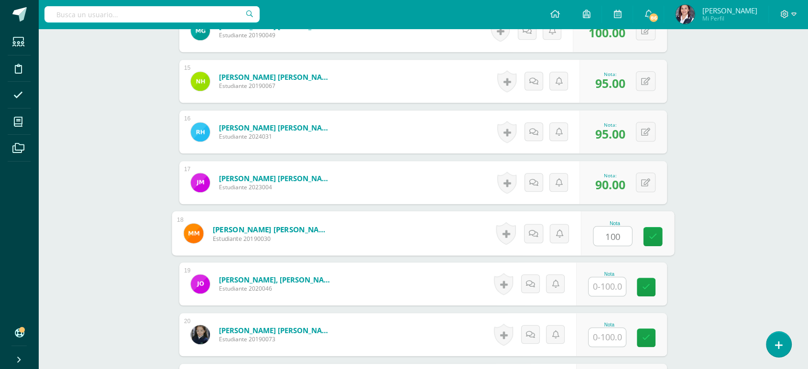
type input "100"
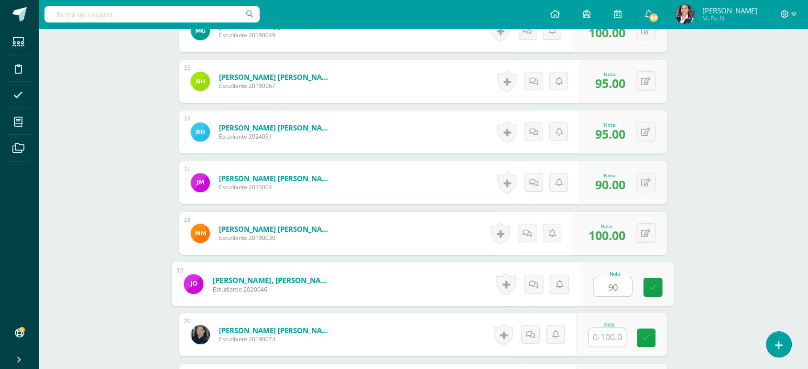
type input "90"
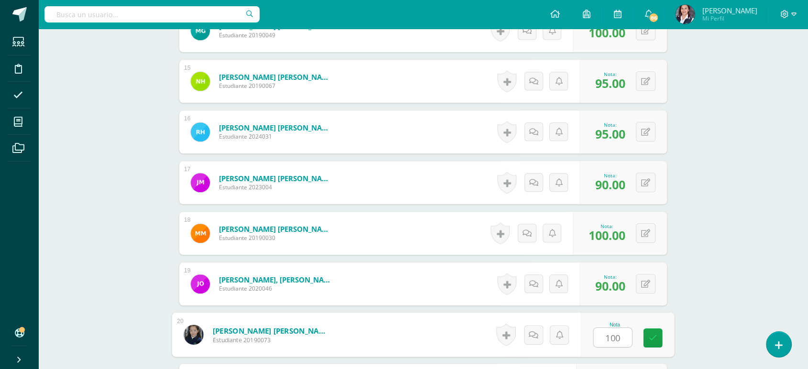
type input "100"
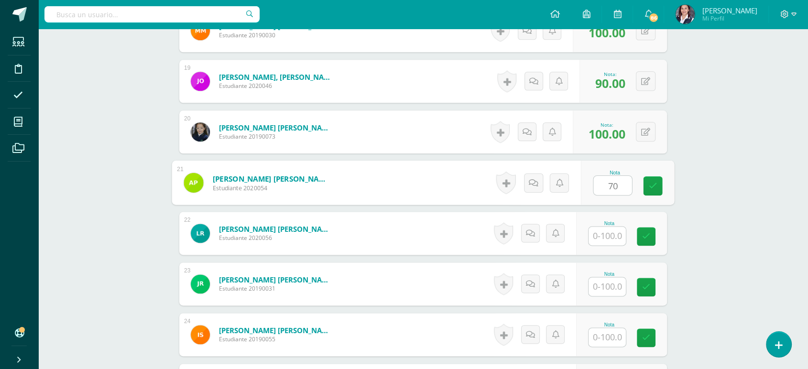
type input "7"
type input "0"
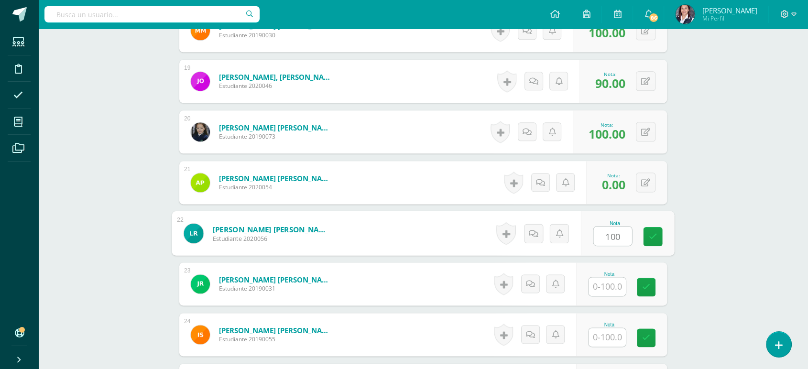
type input "100"
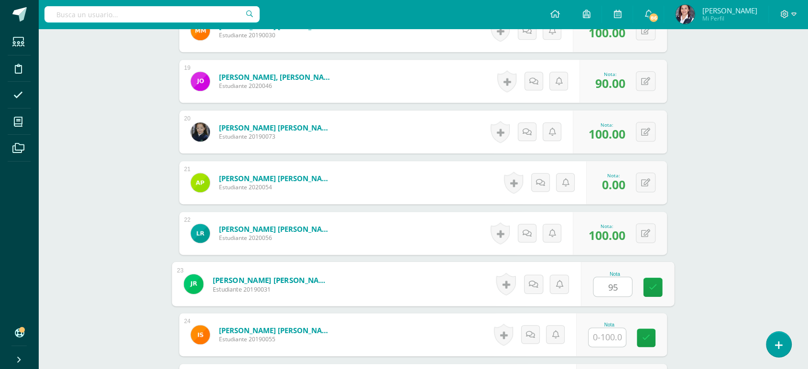
type input "95"
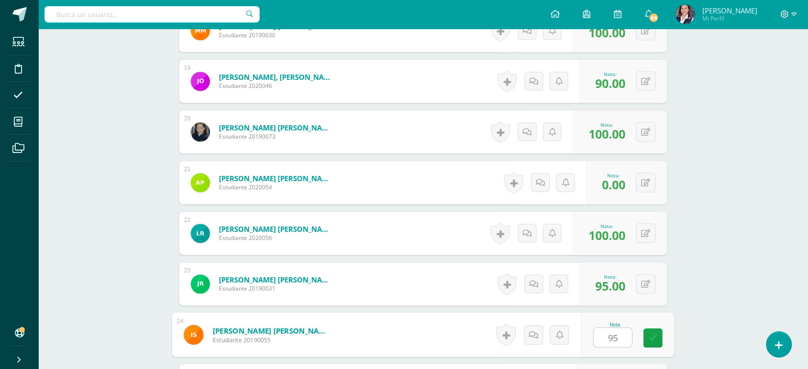
type input "95"
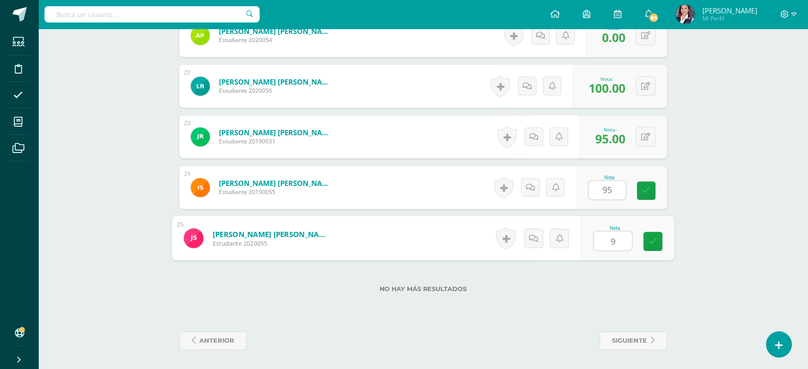
type input "95"
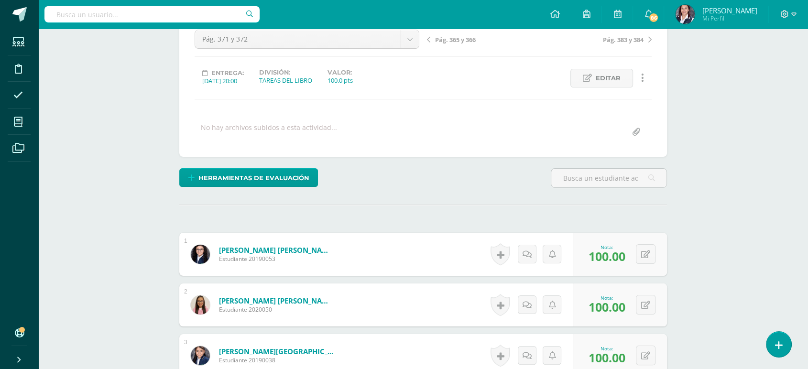
scroll to position [0, 0]
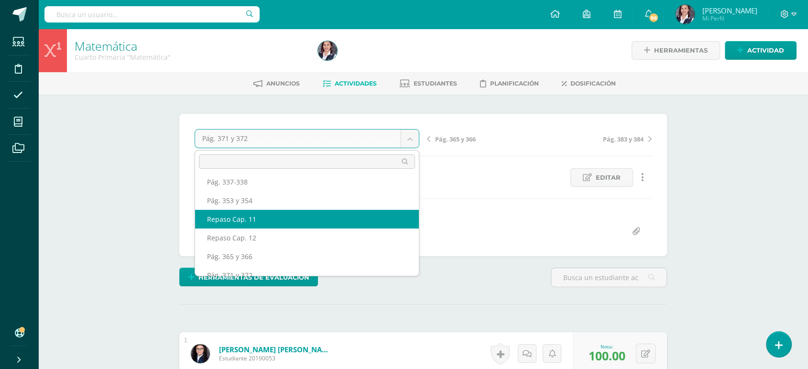
scroll to position [504, 0]
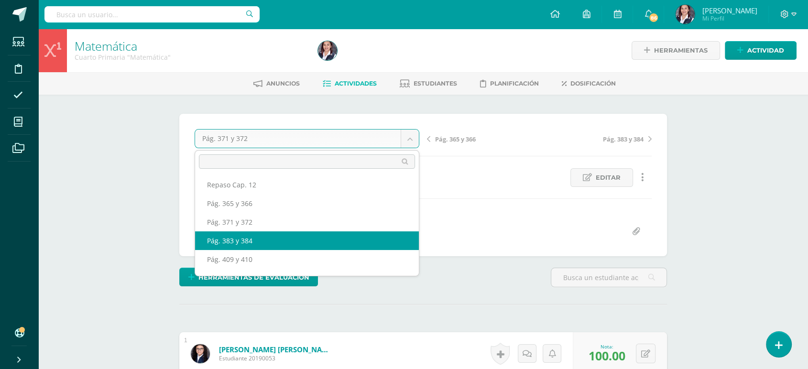
select select "/dashboard/teacher/grade-activity/63599/"
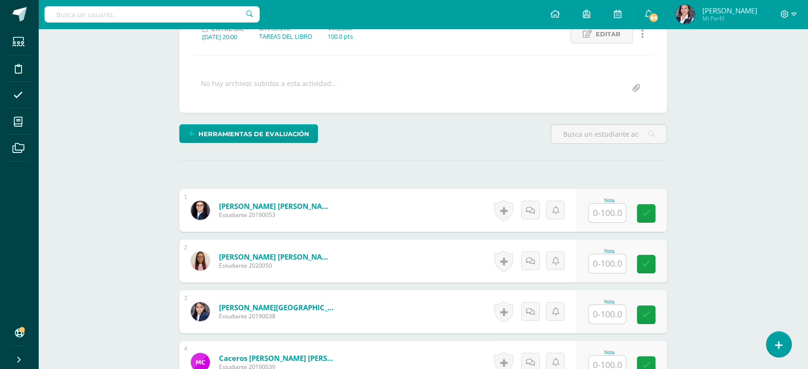
scroll to position [161, 0]
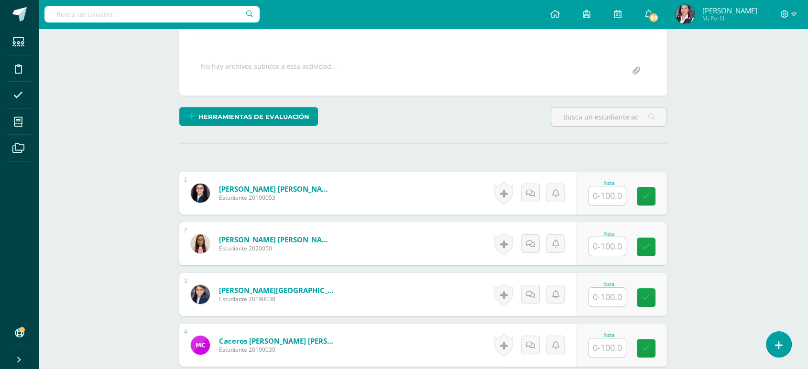
click at [598, 198] on input "text" at bounding box center [607, 195] width 37 height 19
type input "85"
type input "90"
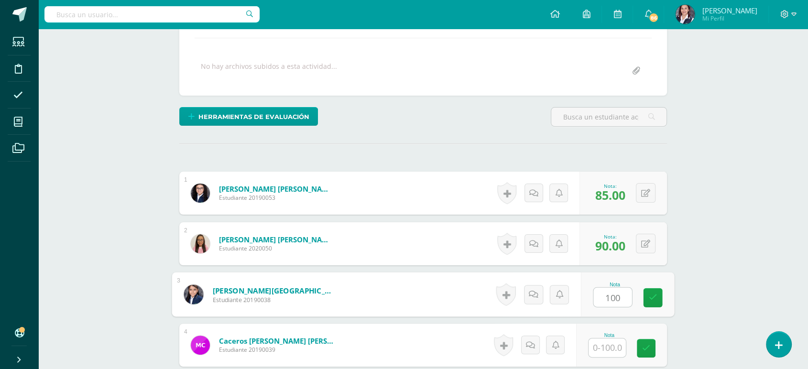
type input "100"
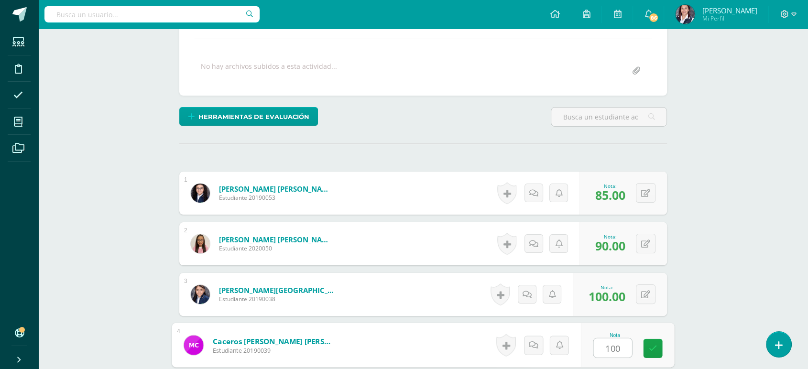
type input "100"
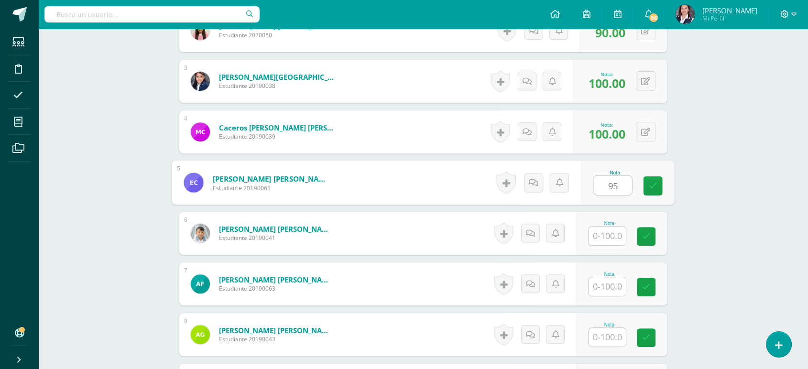
type input "95"
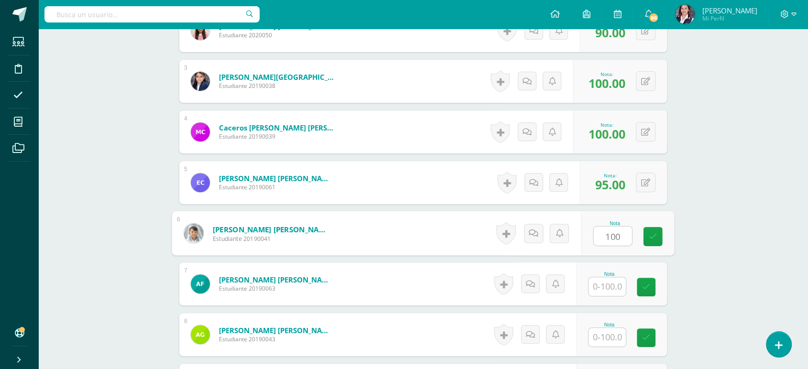
type input "100"
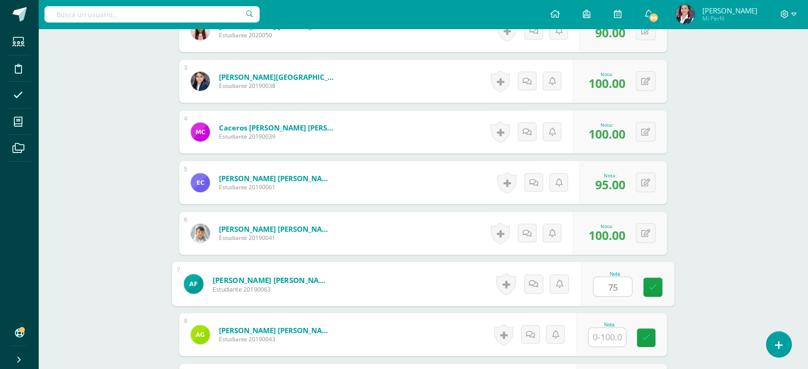
type input "75"
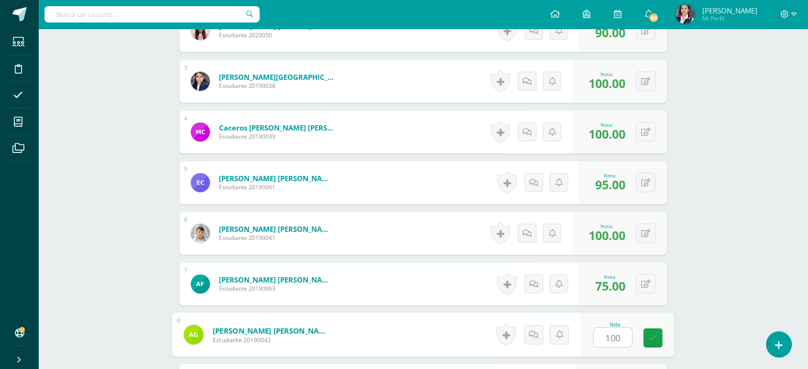
type input "100"
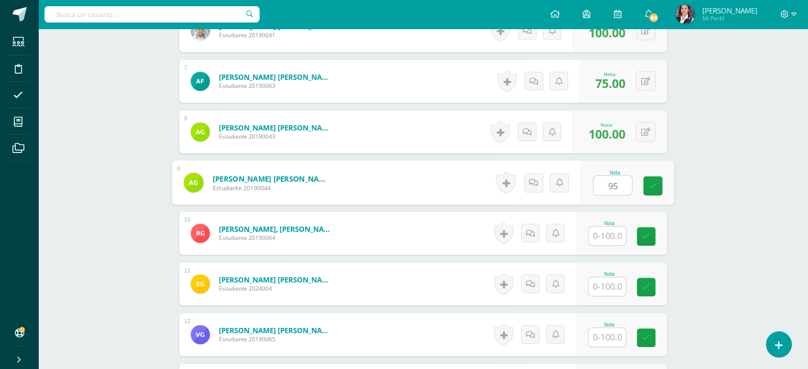
type input "95"
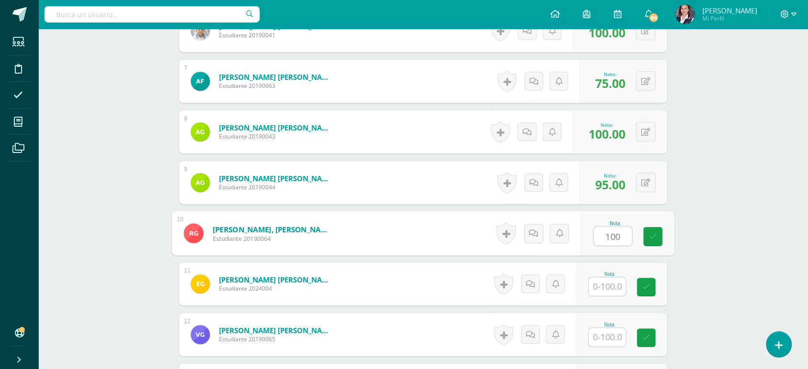
type input "100"
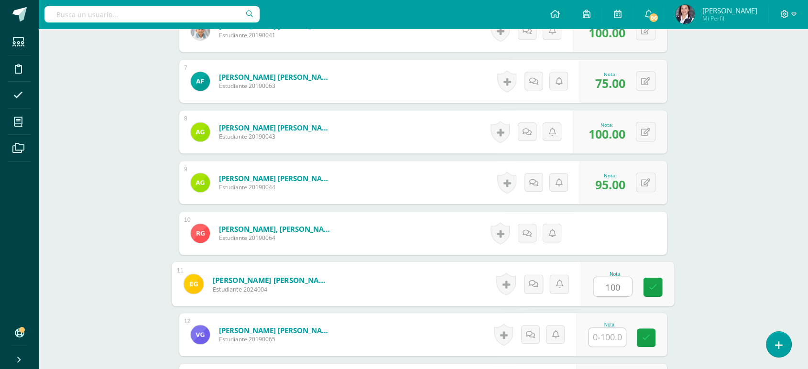
type input "100"
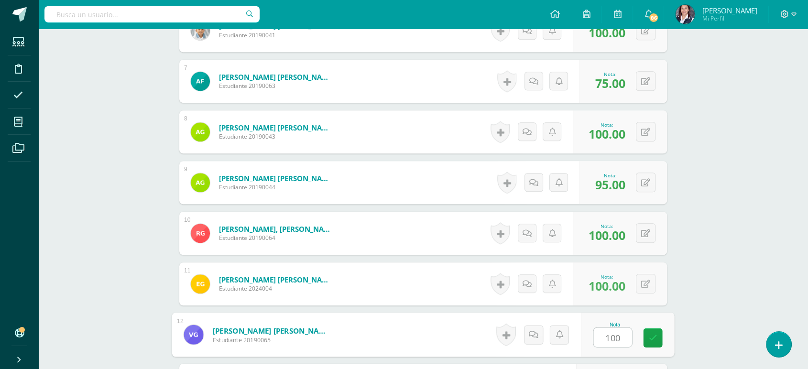
type input "100"
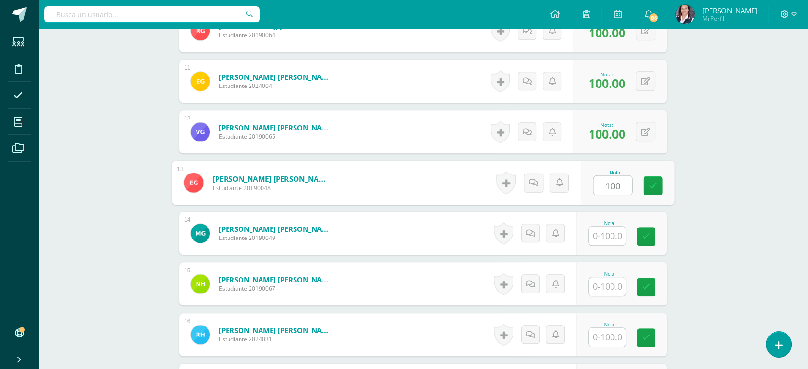
type input "100"
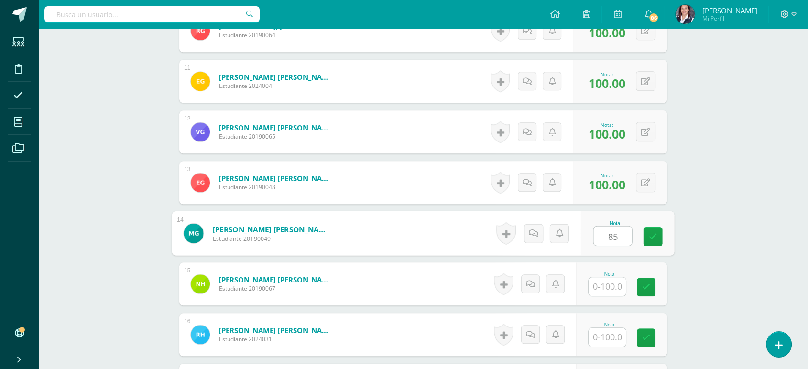
type input "85"
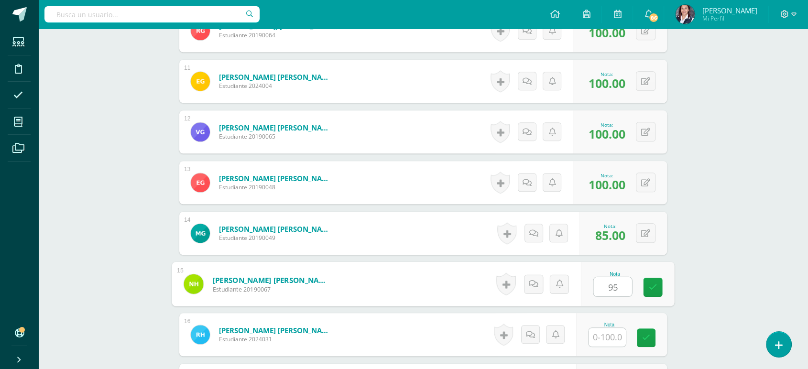
type input "95"
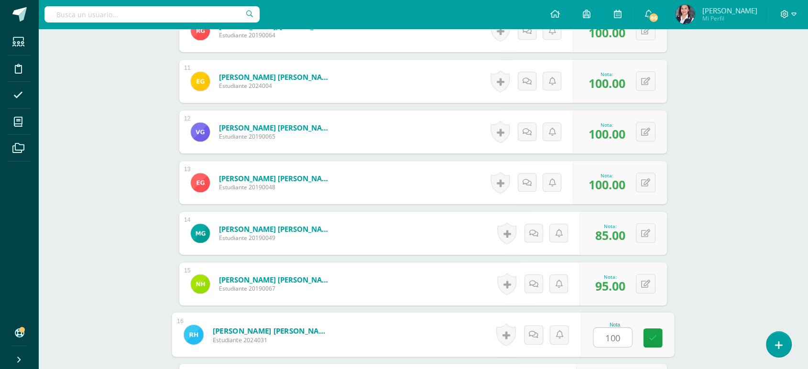
type input "100"
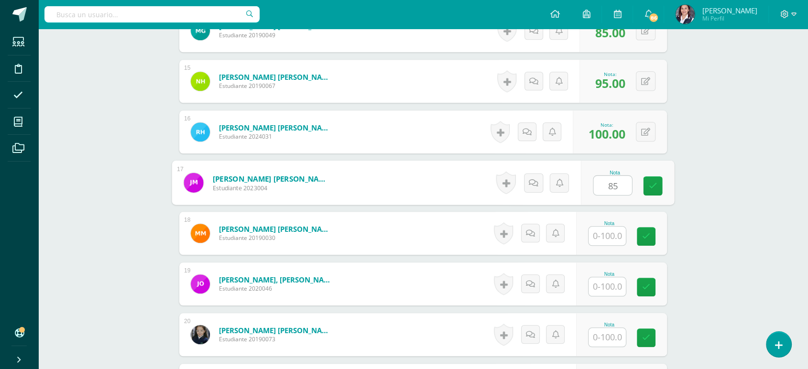
type input "85"
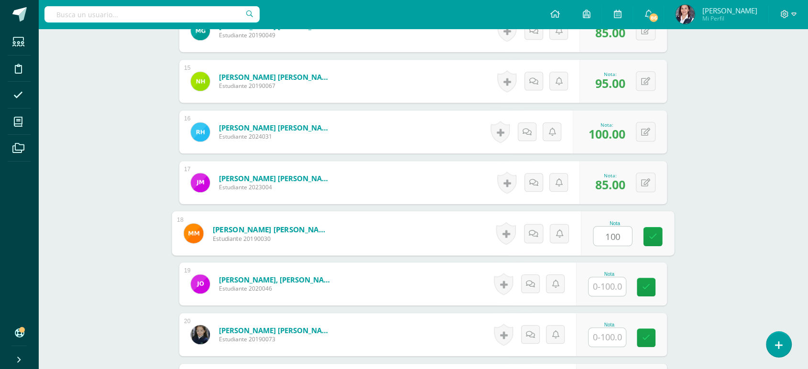
type input "100"
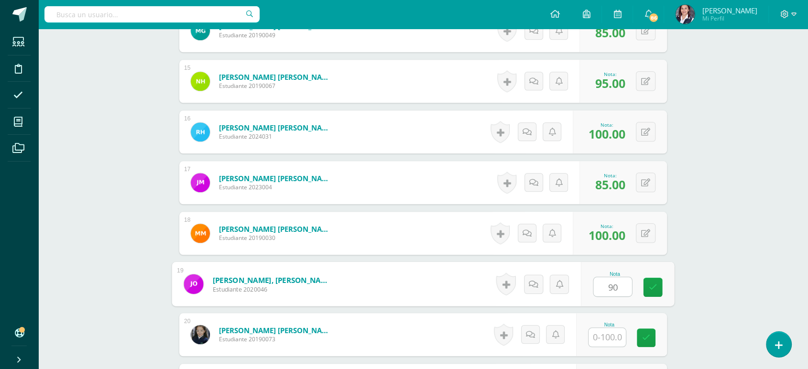
type input "90"
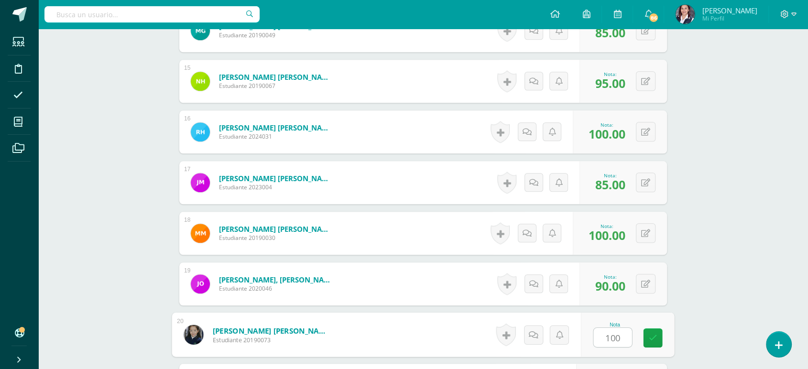
type input "100"
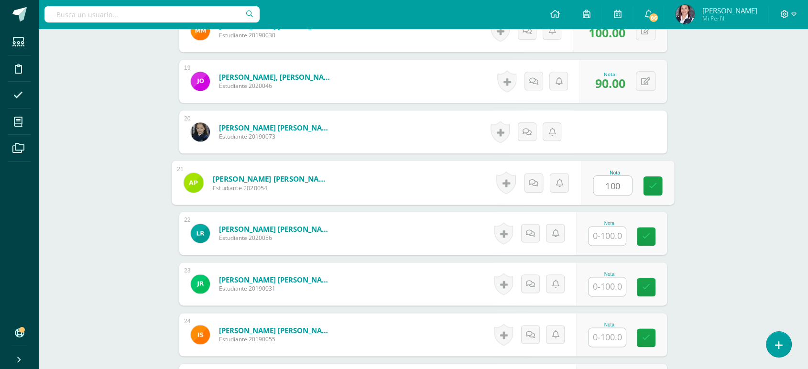
type input "100"
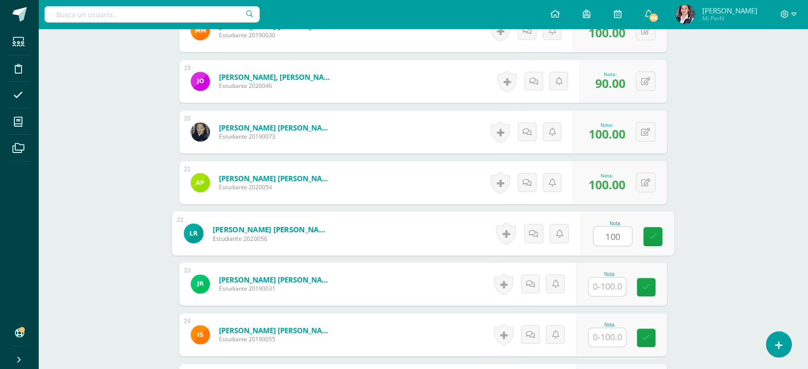
type input "100"
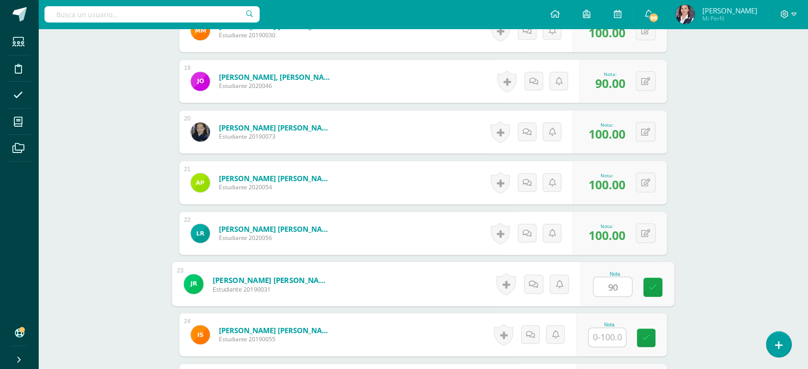
type input "90"
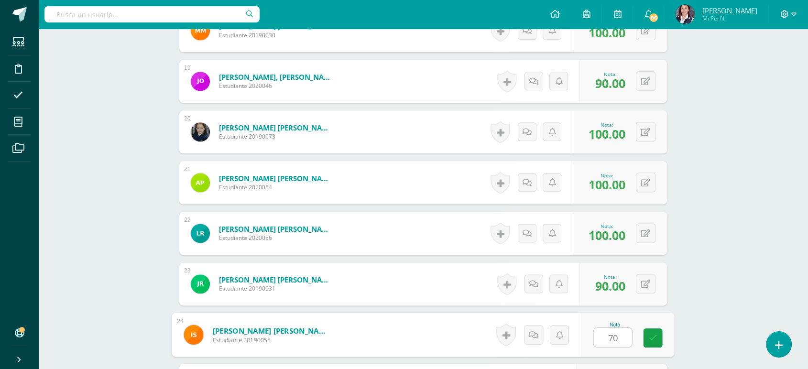
type input "70"
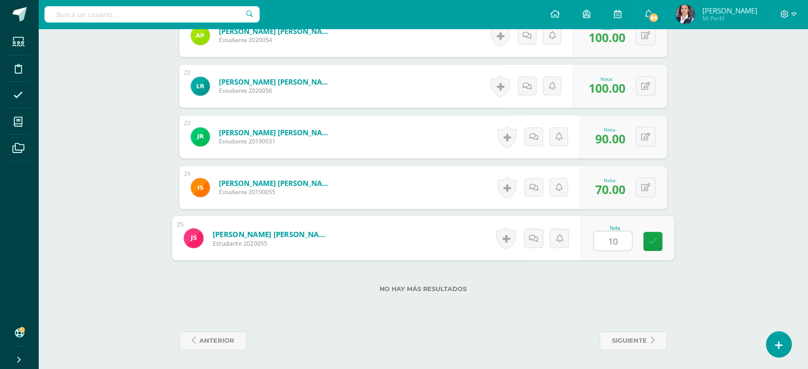
type input "100"
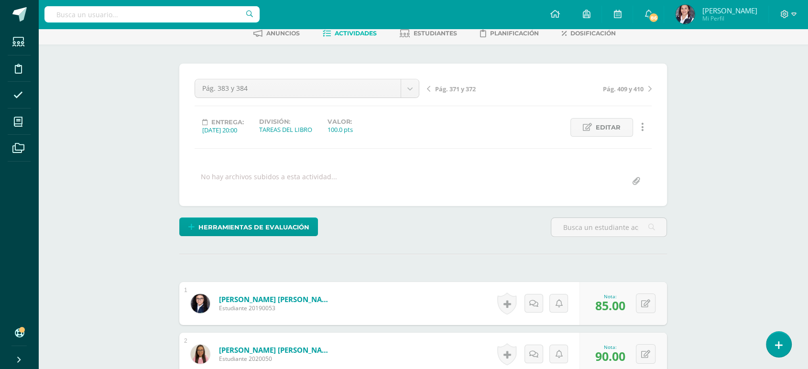
scroll to position [0, 0]
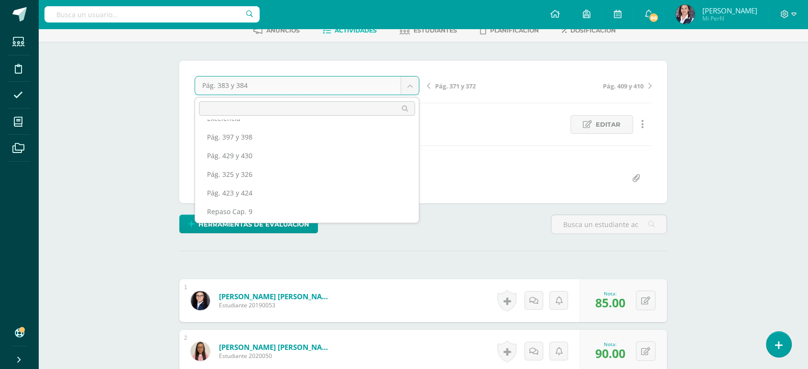
scroll to position [344, 0]
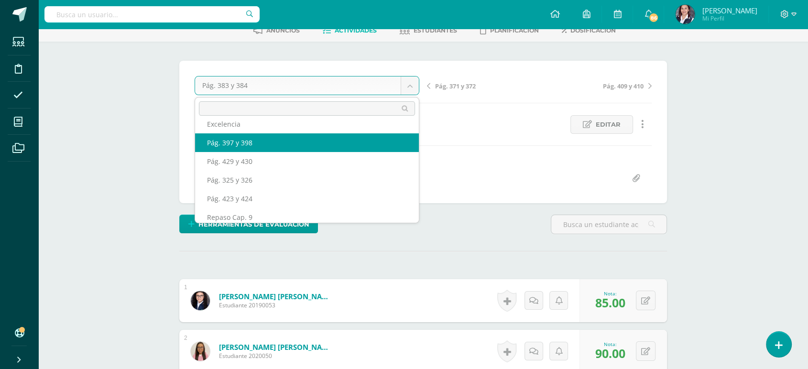
select select "/dashboard/teacher/grade-activity/63600/"
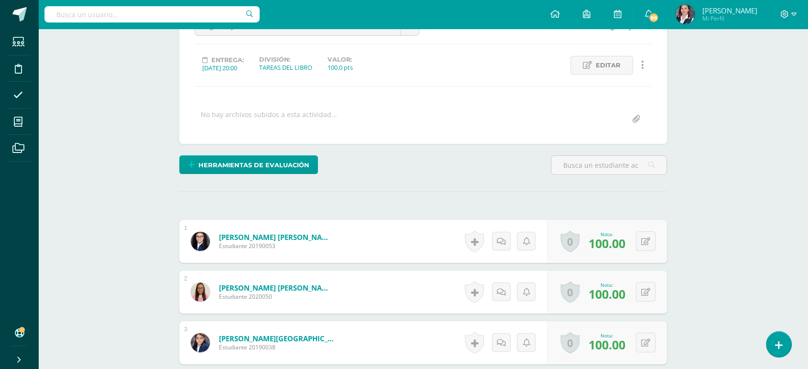
scroll to position [145, 0]
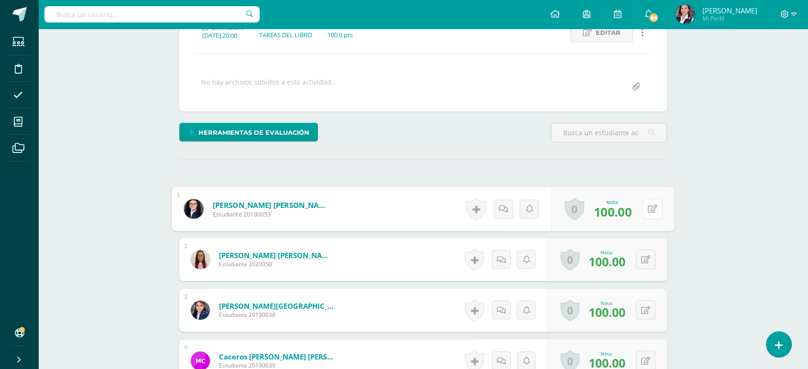
click at [645, 209] on button at bounding box center [652, 209] width 20 height 20
type input "85"
click at [641, 258] on div "0 [GEOGRAPHIC_DATA] Logros obtenidos Aún no hay logros agregados Nota: 100.00" at bounding box center [607, 259] width 120 height 43
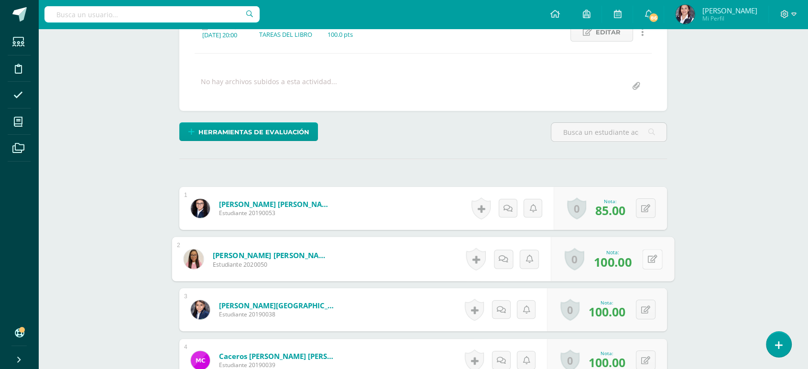
click at [642, 249] on button at bounding box center [652, 259] width 20 height 20
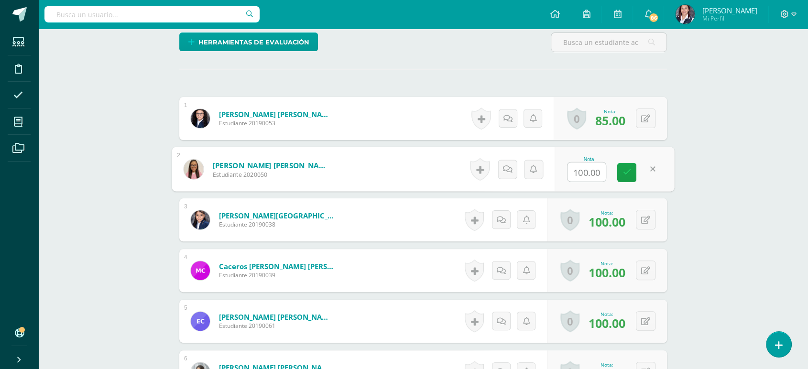
scroll to position [252, 0]
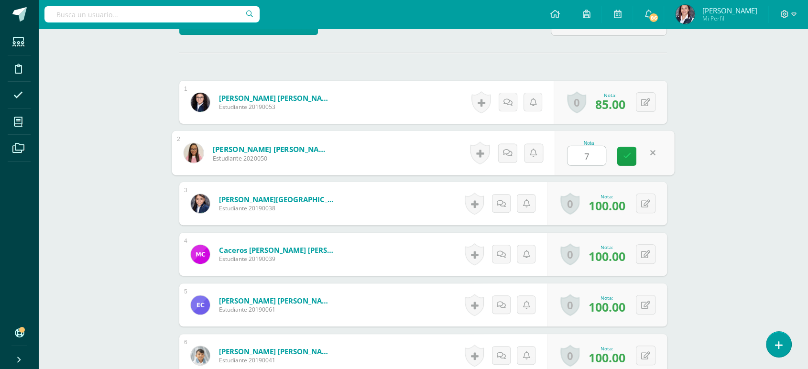
type input "75"
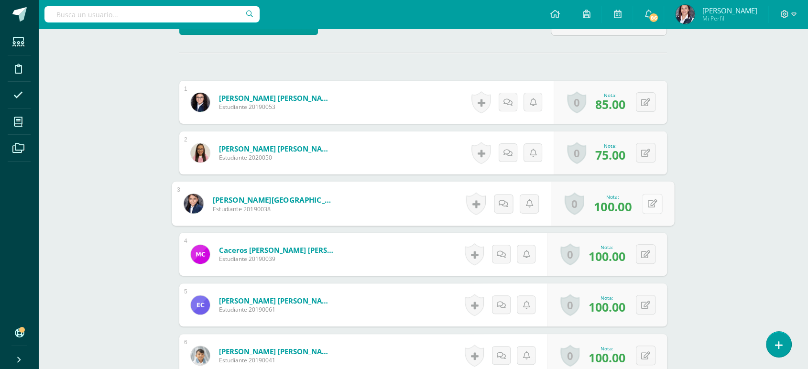
click at [648, 202] on icon at bounding box center [653, 203] width 10 height 8
type input "85"
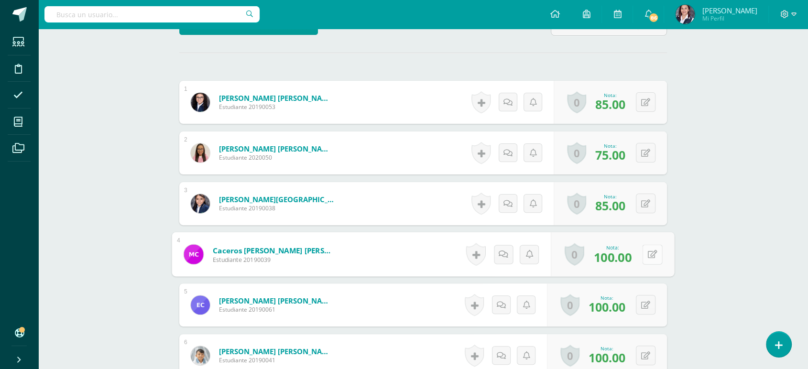
click at [648, 252] on icon at bounding box center [653, 254] width 10 height 8
type input "90"
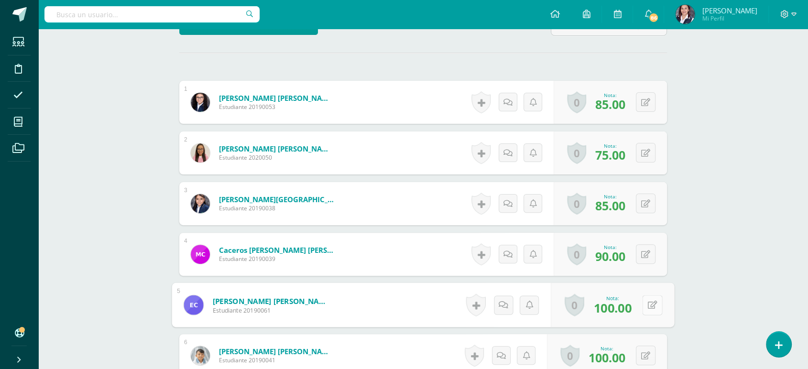
click at [653, 308] on button at bounding box center [652, 305] width 20 height 20
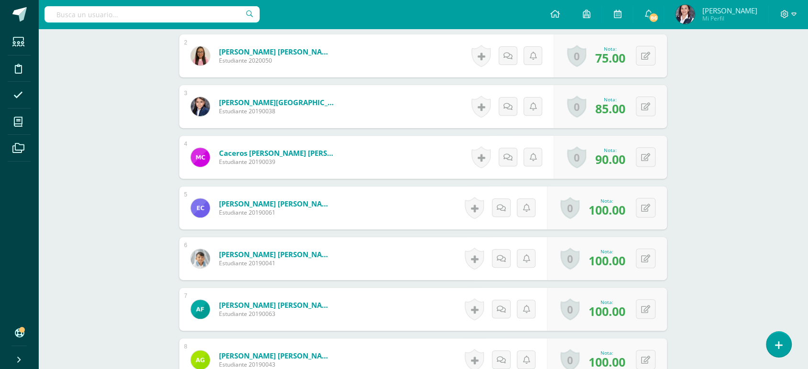
scroll to position [358, 0]
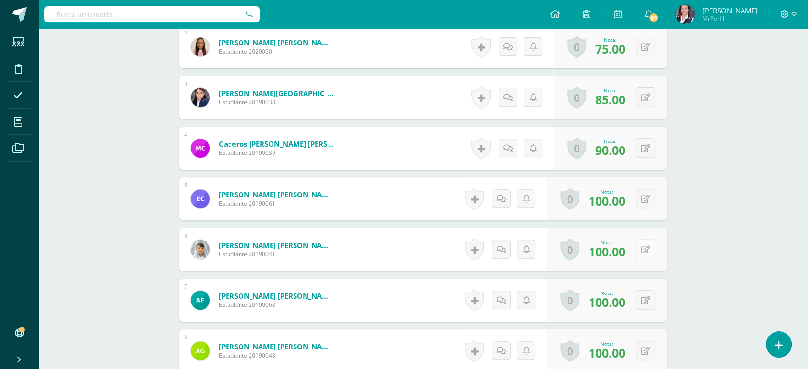
click at [645, 248] on button at bounding box center [646, 250] width 20 height 20
type input "70"
click at [644, 305] on button at bounding box center [646, 300] width 20 height 20
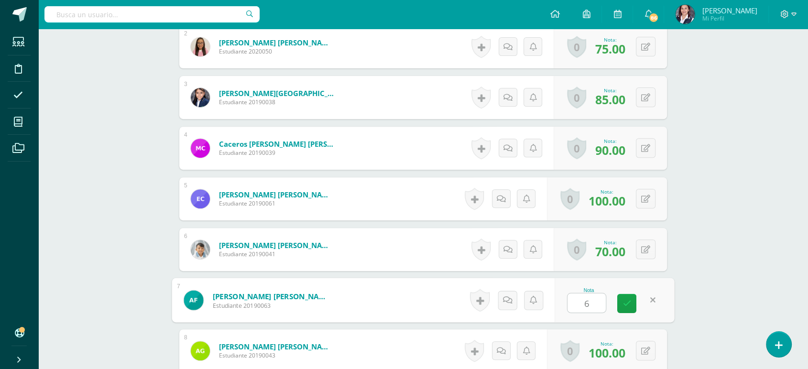
type input "65"
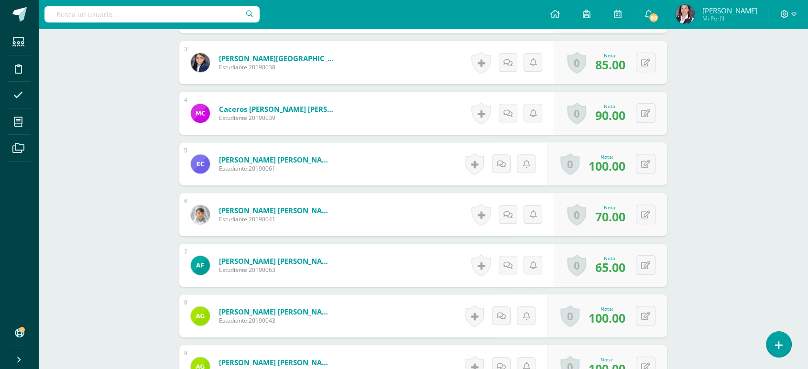
scroll to position [411, 0]
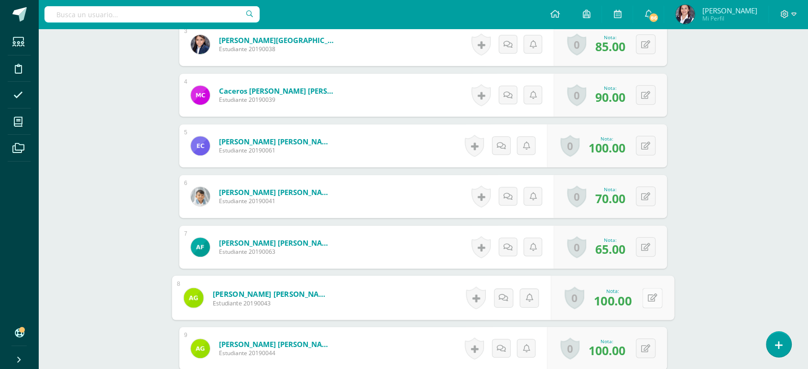
click at [648, 295] on icon at bounding box center [653, 298] width 10 height 8
type input "60"
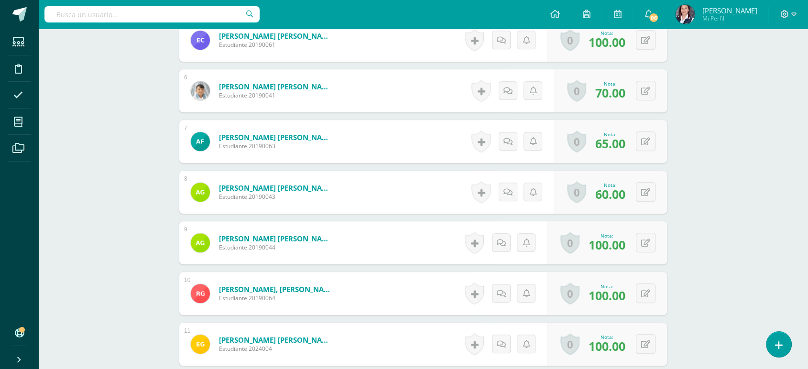
scroll to position [517, 0]
click at [645, 295] on button at bounding box center [646, 293] width 20 height 20
type input "60"
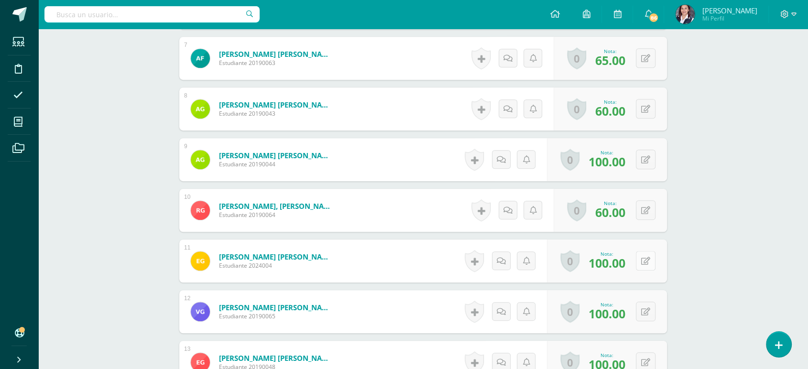
scroll to position [623, 0]
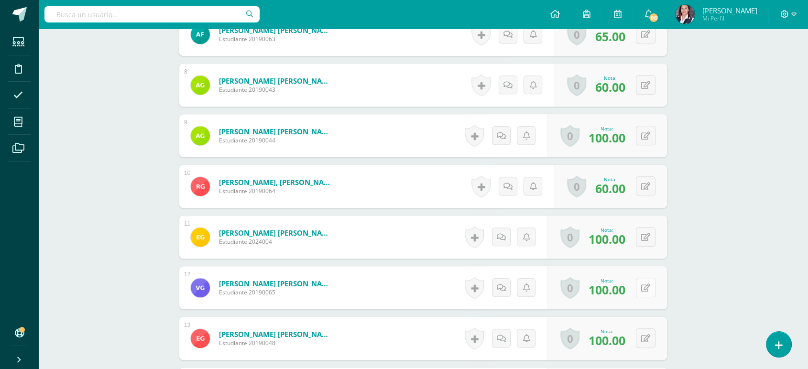
click at [645, 289] on icon at bounding box center [645, 288] width 9 height 8
type input "85"
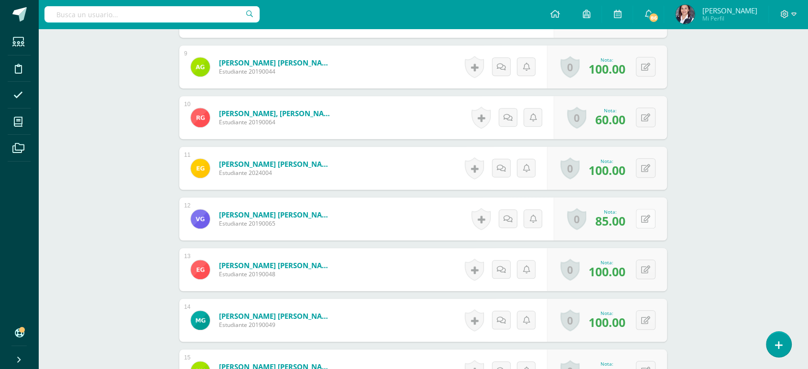
scroll to position [730, 0]
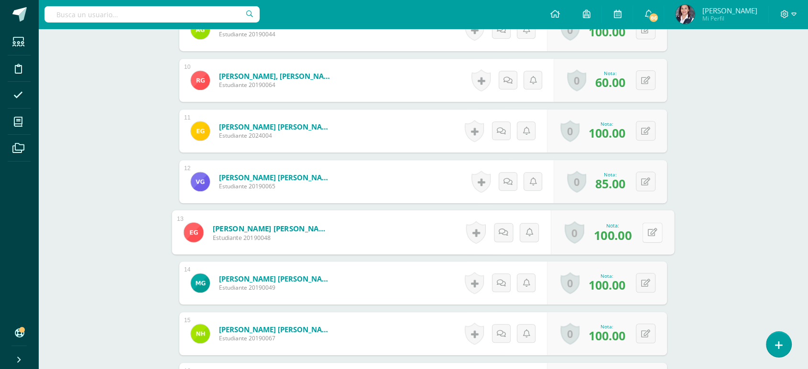
click at [648, 231] on icon at bounding box center [653, 232] width 10 height 8
type input "60"
click at [644, 280] on button at bounding box center [646, 283] width 20 height 20
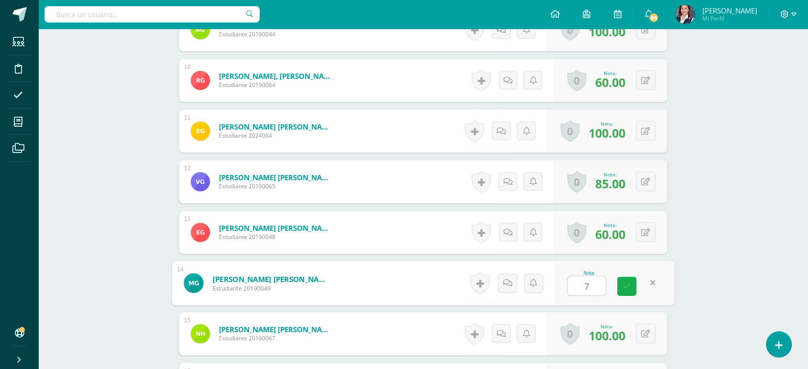
type input "75"
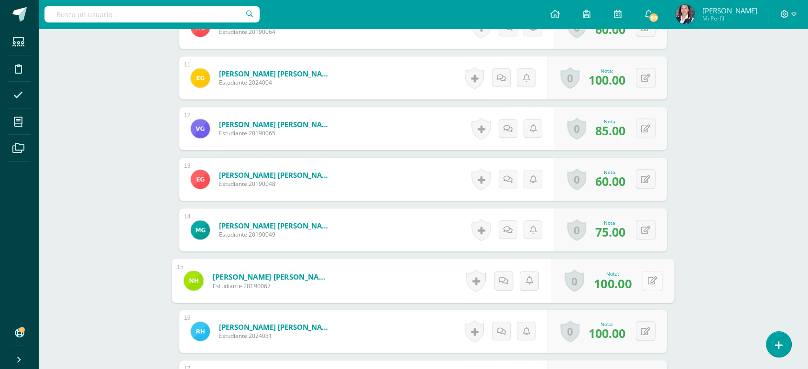
click at [644, 285] on button at bounding box center [652, 281] width 20 height 20
type input "95"
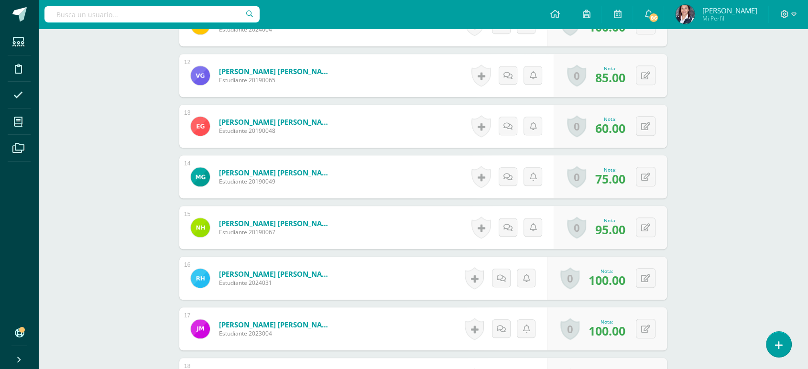
scroll to position [889, 0]
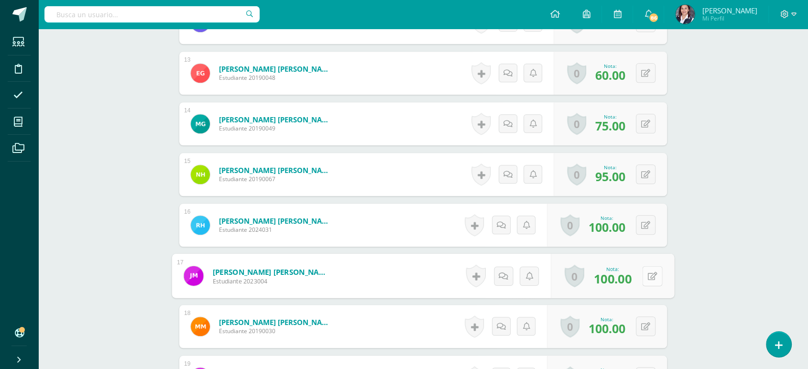
click at [649, 273] on icon at bounding box center [653, 276] width 10 height 8
type input "90"
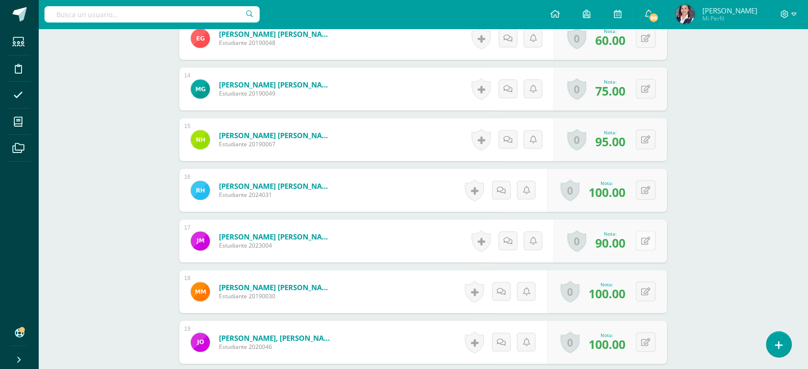
scroll to position [942, 0]
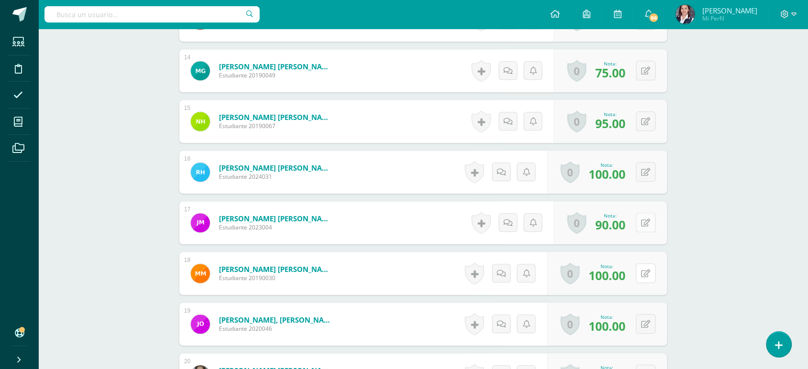
click at [649, 273] on icon at bounding box center [645, 274] width 9 height 8
type input "85"
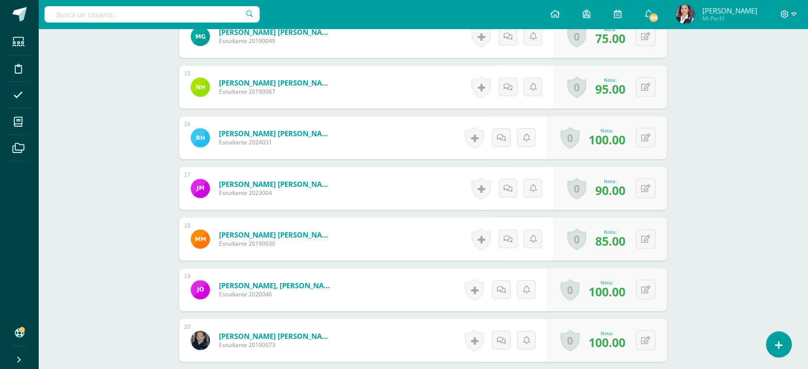
scroll to position [995, 0]
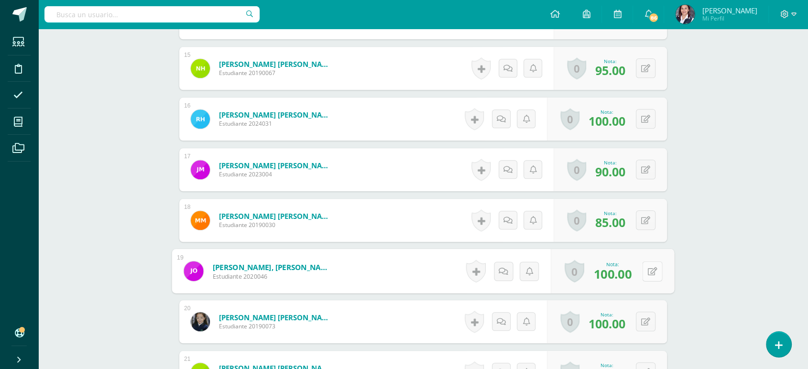
click at [642, 270] on button at bounding box center [652, 271] width 20 height 20
type input "70"
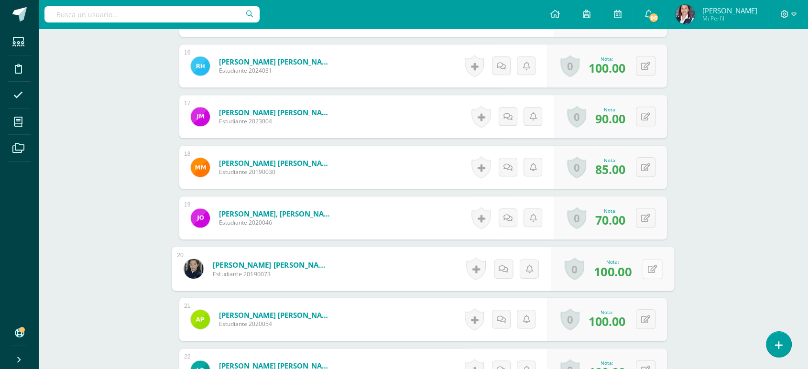
click at [642, 269] on div "0 Logros Logros obtenidos Aún no hay logros agregados Nota: 100.00" at bounding box center [612, 269] width 123 height 44
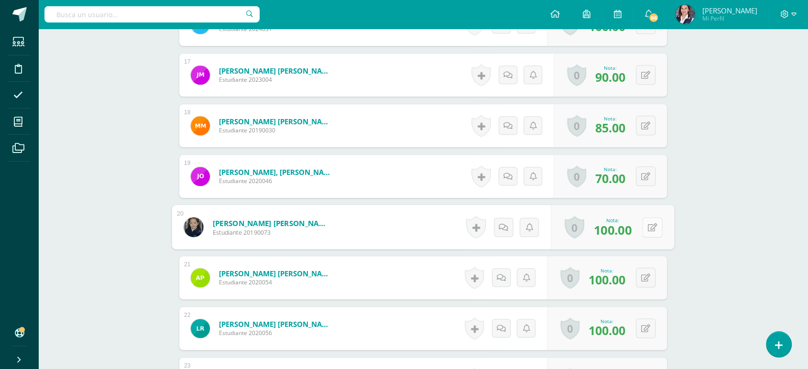
scroll to position [1155, 0]
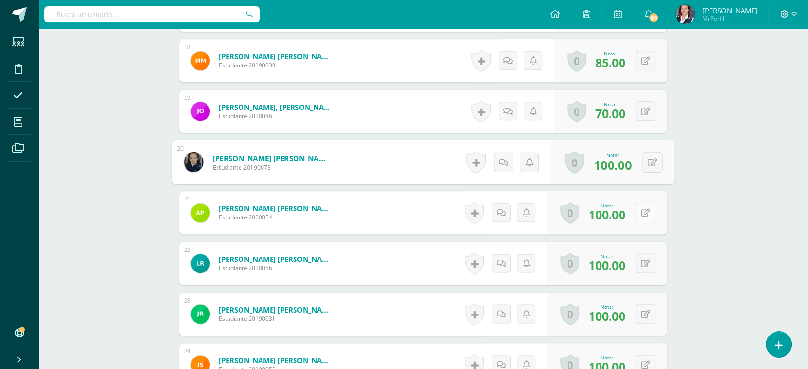
click at [646, 213] on icon at bounding box center [645, 213] width 9 height 8
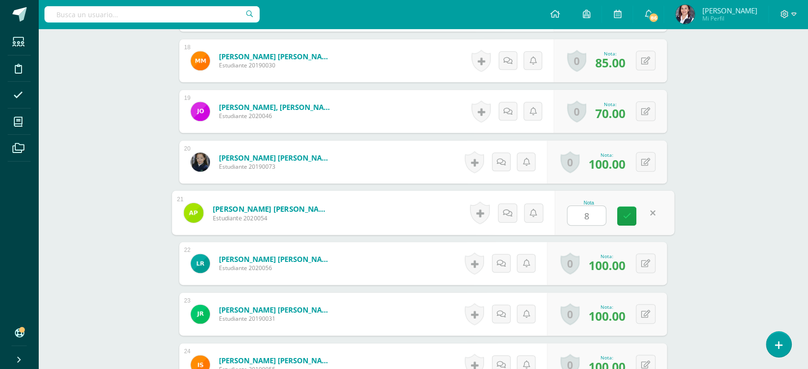
type input "85"
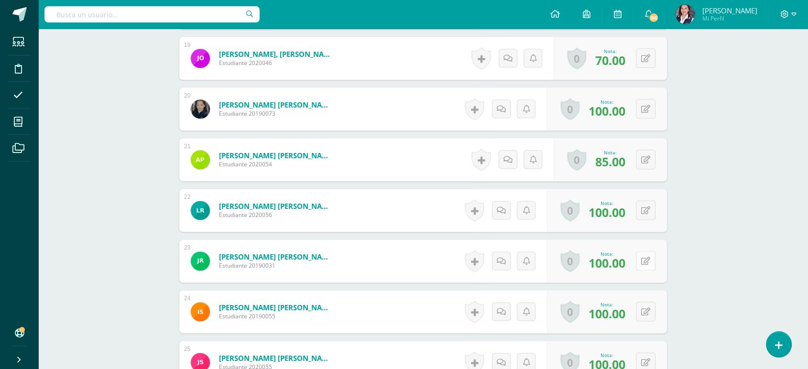
click at [645, 261] on button at bounding box center [646, 261] width 20 height 20
type input "50"
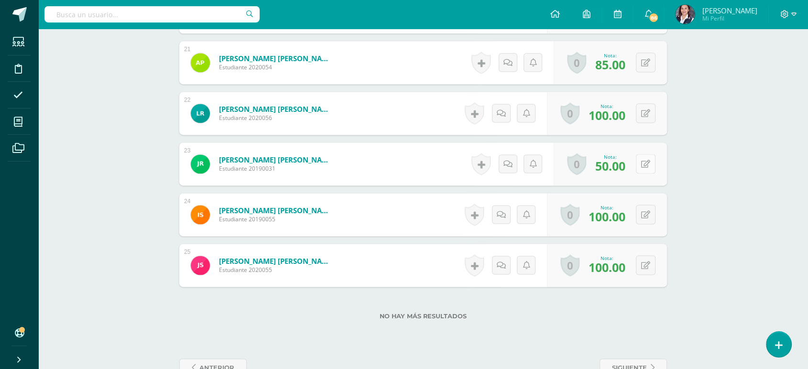
scroll to position [1314, 0]
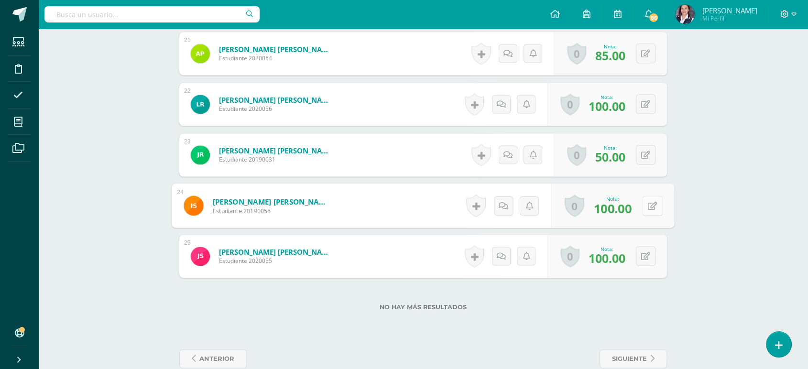
drag, startPoint x: 644, startPoint y: 206, endPoint x: 654, endPoint y: 205, distance: 10.1
click at [648, 206] on icon at bounding box center [653, 205] width 10 height 8
type input "85"
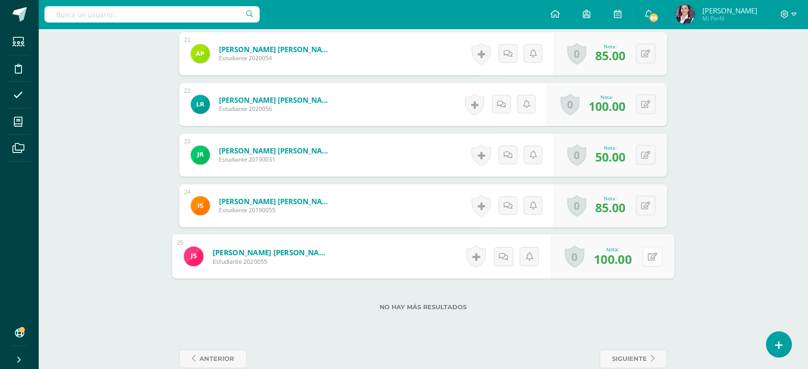
click at [648, 255] on icon at bounding box center [653, 256] width 10 height 8
type input "90"
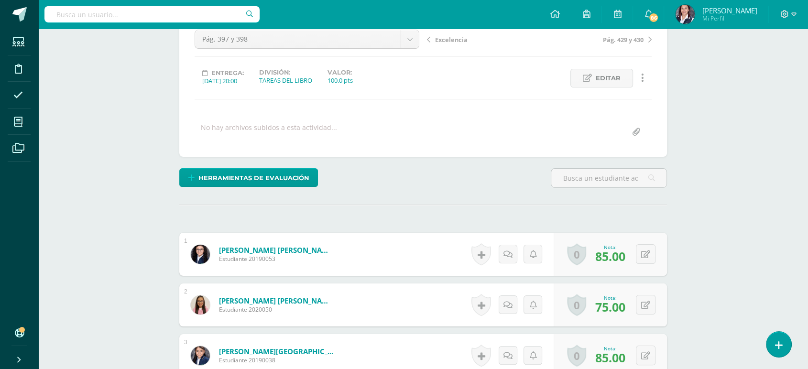
scroll to position [0, 0]
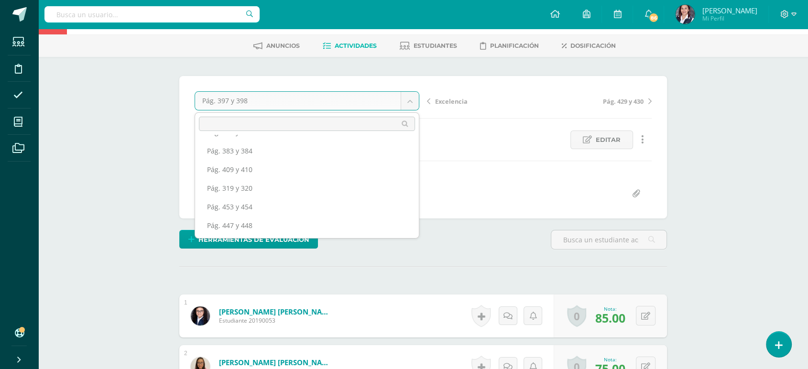
scroll to position [53, 0]
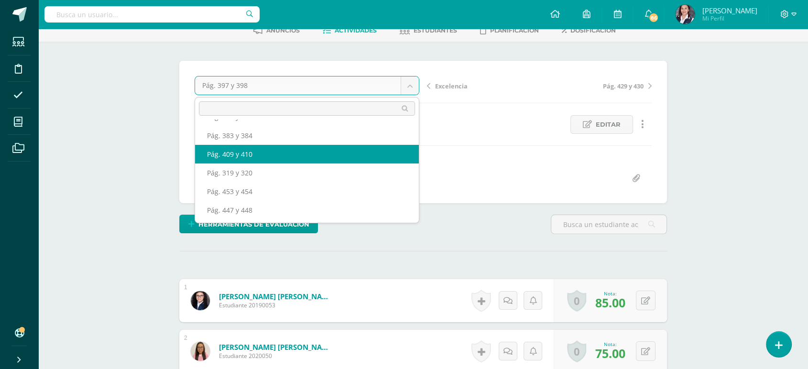
select select "/dashboard/teacher/grade-activity/63601/"
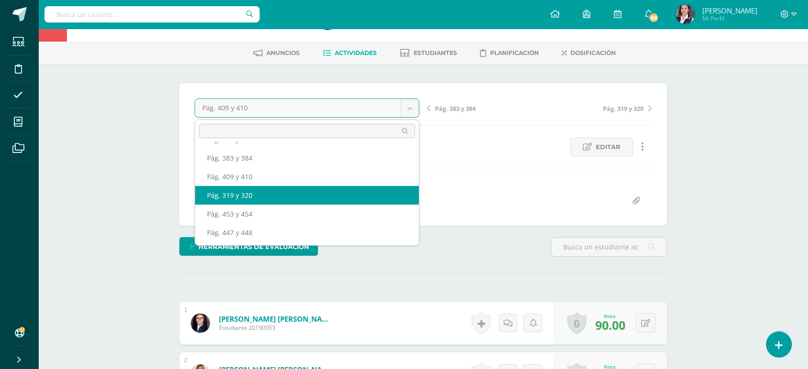
scroll to position [54, 0]
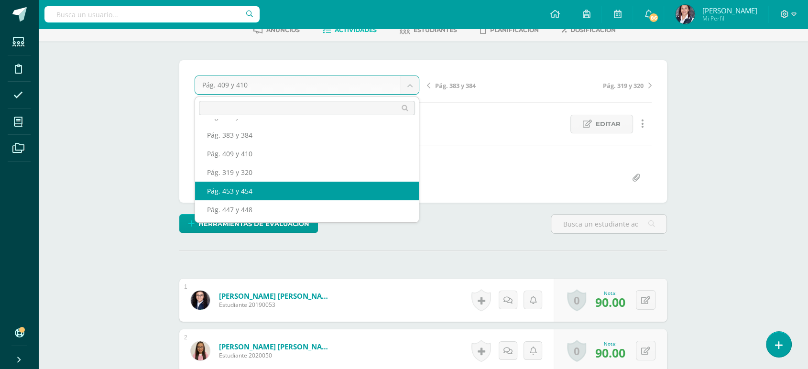
select select "/dashboard/teacher/grade-activity/63602/"
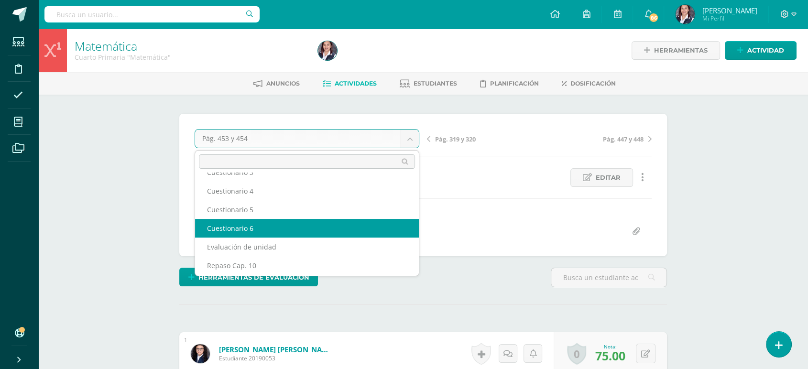
scroll to position [216, 0]
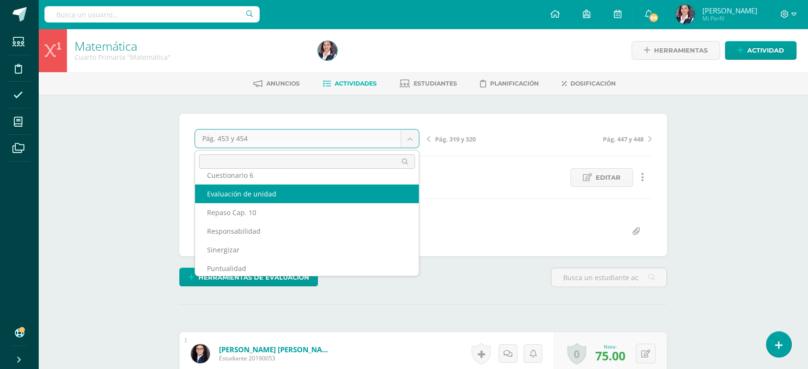
select select "/dashboard/teacher/grade-activity/63580/"
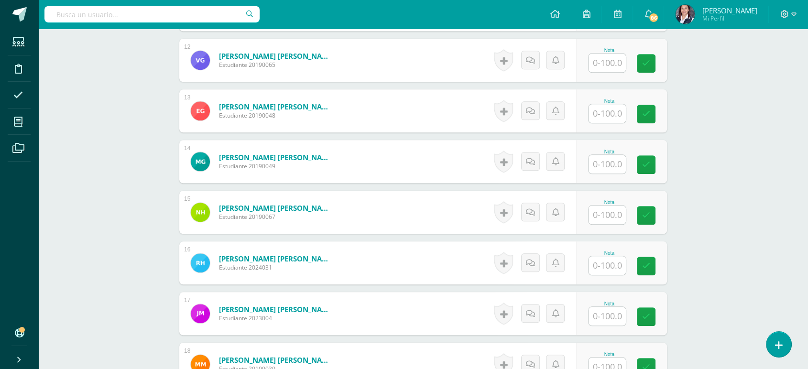
scroll to position [798, 0]
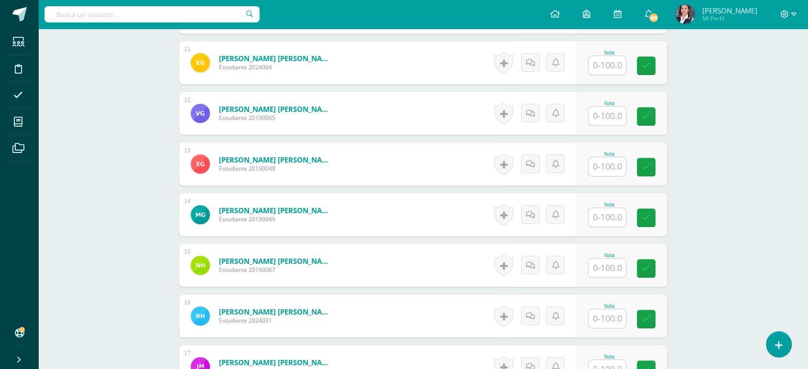
click at [606, 114] on input "text" at bounding box center [607, 116] width 37 height 19
type input "100"
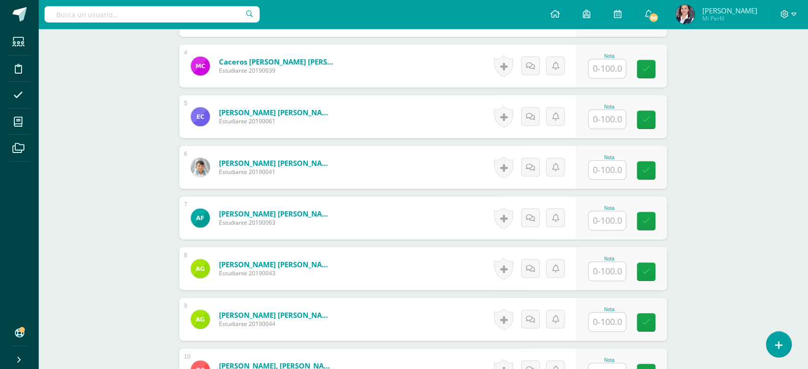
scroll to position [373, 0]
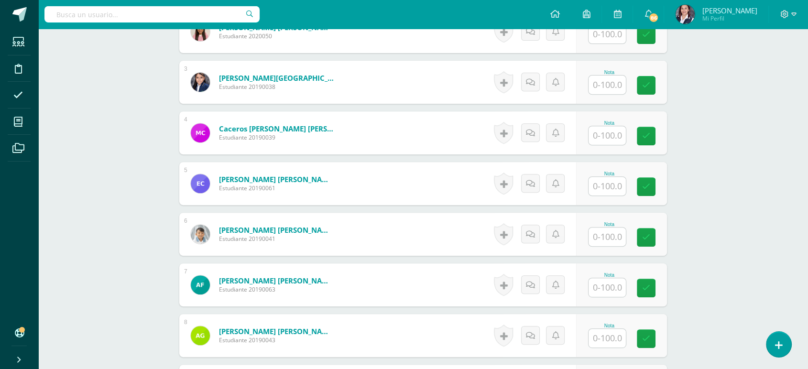
click at [595, 131] on input "text" at bounding box center [607, 135] width 37 height 19
type input "100"
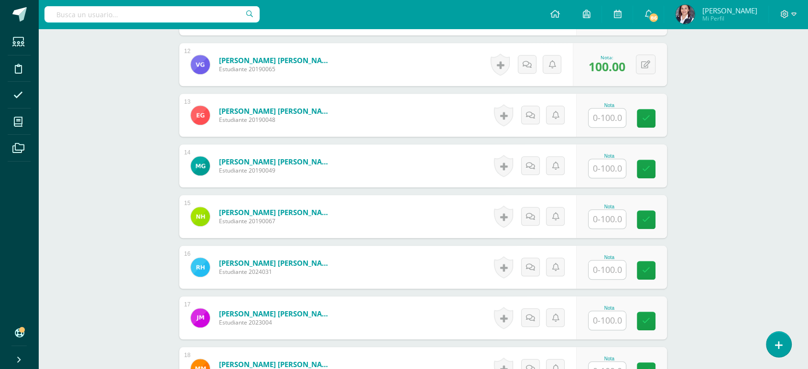
scroll to position [851, 0]
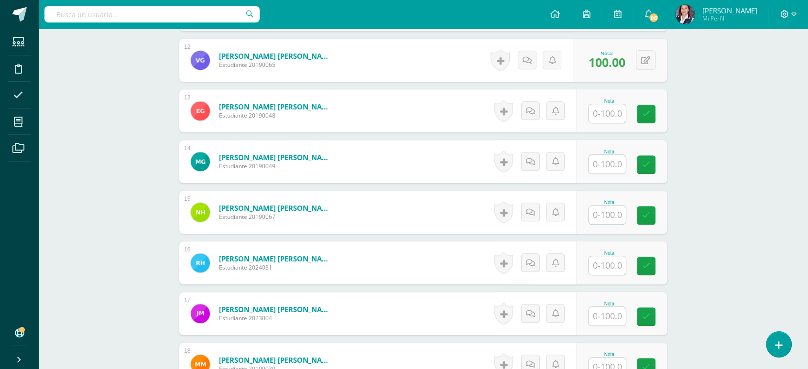
click at [607, 214] on input "text" at bounding box center [607, 215] width 37 height 19
type input "100"
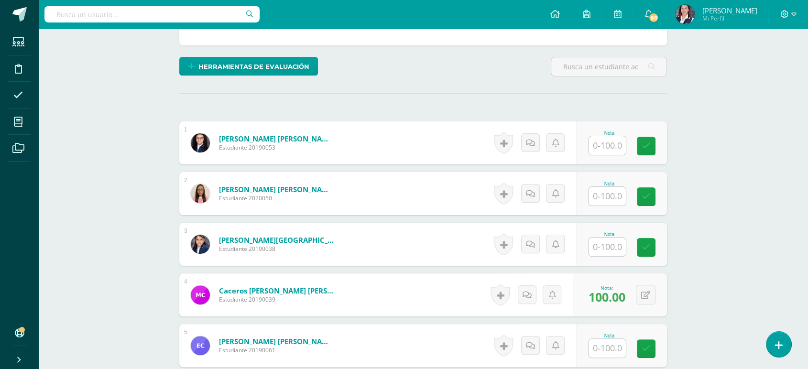
scroll to position [214, 0]
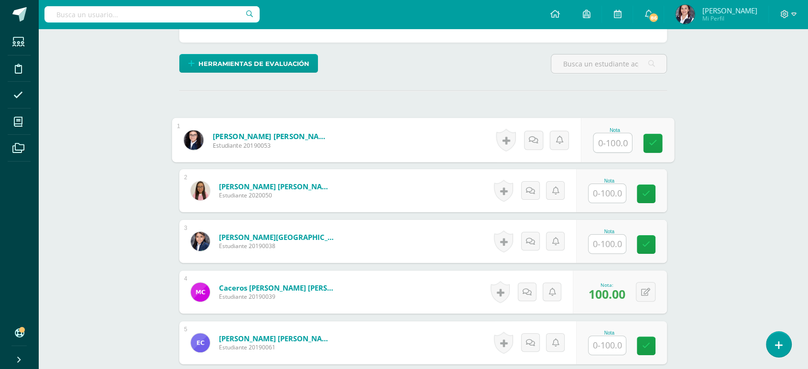
click at [609, 145] on input "text" at bounding box center [613, 142] width 38 height 19
type input "8"
type input "90"
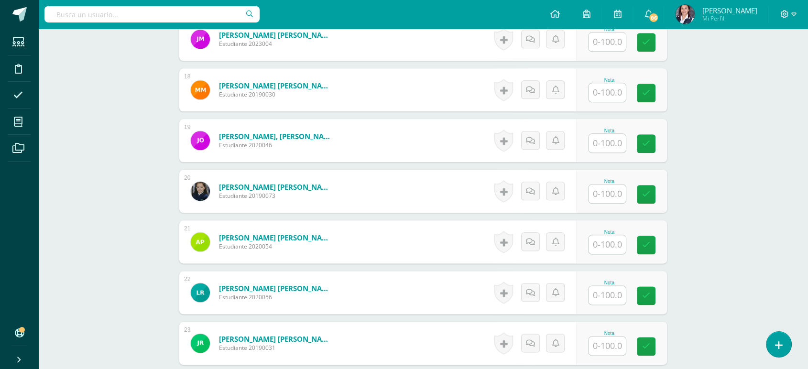
scroll to position [1170, 0]
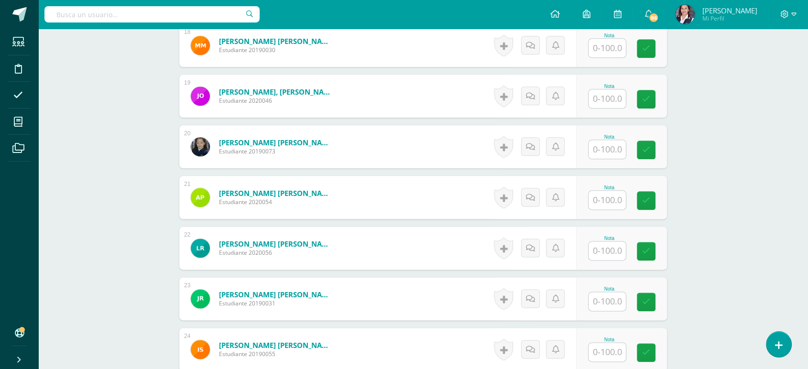
click at [608, 251] on input "text" at bounding box center [607, 250] width 37 height 19
type input "90"
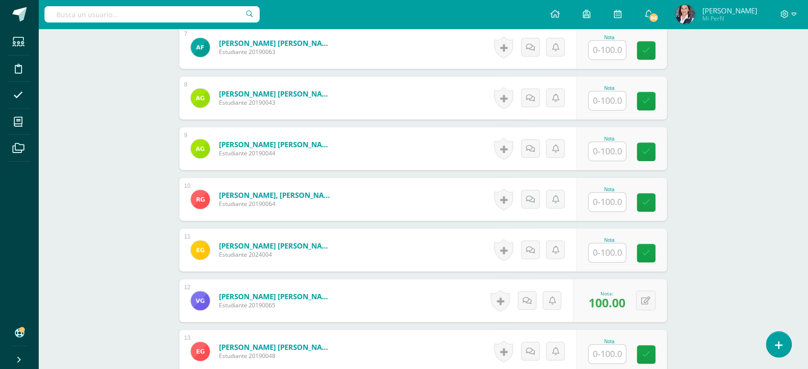
scroll to position [585, 0]
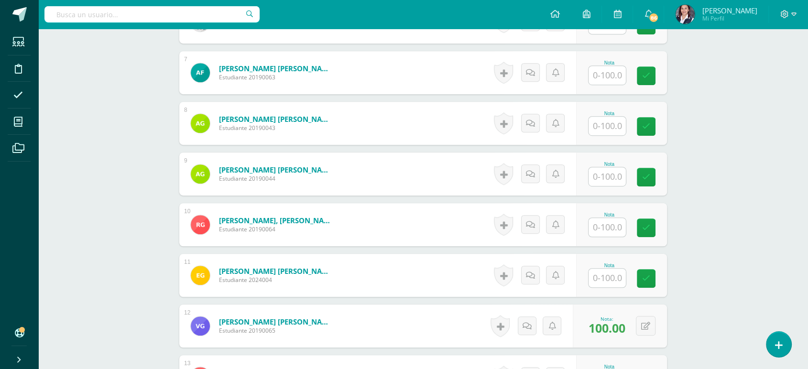
click at [612, 171] on input "text" at bounding box center [607, 176] width 37 height 19
type input "1"
type input "80"
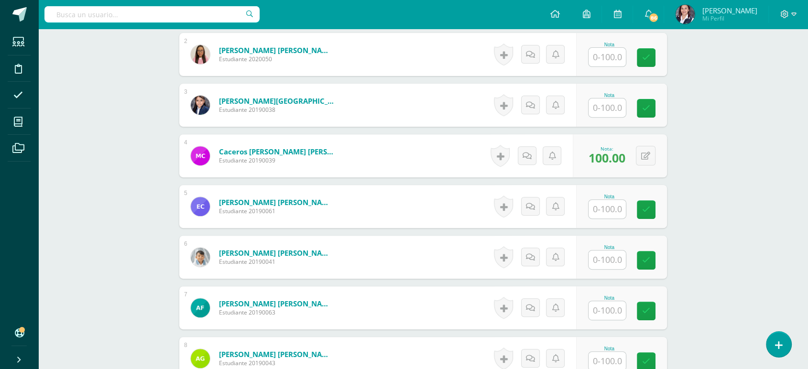
scroll to position [267, 0]
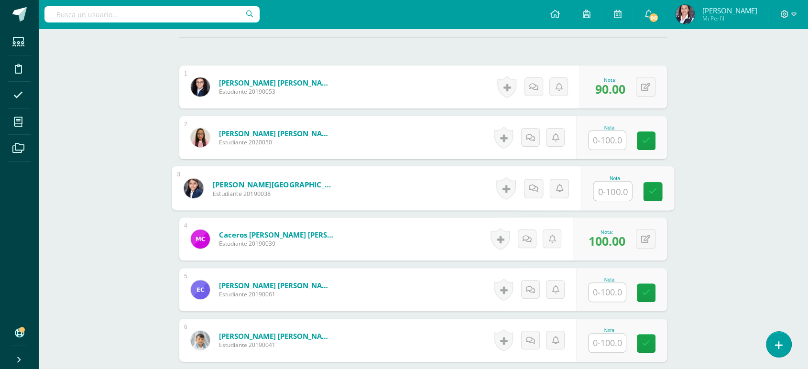
click at [616, 190] on input "text" at bounding box center [613, 191] width 38 height 19
type input "76"
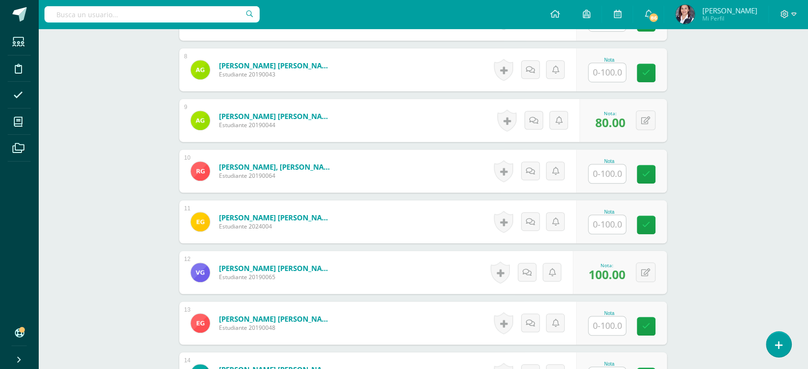
scroll to position [692, 0]
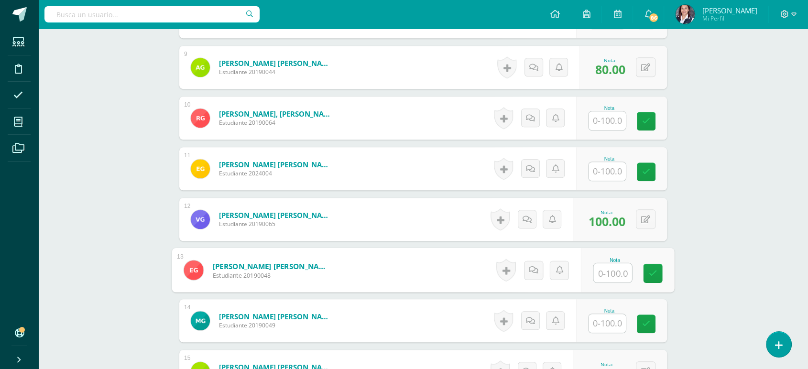
click at [608, 277] on input "text" at bounding box center [613, 272] width 38 height 19
type input "75"
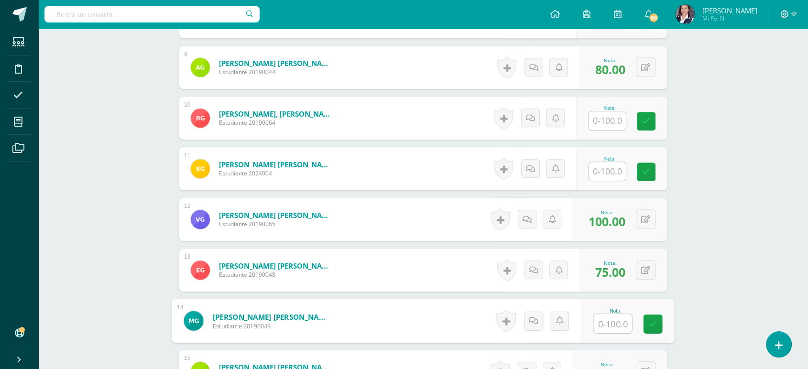
click at [601, 175] on input "text" at bounding box center [607, 171] width 37 height 19
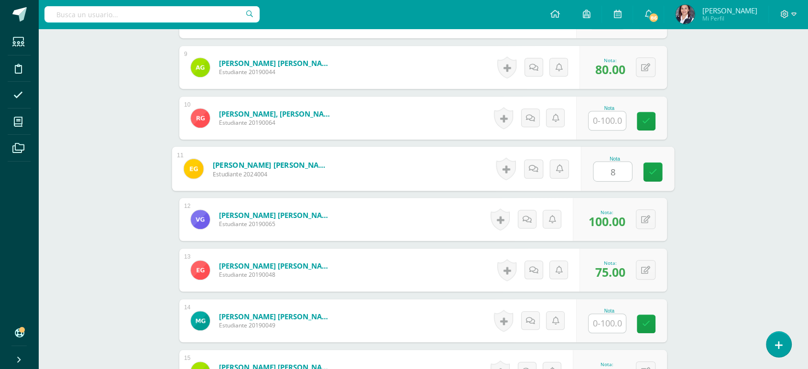
type input "85"
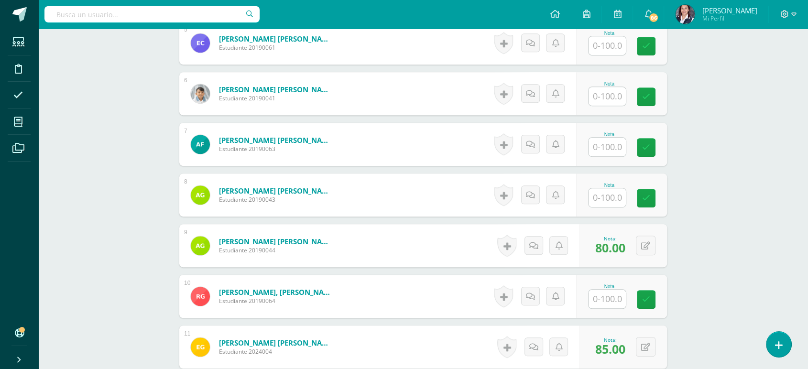
scroll to position [532, 0]
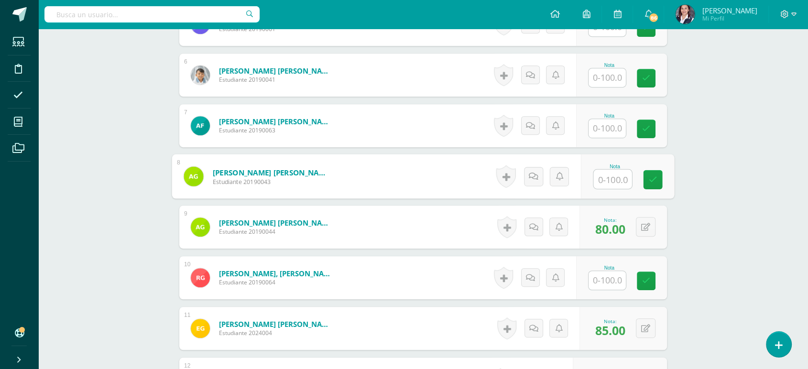
click at [604, 175] on input "text" at bounding box center [613, 179] width 38 height 19
type input "70"
click at [612, 278] on input "text" at bounding box center [607, 280] width 37 height 19
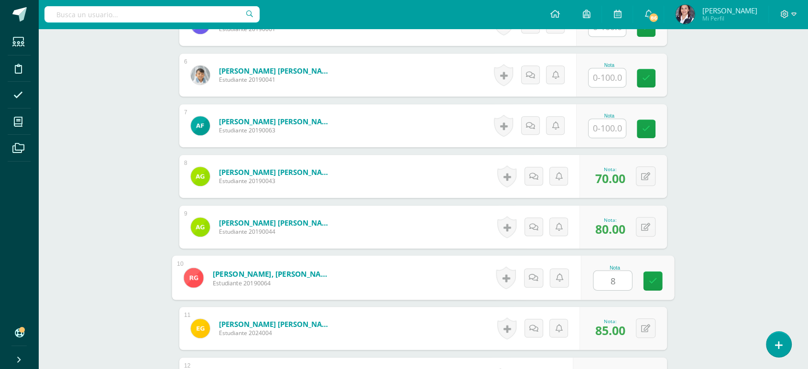
type input "85"
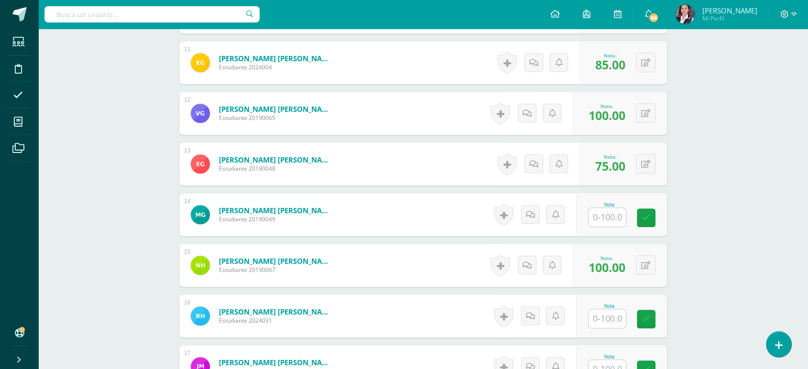
scroll to position [851, 0]
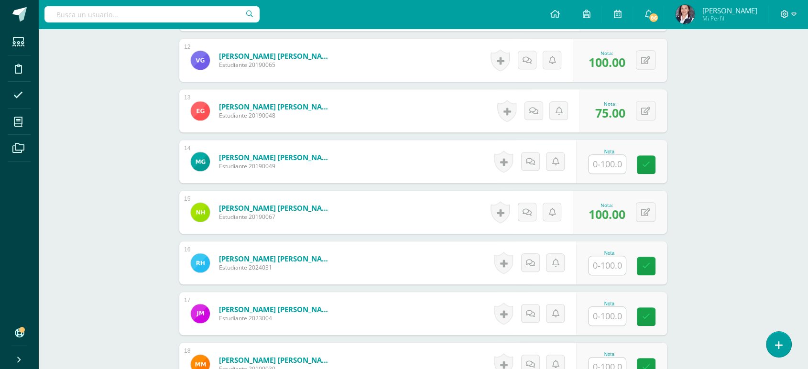
click at [610, 314] on input "text" at bounding box center [607, 316] width 37 height 19
type input "87"
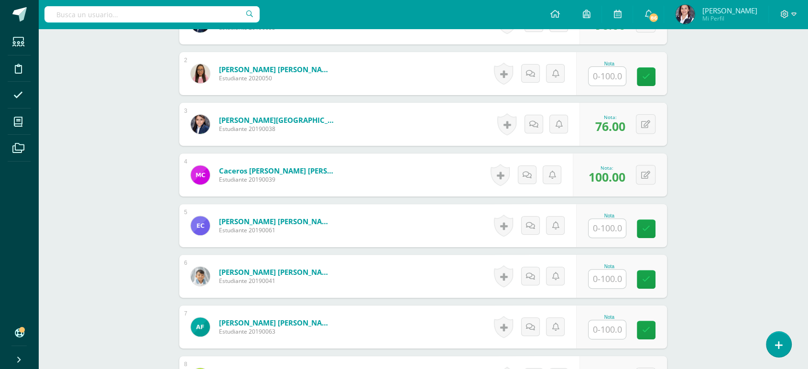
scroll to position [326, 0]
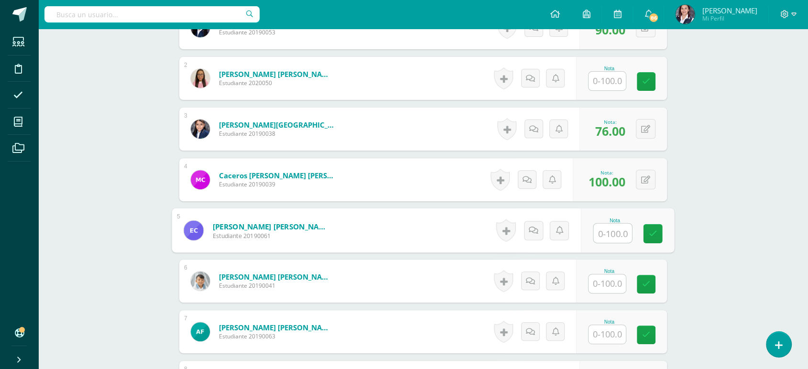
click at [613, 233] on input "text" at bounding box center [613, 233] width 38 height 19
type input "75"
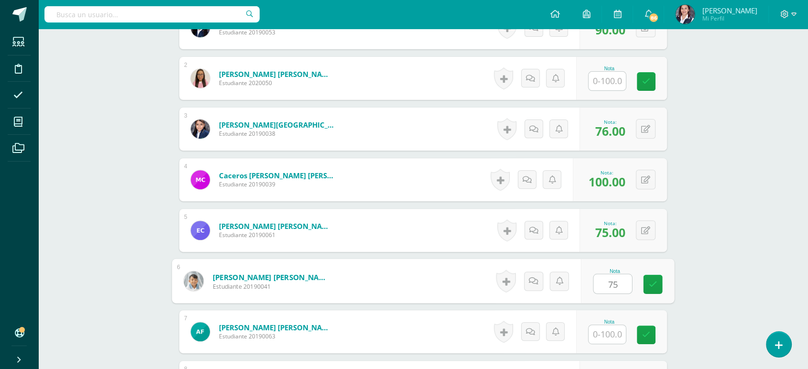
type input "75"
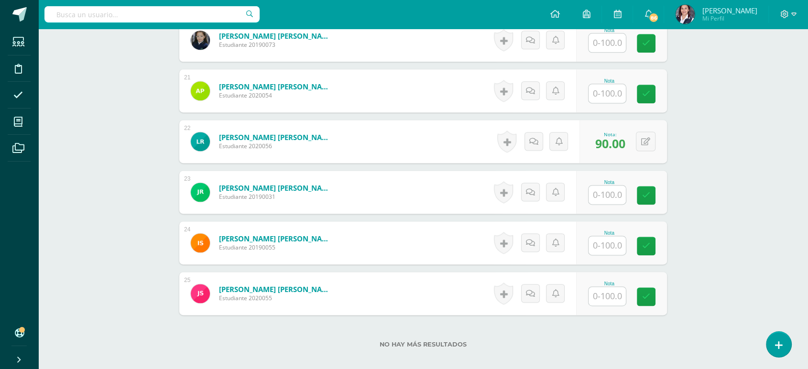
scroll to position [1282, 0]
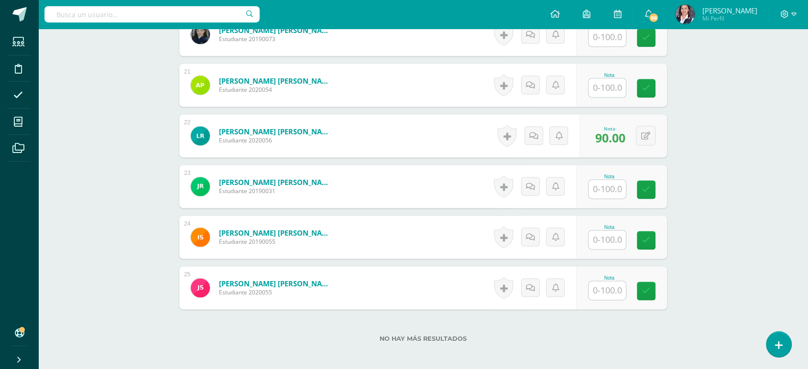
click at [608, 242] on input "text" at bounding box center [607, 239] width 37 height 19
type input "72"
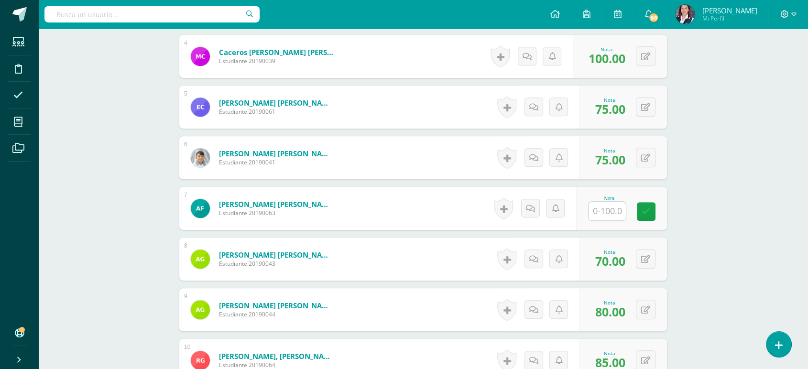
scroll to position [432, 0]
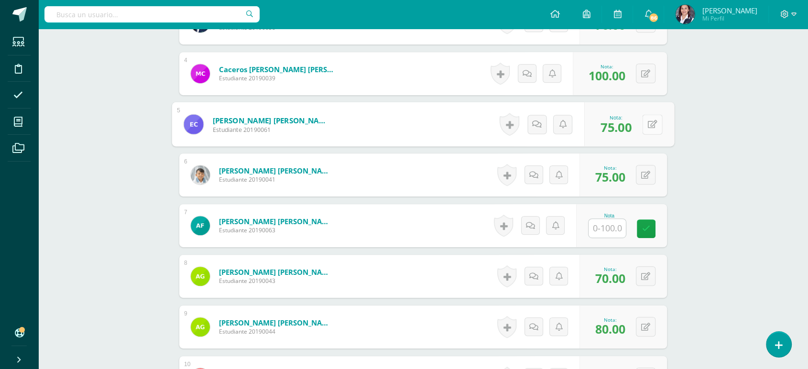
click at [645, 122] on button at bounding box center [652, 124] width 20 height 20
type input "95"
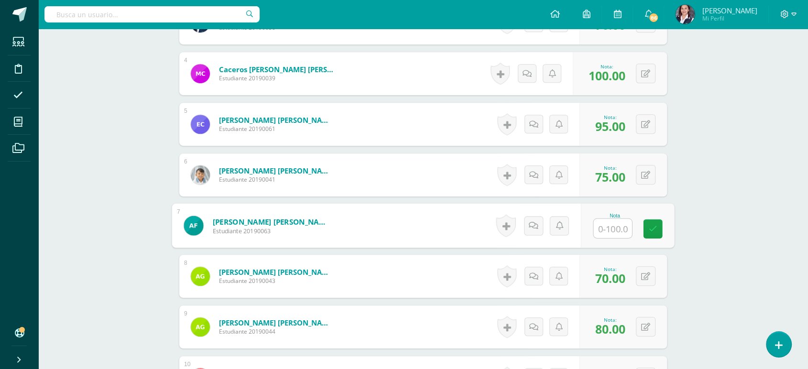
click at [604, 231] on input "text" at bounding box center [613, 228] width 38 height 19
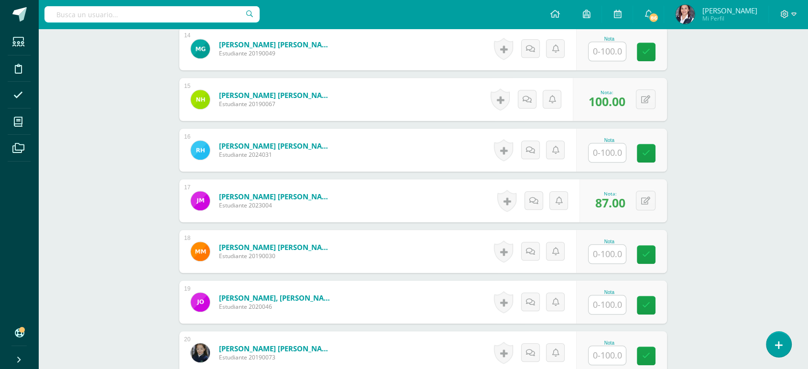
scroll to position [1017, 0]
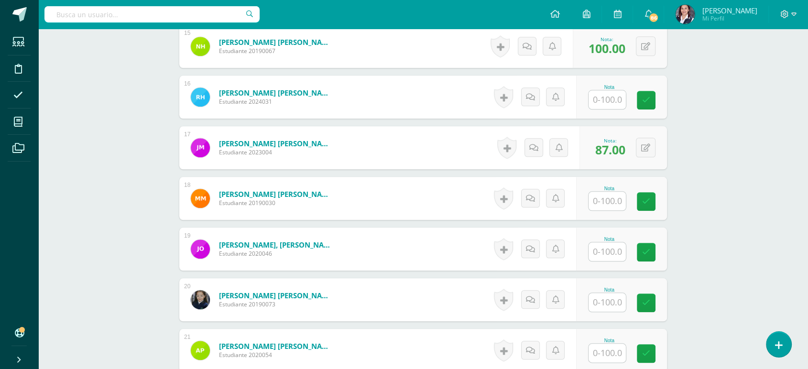
click at [598, 245] on input "text" at bounding box center [607, 251] width 37 height 19
type input "70"
click at [614, 301] on input "text" at bounding box center [613, 302] width 38 height 19
type input "67"
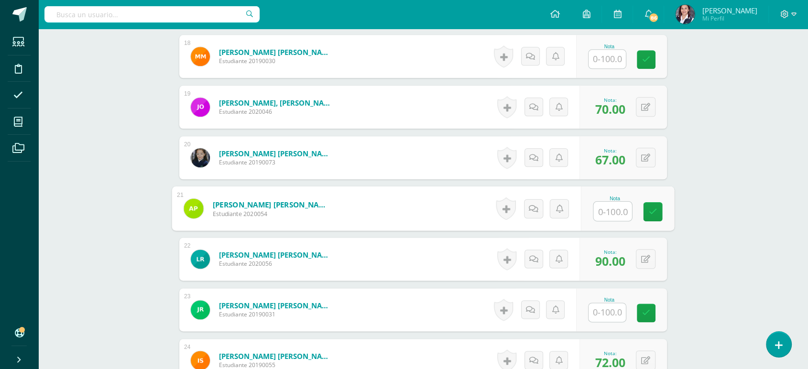
scroll to position [1282, 0]
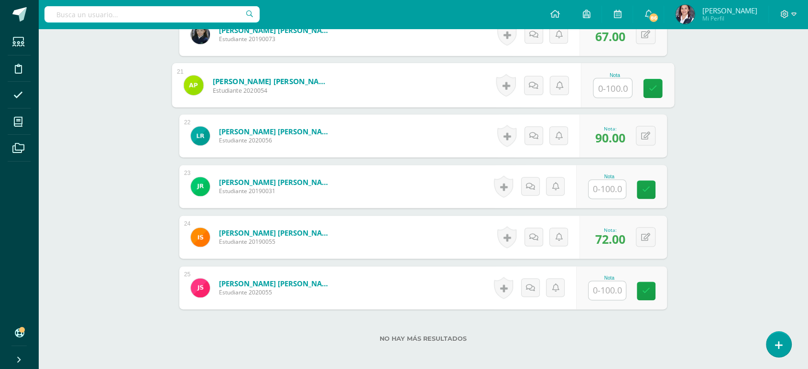
click at [608, 294] on input "text" at bounding box center [607, 290] width 37 height 19
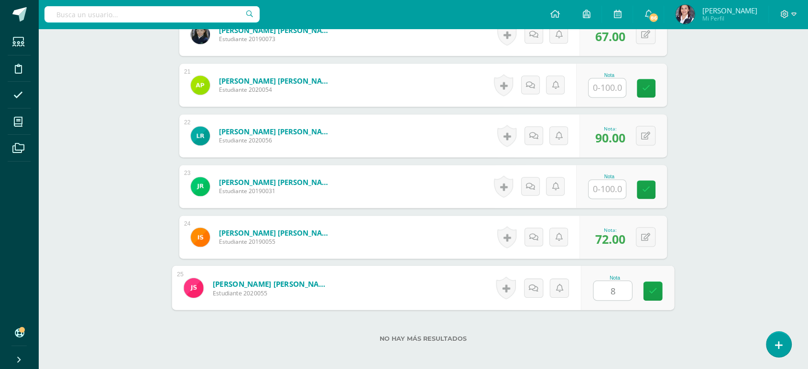
type input "82"
